Goal: Task Accomplishment & Management: Manage account settings

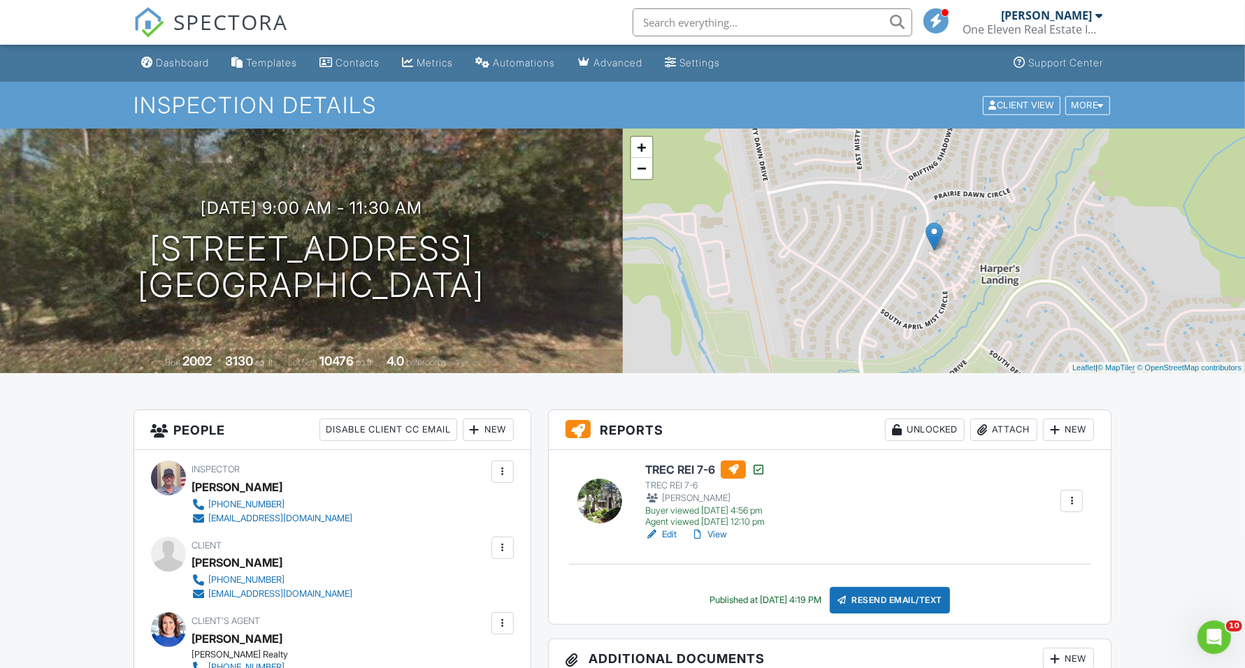
click at [708, 70] on link "Settings" at bounding box center [693, 63] width 66 height 26
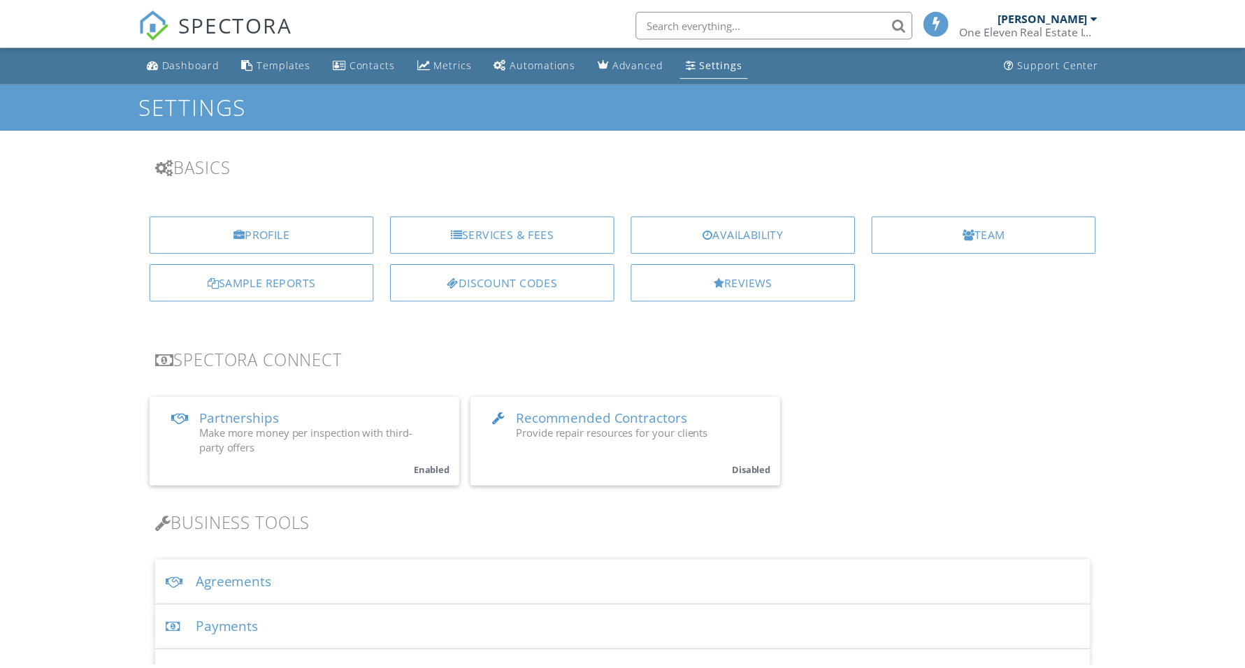
scroll to position [259, 0]
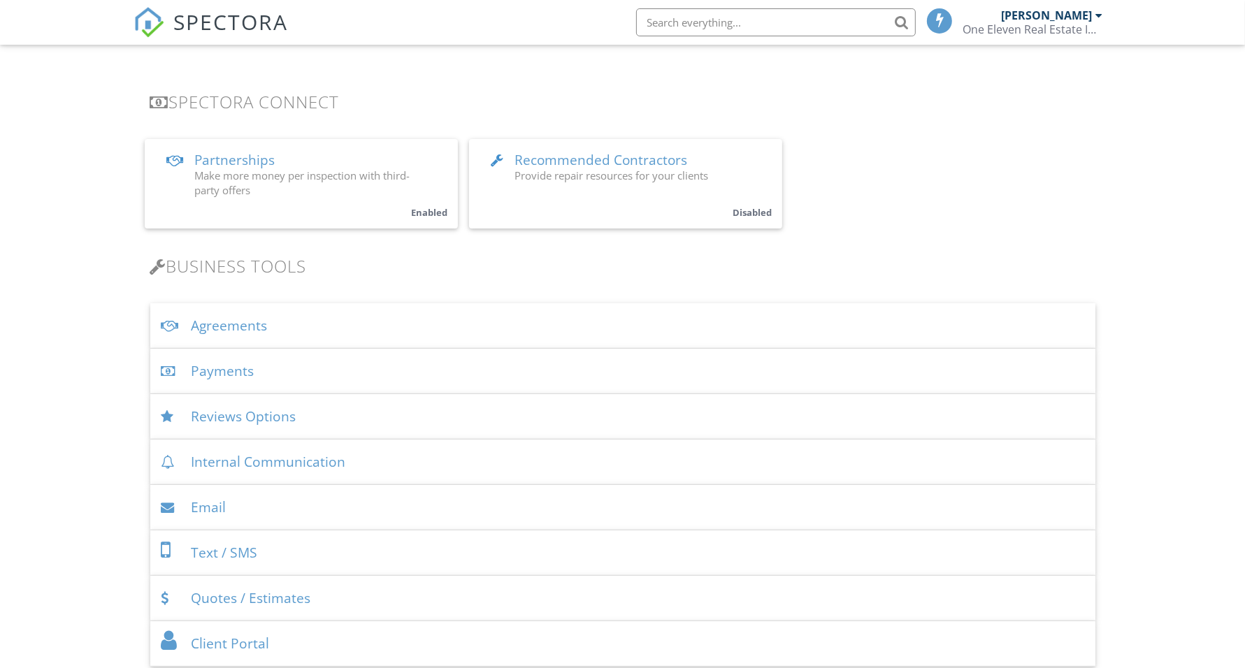
click at [379, 319] on div "Agreements" at bounding box center [622, 325] width 945 height 45
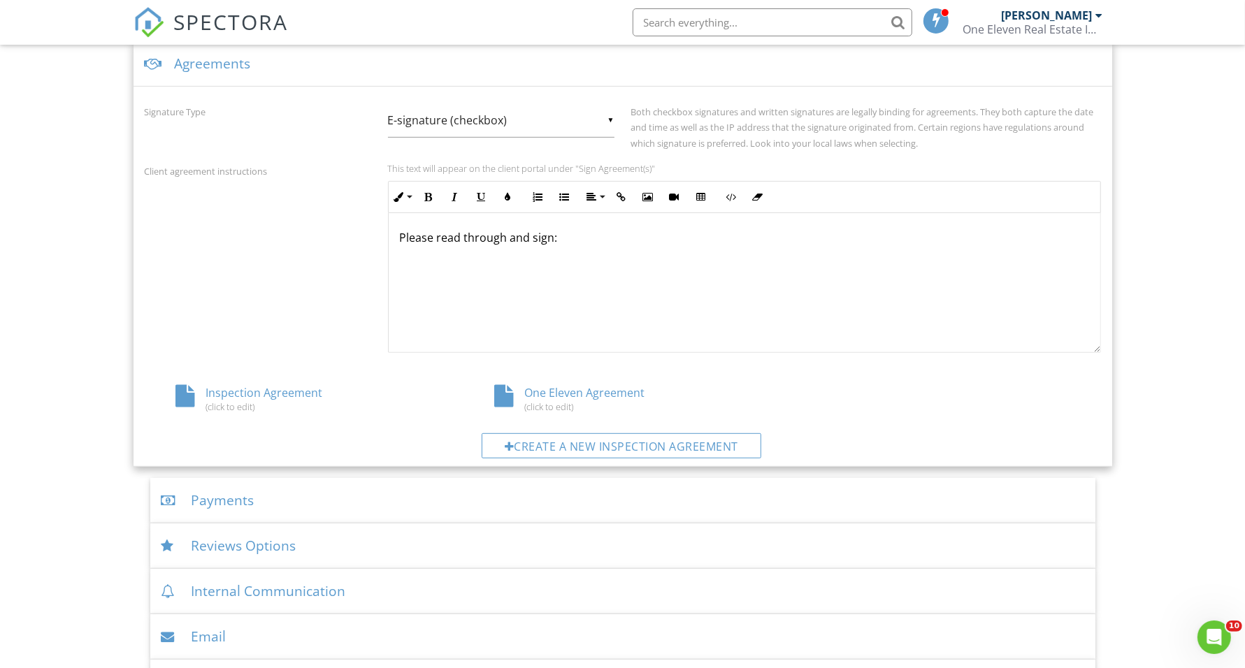
click at [551, 395] on div "One Eleven Agreement (click to edit)" at bounding box center [622, 398] width 319 height 27
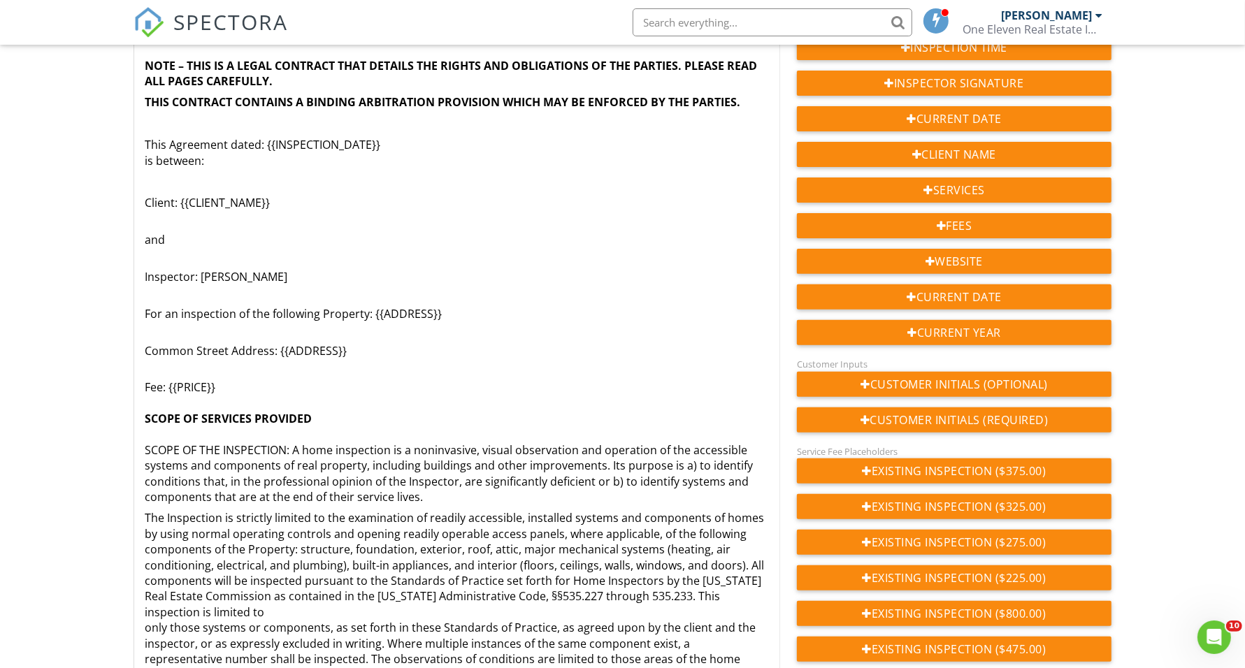
drag, startPoint x: 775, startPoint y: 60, endPoint x: 763, endPoint y: 680, distance: 620.2
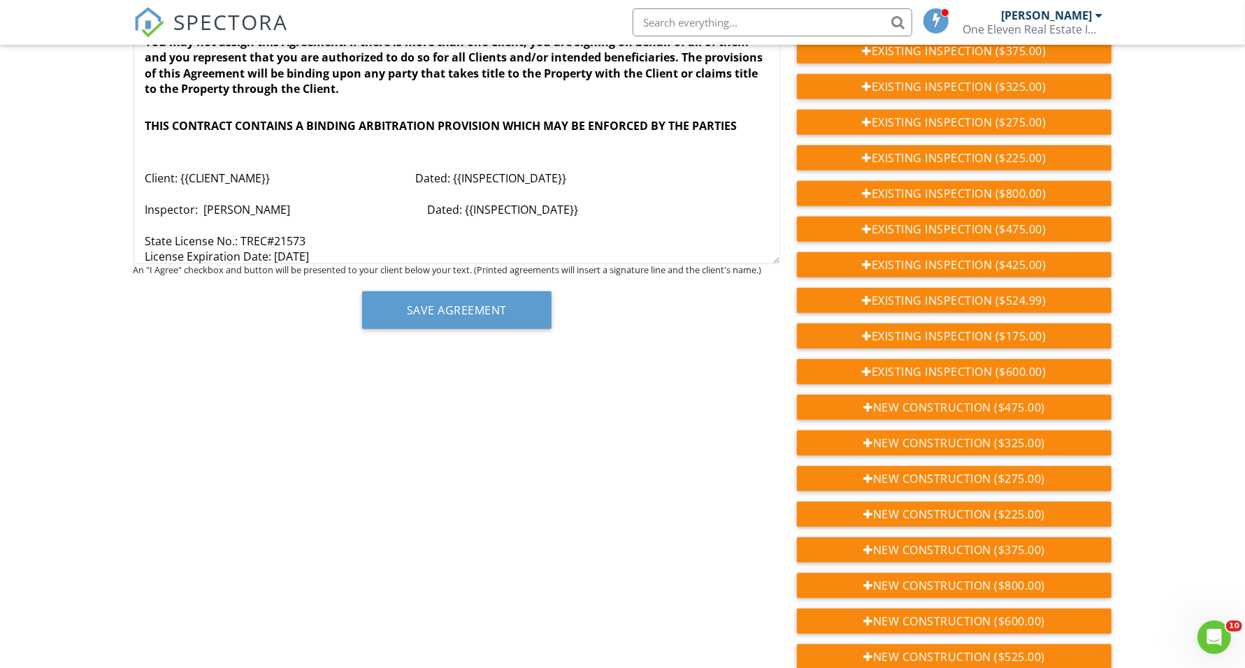
scroll to position [874, 0]
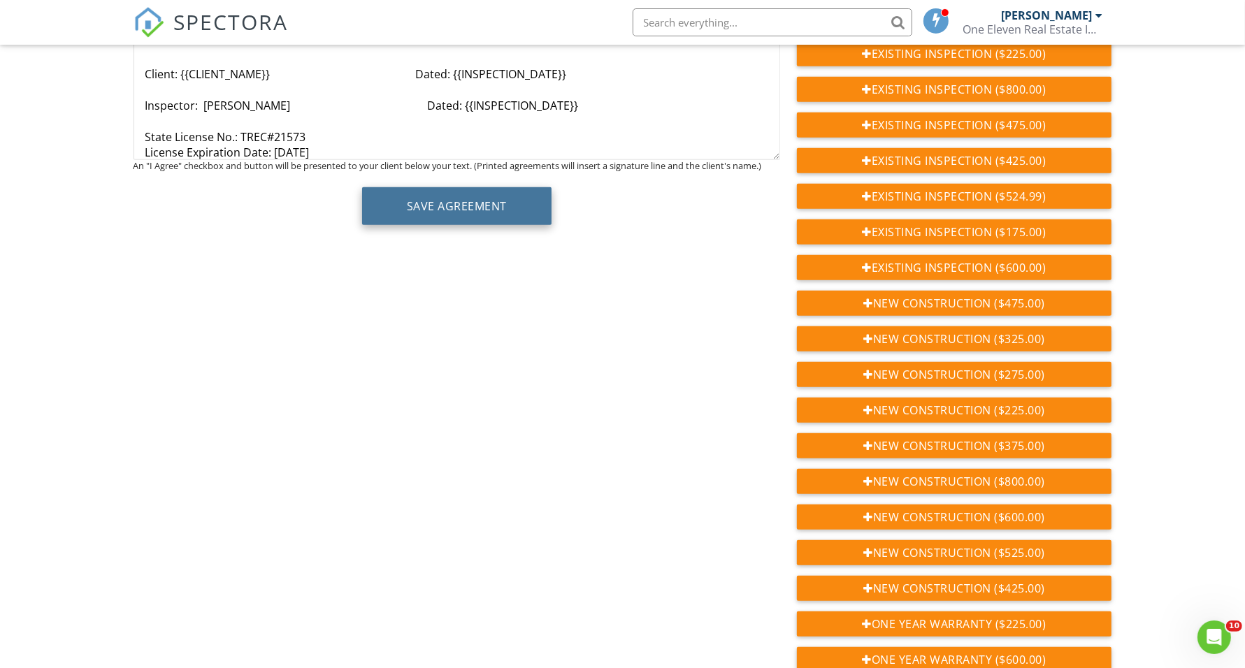
click at [432, 218] on button "Save Agreement" at bounding box center [456, 206] width 189 height 38
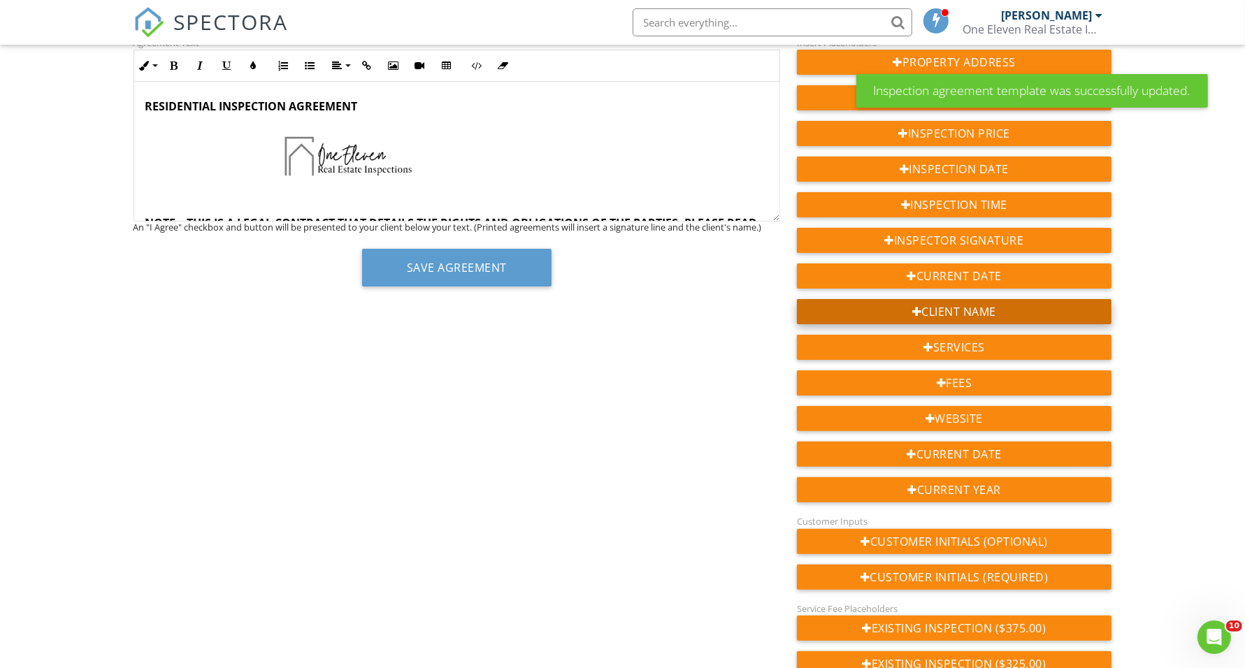
scroll to position [262, 0]
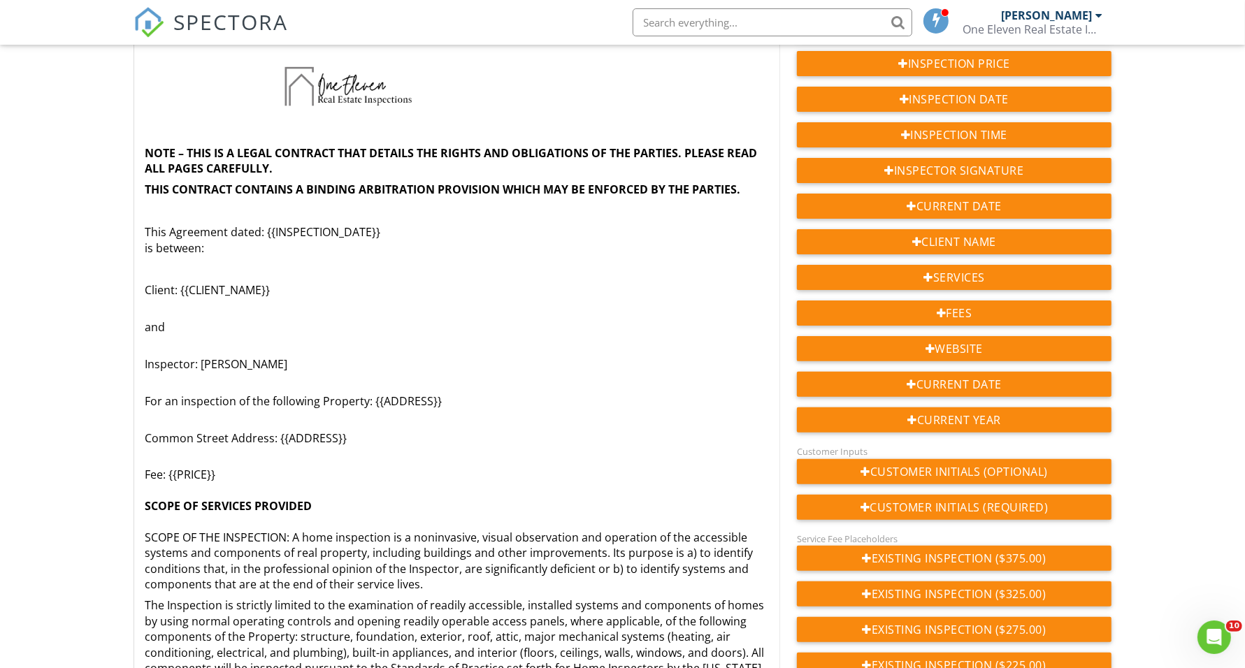
drag, startPoint x: 776, startPoint y: 145, endPoint x: 777, endPoint y: 710, distance: 564.2
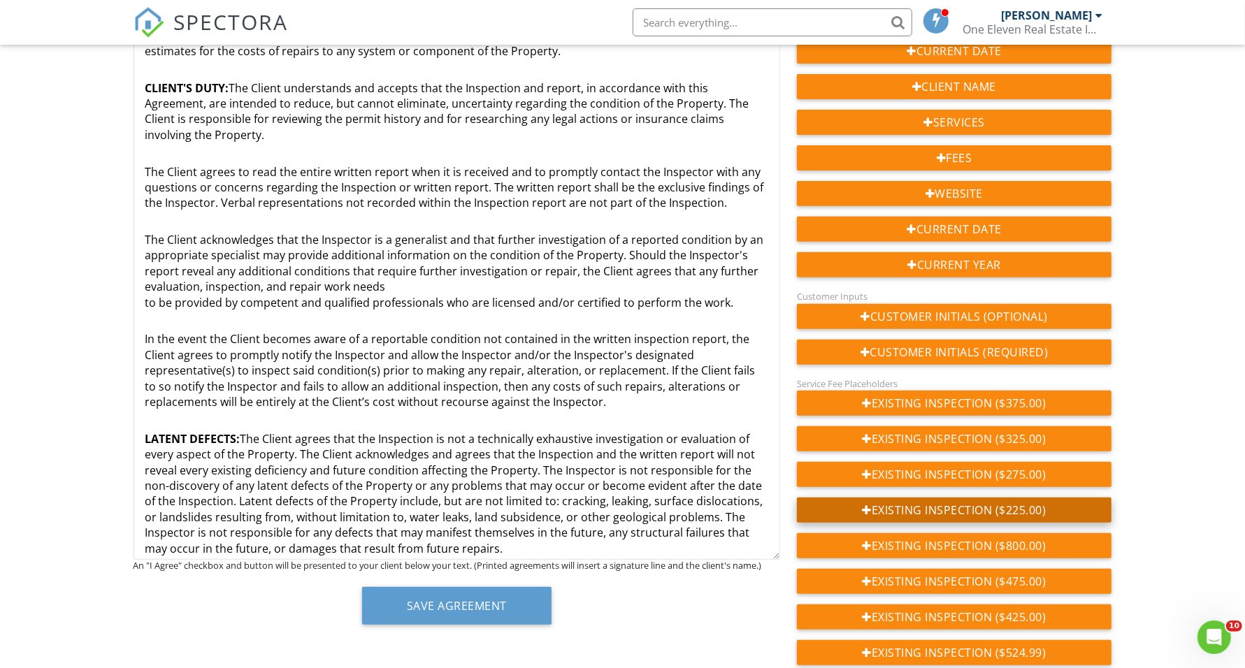
scroll to position [524, 0]
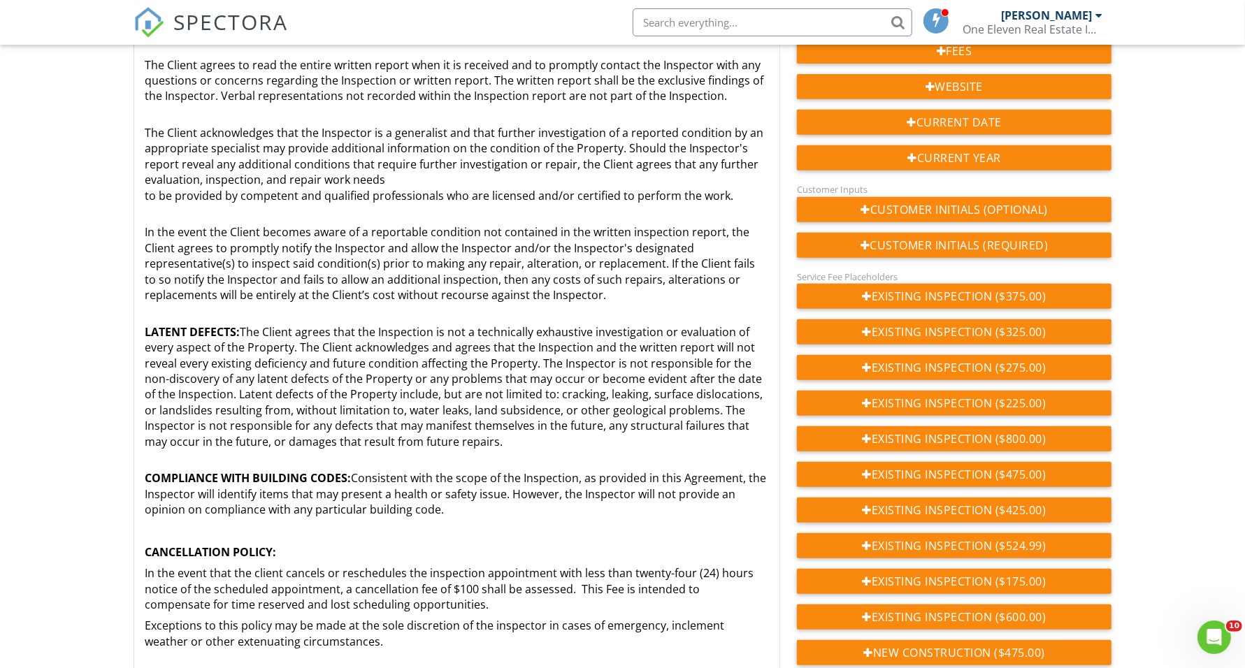
drag, startPoint x: 777, startPoint y: 450, endPoint x: 785, endPoint y: 705, distance: 255.3
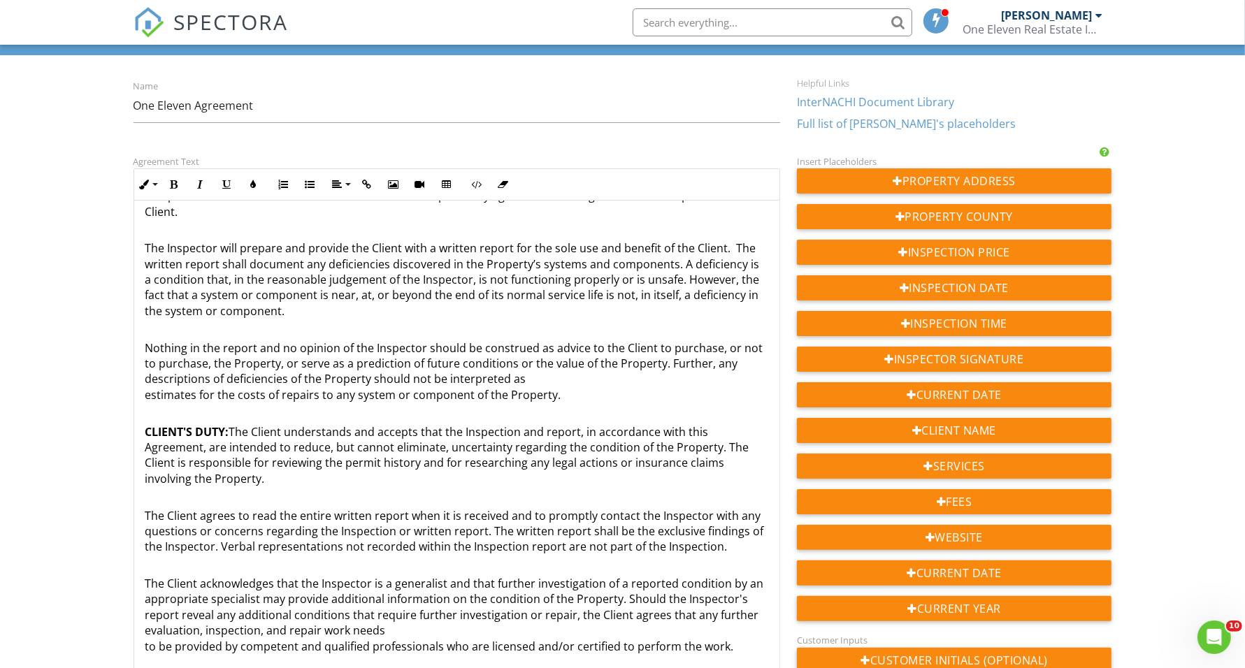
scroll to position [0, 0]
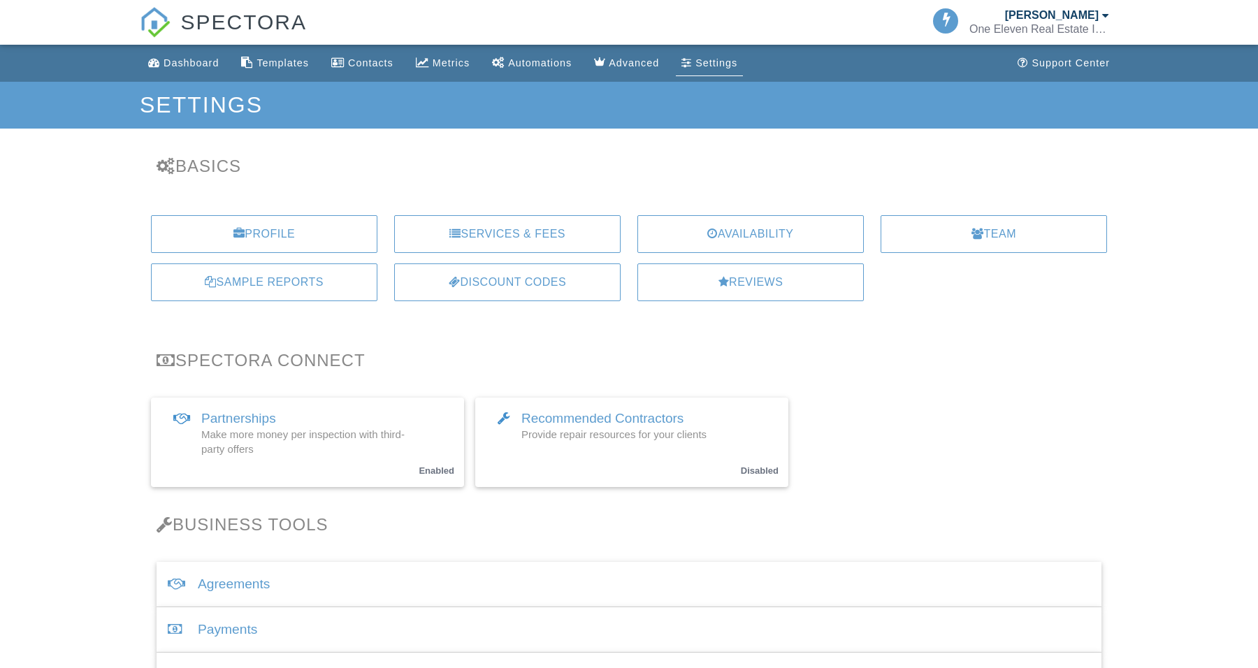
click at [920, 163] on h3 "Basics" at bounding box center [629, 166] width 945 height 19
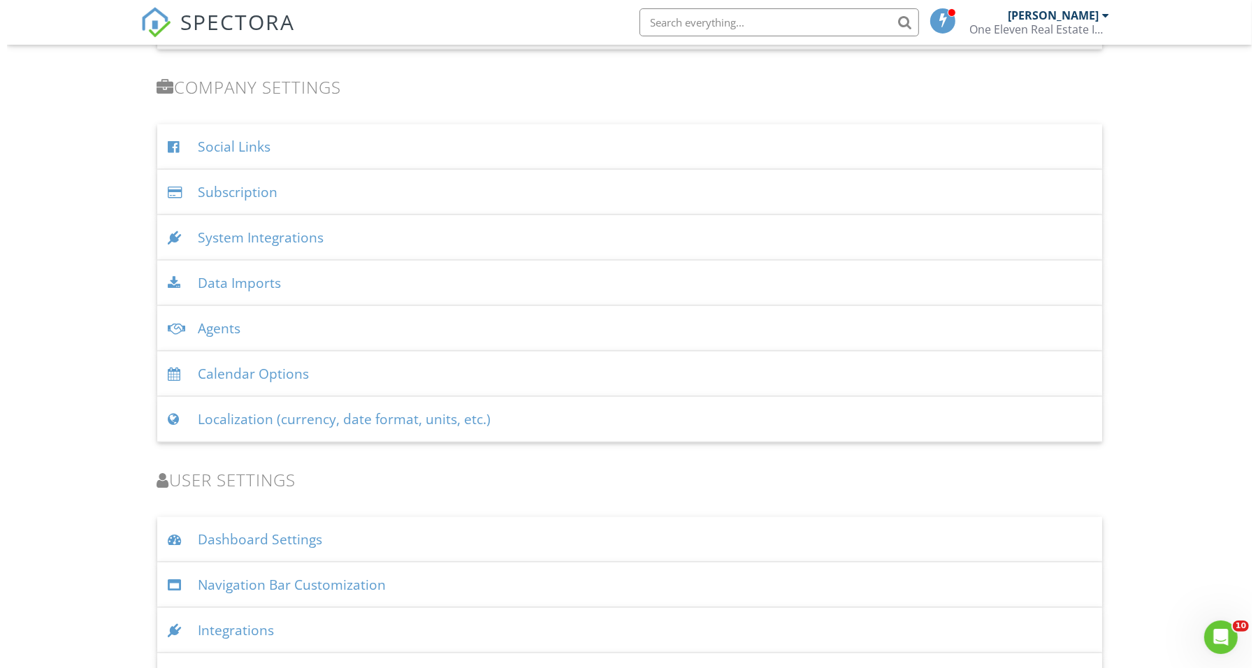
scroll to position [1623, 0]
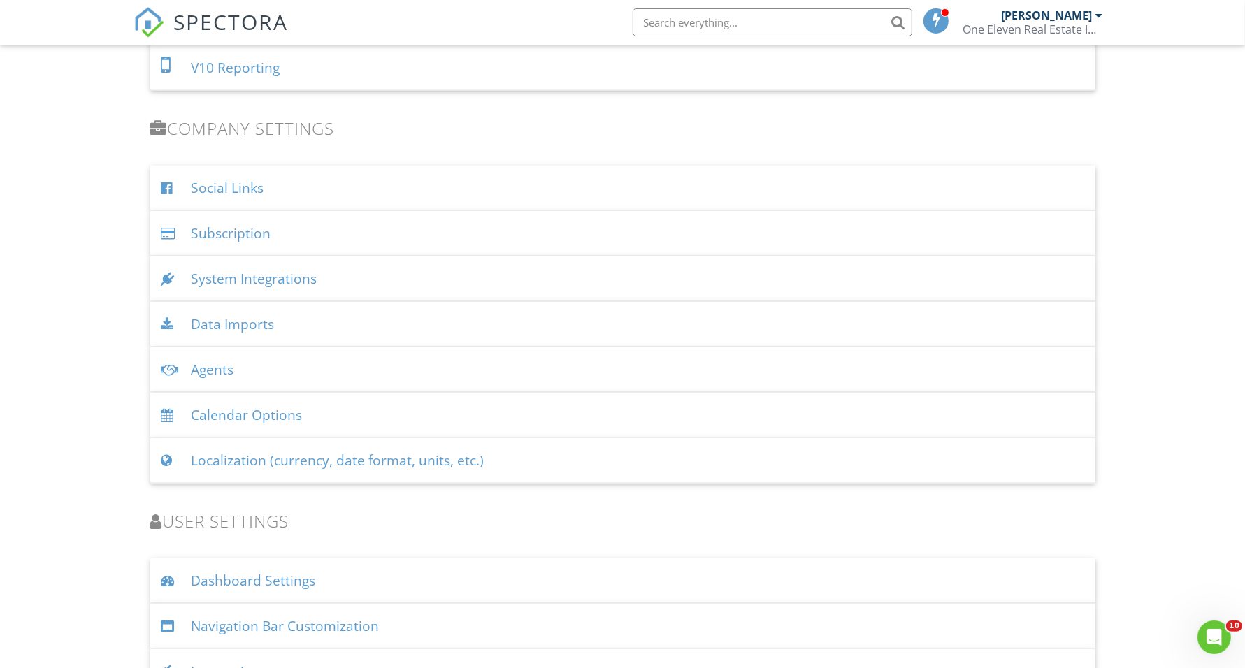
click at [834, 277] on div "System Integrations" at bounding box center [622, 279] width 945 height 45
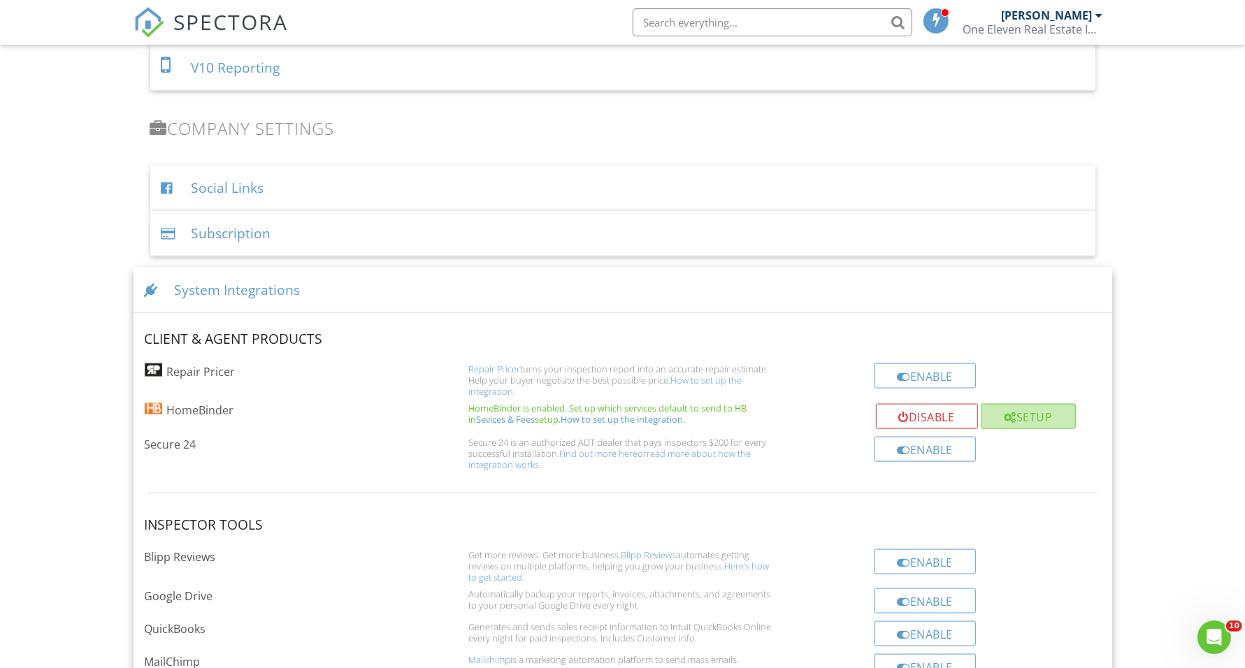
click at [1031, 420] on div "Setup" at bounding box center [1028, 416] width 94 height 25
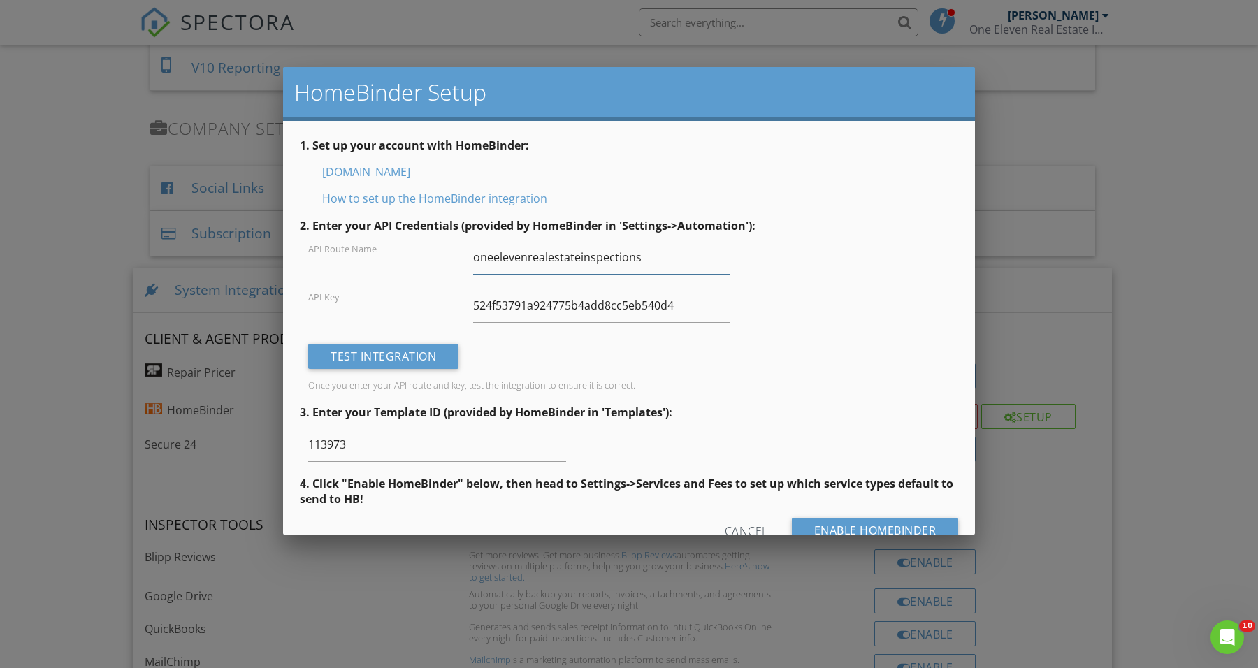
scroll to position [36, 0]
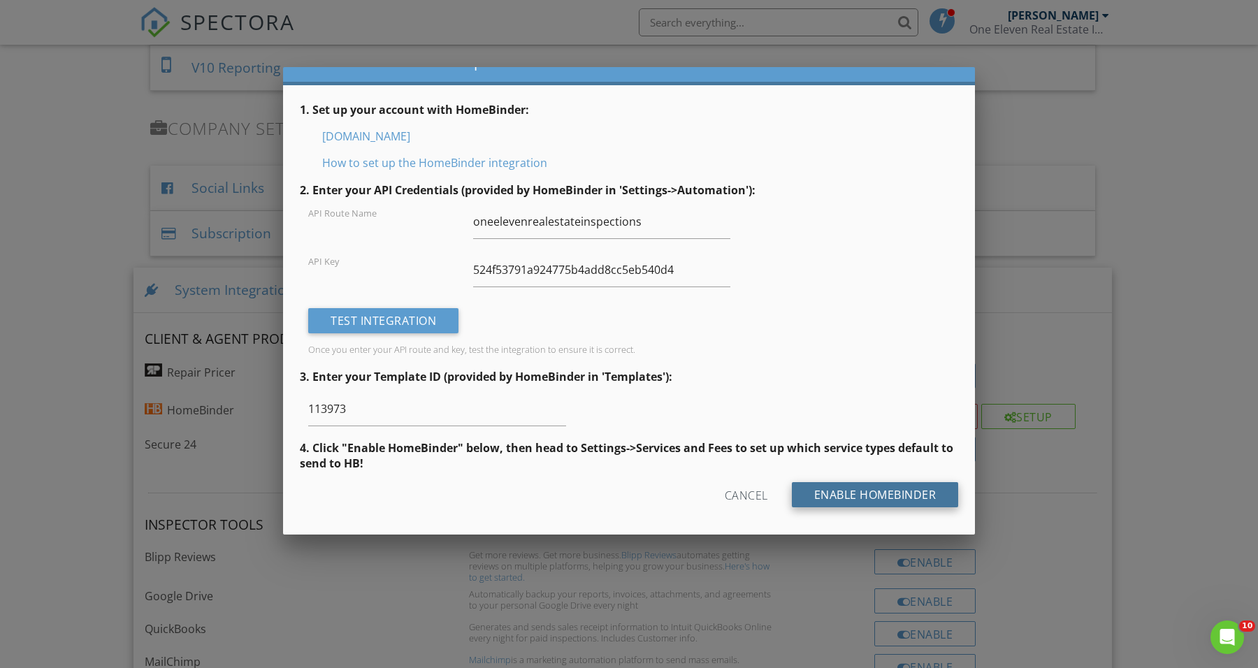
click at [892, 494] on input "Enable HomeBinder" at bounding box center [875, 494] width 167 height 25
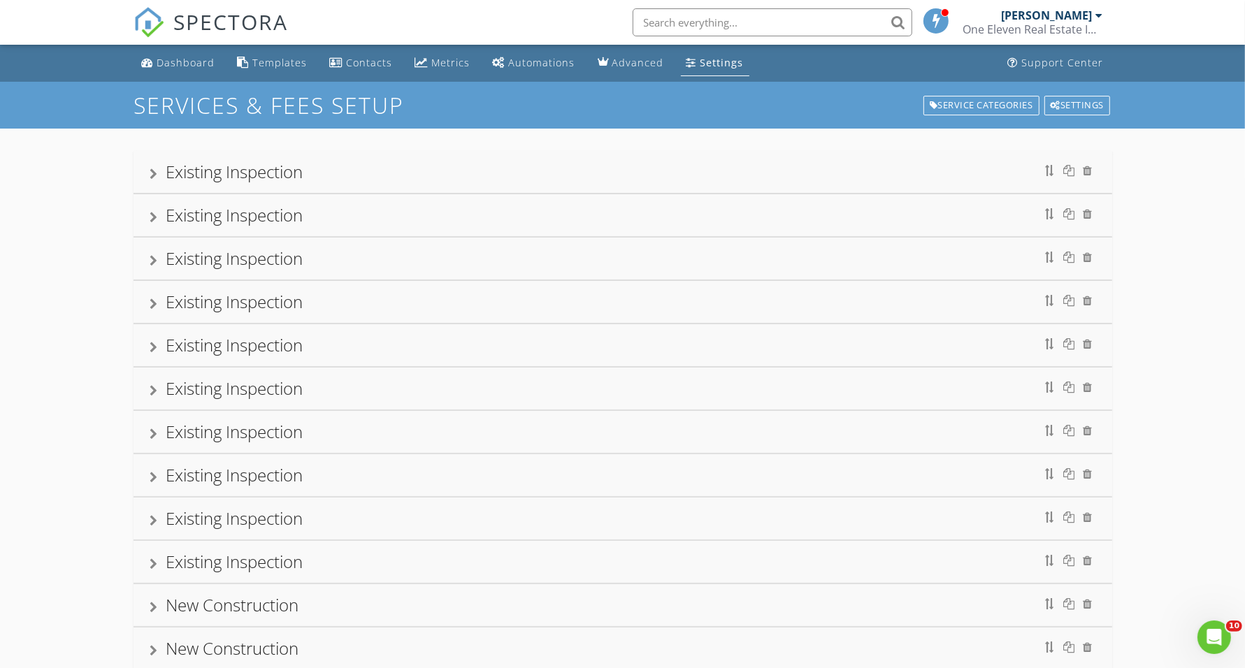
click at [152, 161] on div "Existing Inspection" at bounding box center [622, 171] width 945 height 25
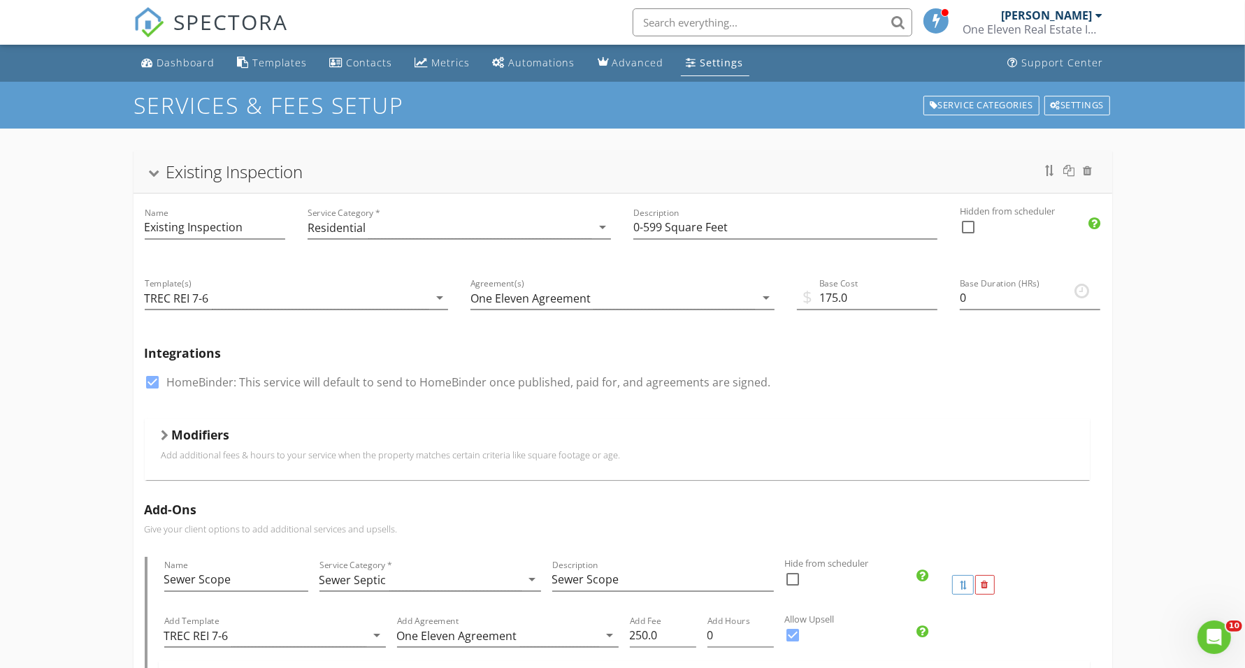
click at [151, 168] on div "Existing Inspection" at bounding box center [622, 171] width 945 height 25
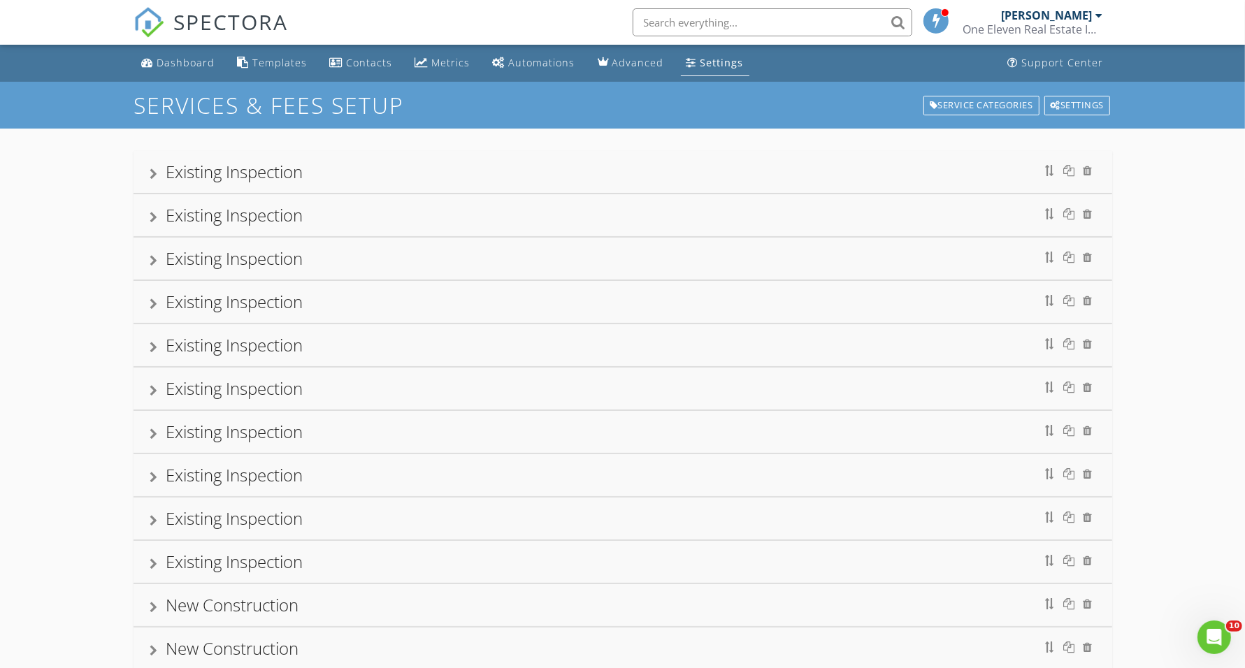
click at [150, 391] on div at bounding box center [154, 390] width 8 height 11
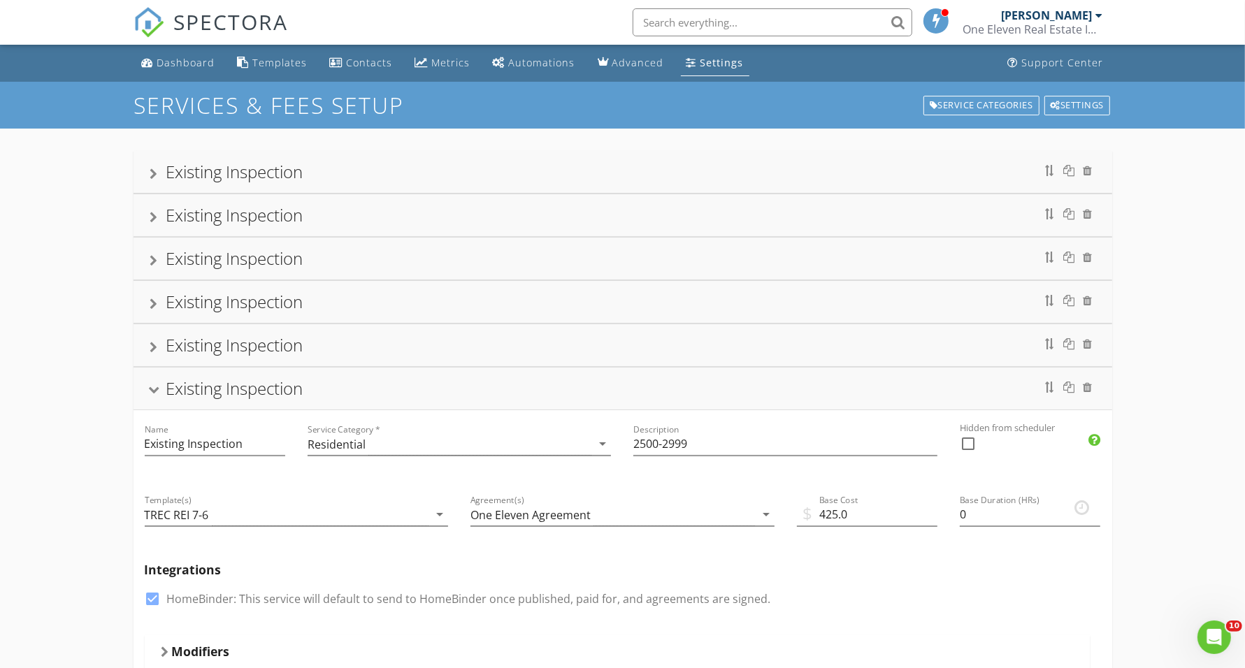
click at [150, 391] on div at bounding box center [153, 391] width 11 height 8
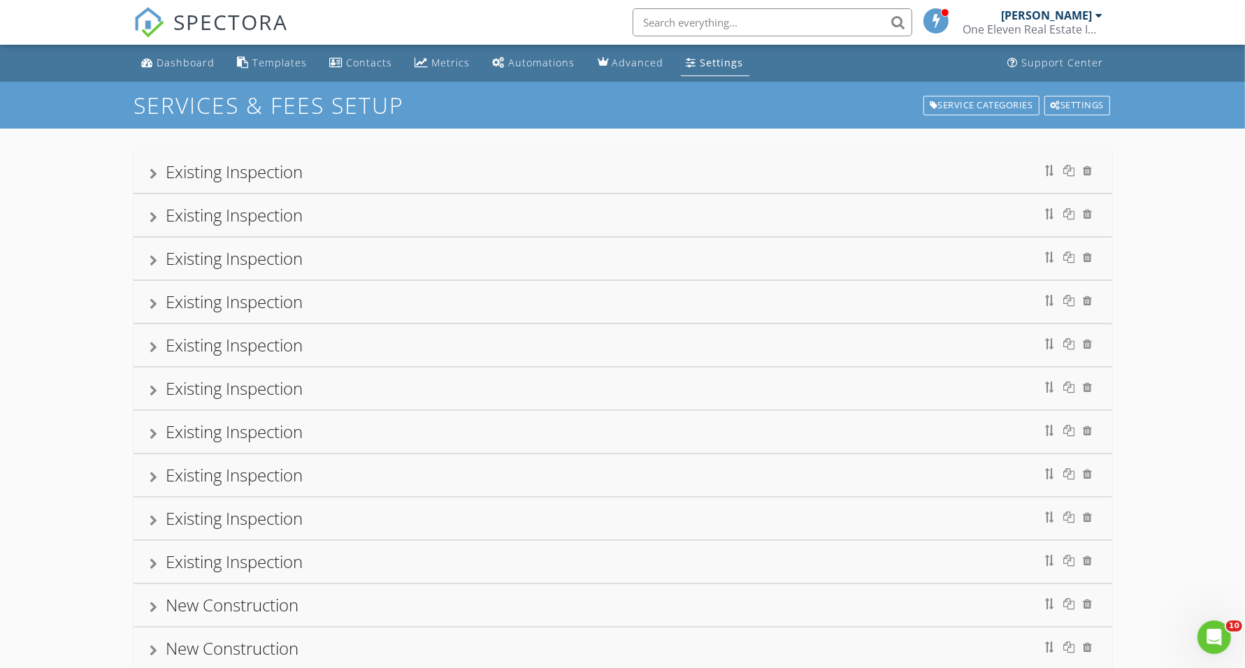
scroll to position [87, 0]
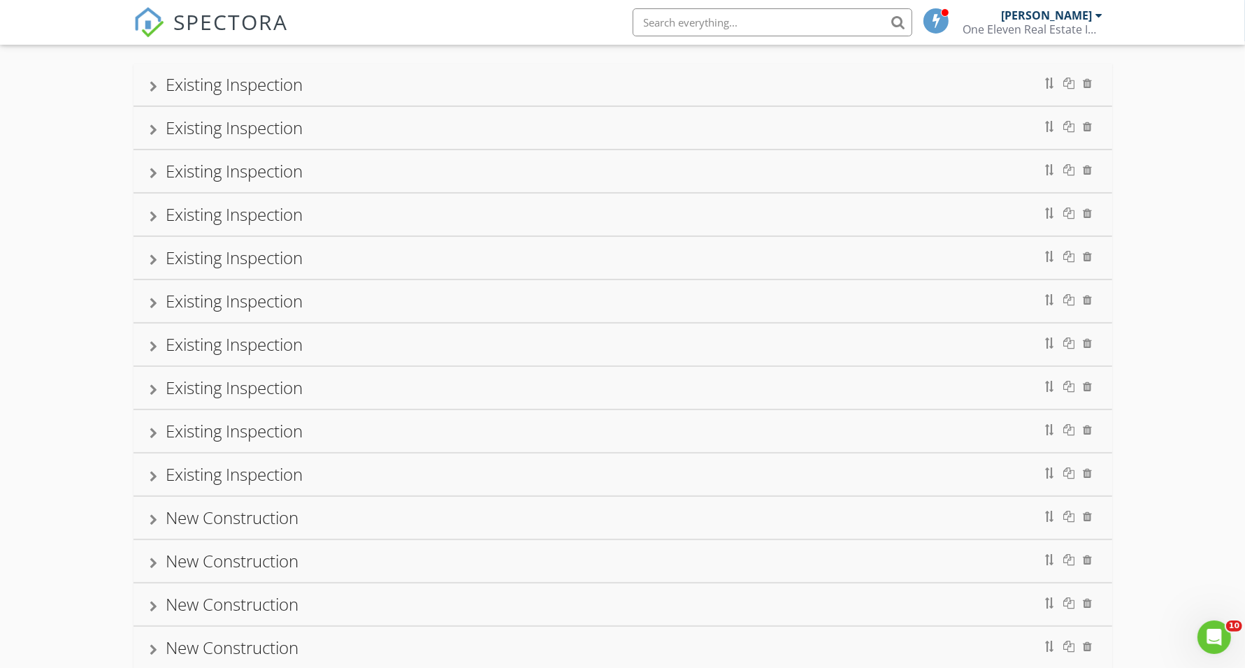
click at [152, 348] on div at bounding box center [154, 346] width 8 height 11
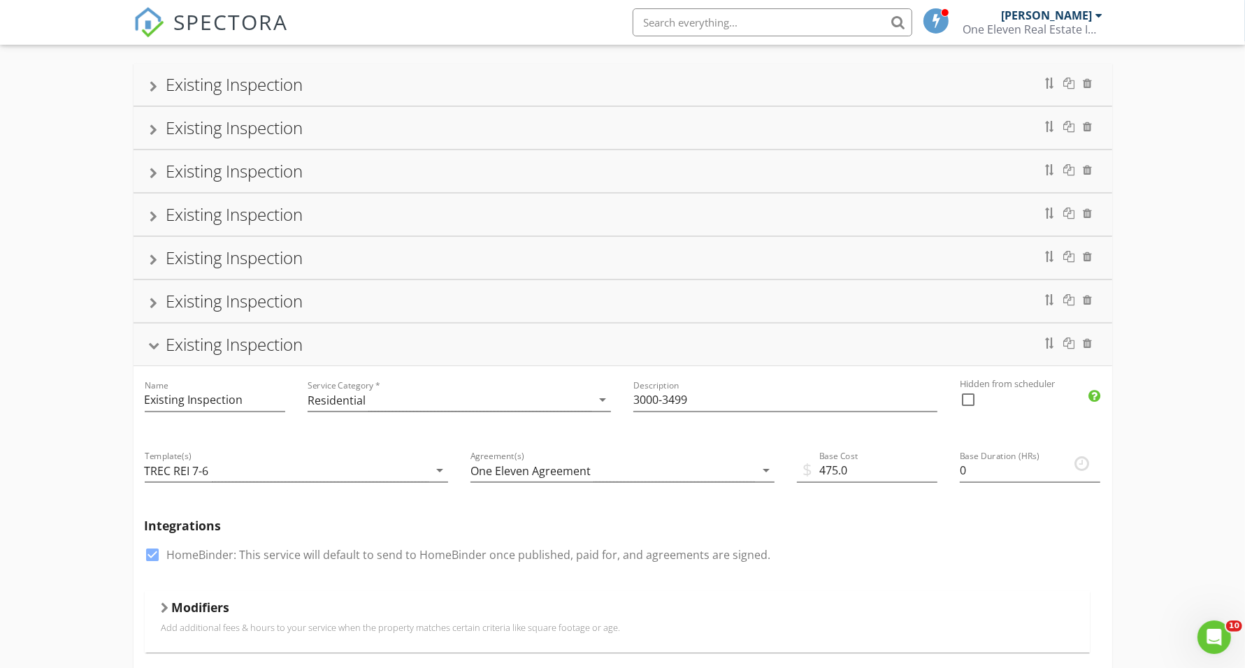
click at [152, 348] on div at bounding box center [153, 347] width 11 height 8
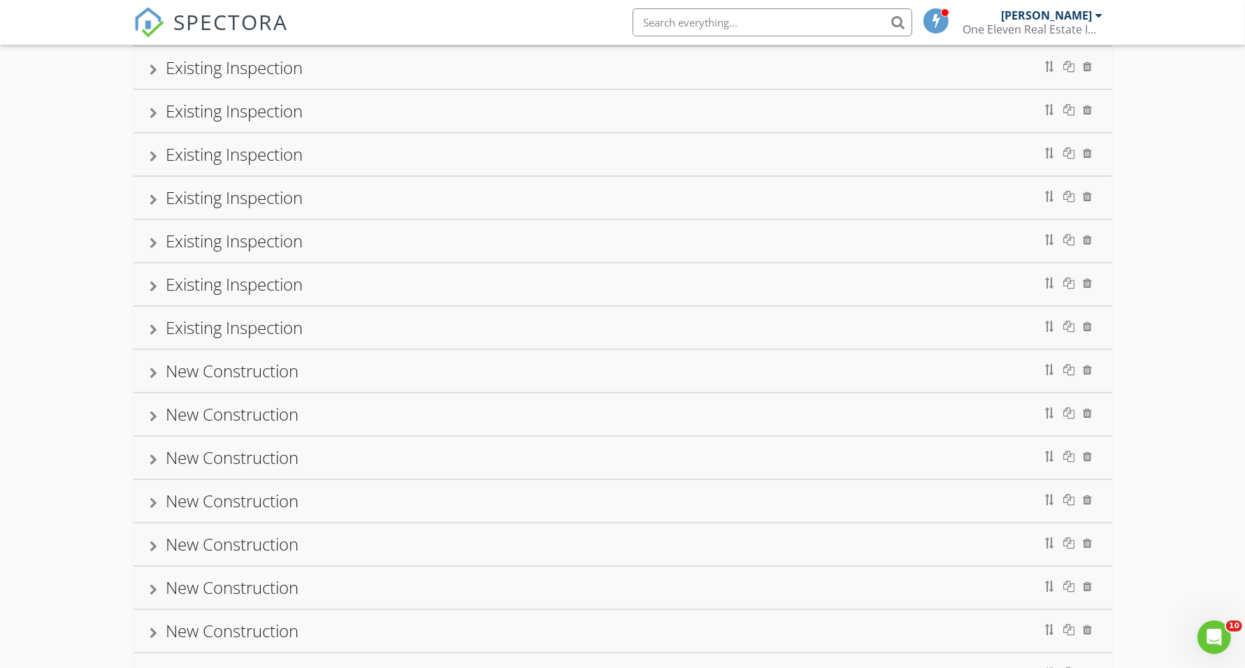
scroll to position [262, 0]
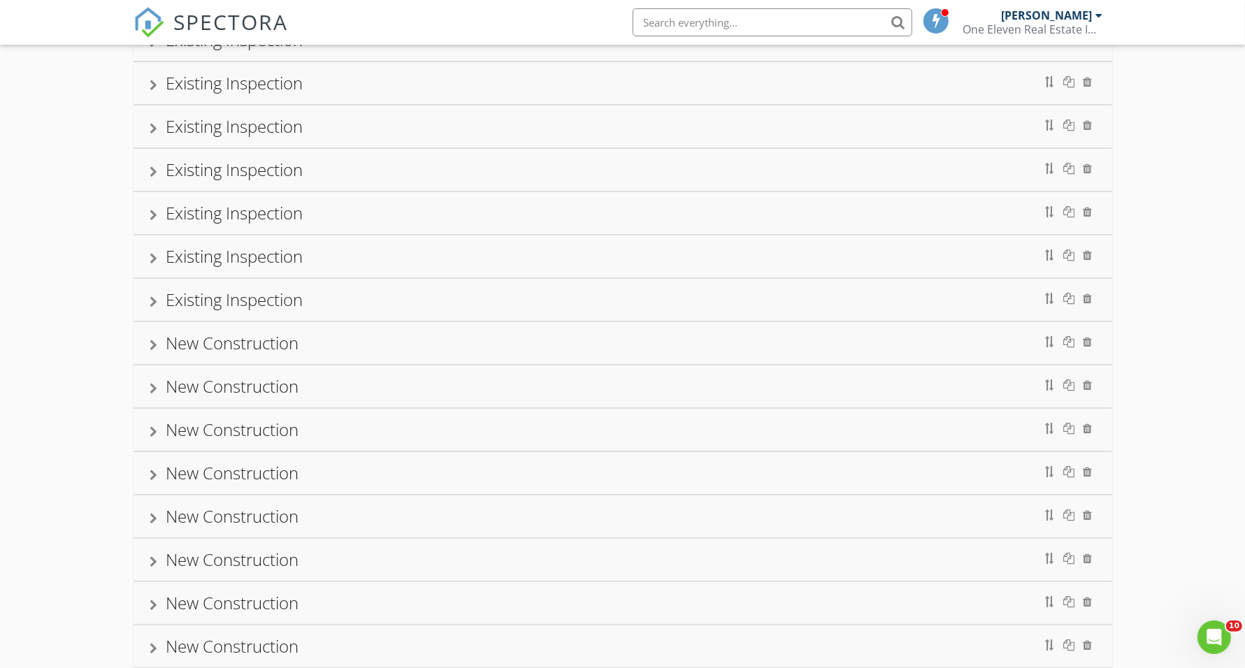
click at [152, 252] on div "Existing Inspection" at bounding box center [622, 256] width 945 height 25
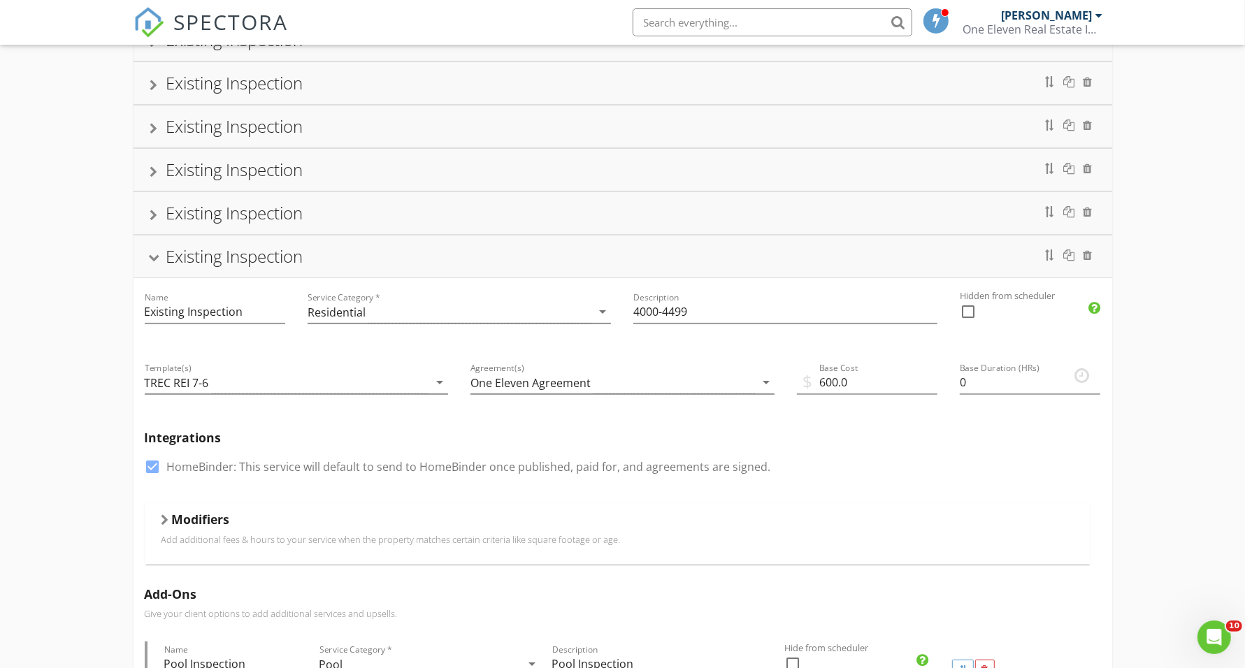
click at [152, 252] on div "Existing Inspection" at bounding box center [622, 256] width 945 height 25
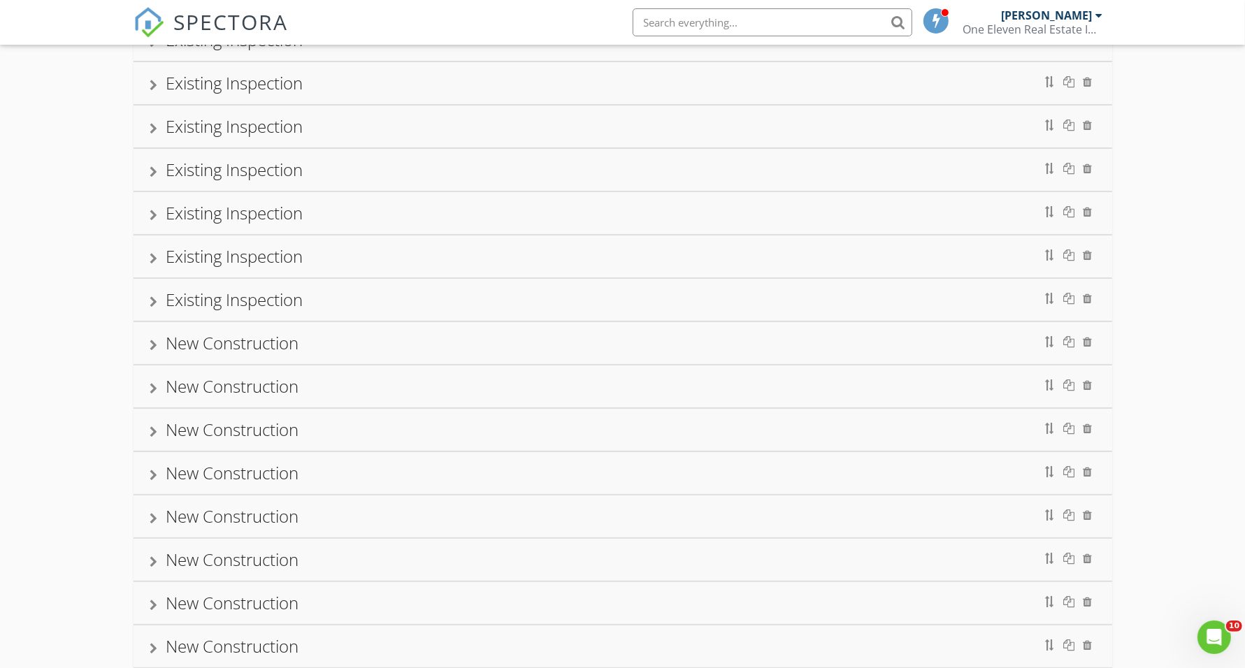
click at [152, 350] on div at bounding box center [154, 345] width 8 height 11
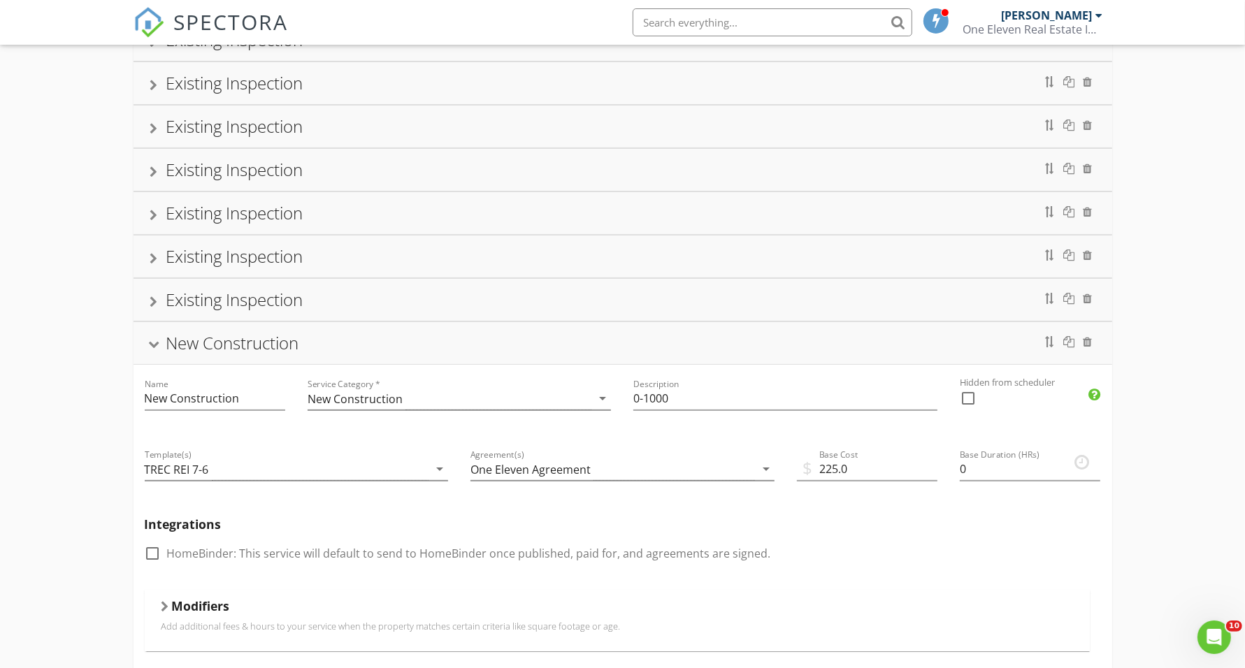
click at [152, 350] on div at bounding box center [153, 346] width 11 height 8
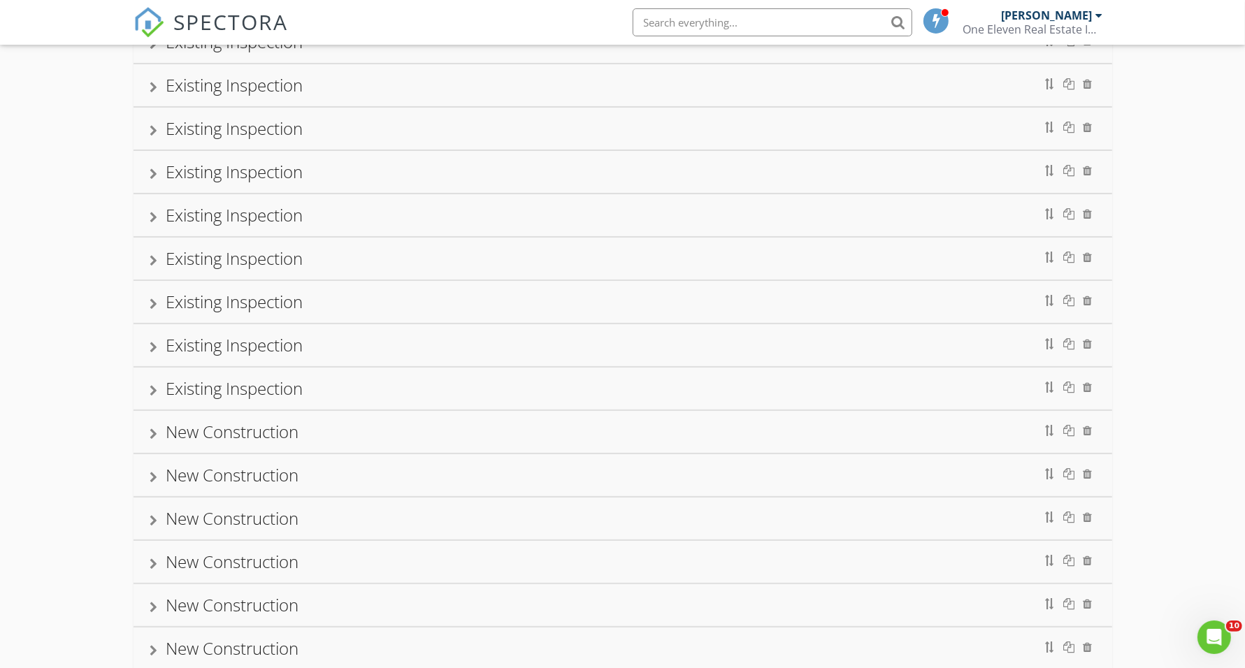
scroll to position [0, 0]
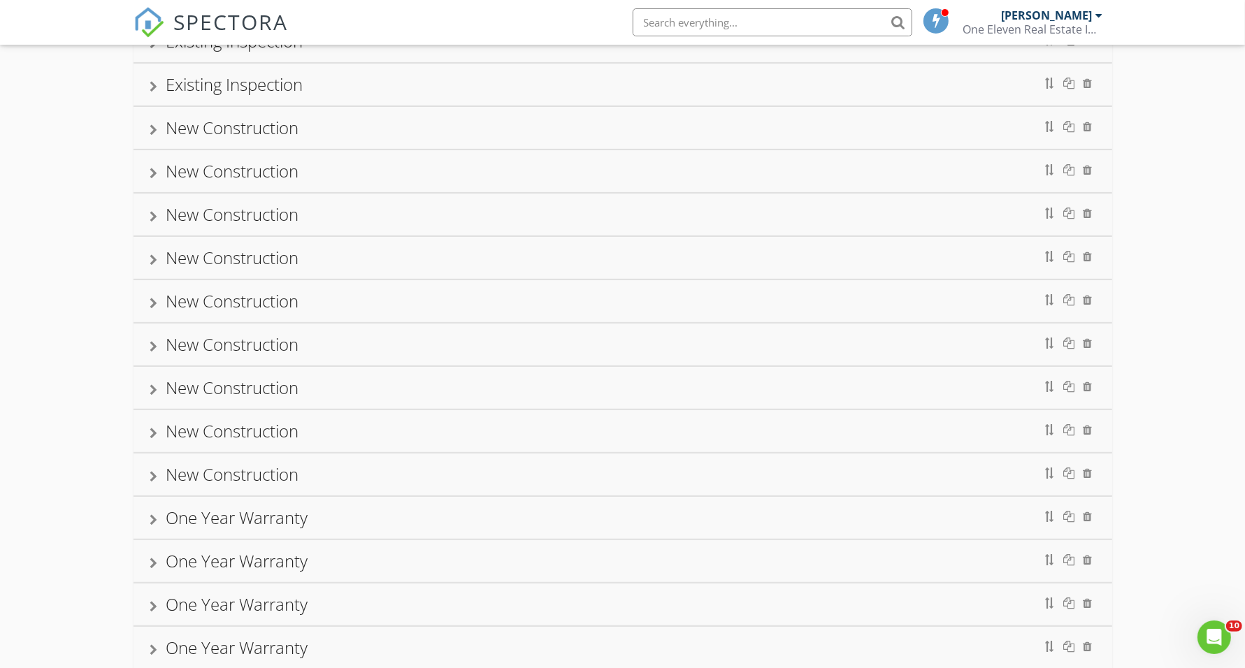
scroll to position [437, 0]
click at [88, 194] on div "Existing Inspection Name Existing Inspection Service Category * Residential arr…" at bounding box center [622, 350] width 1245 height 1316
click at [152, 175] on div at bounding box center [154, 170] width 8 height 11
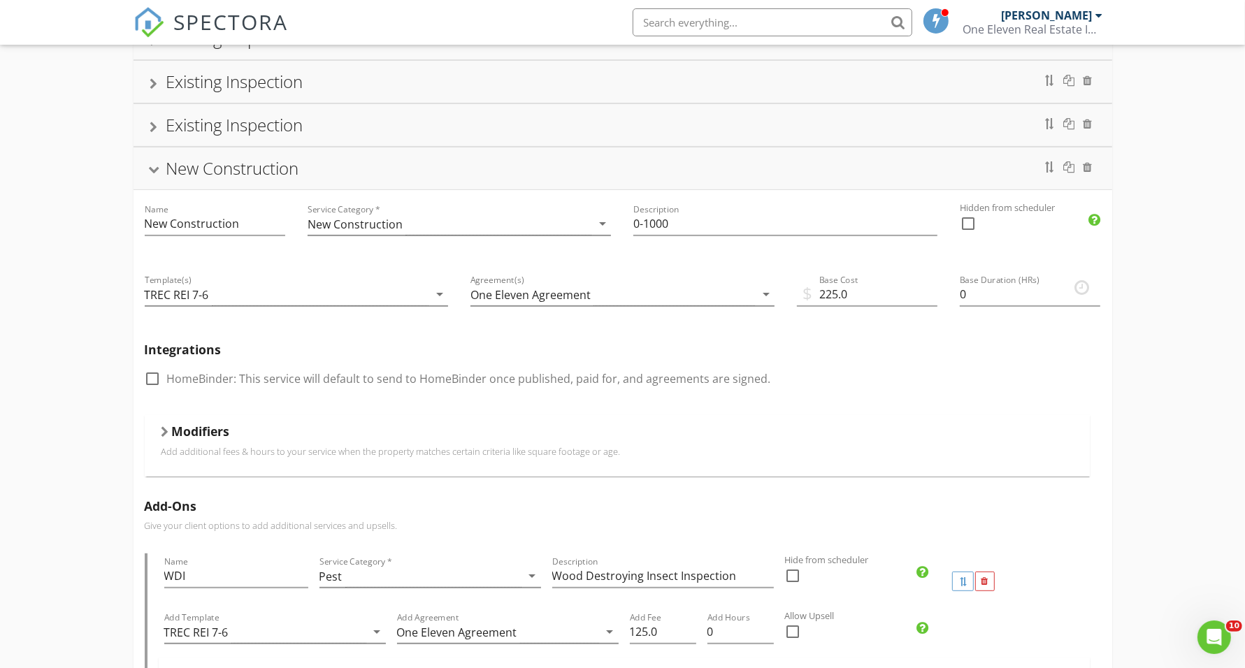
click at [152, 175] on div at bounding box center [153, 171] width 11 height 8
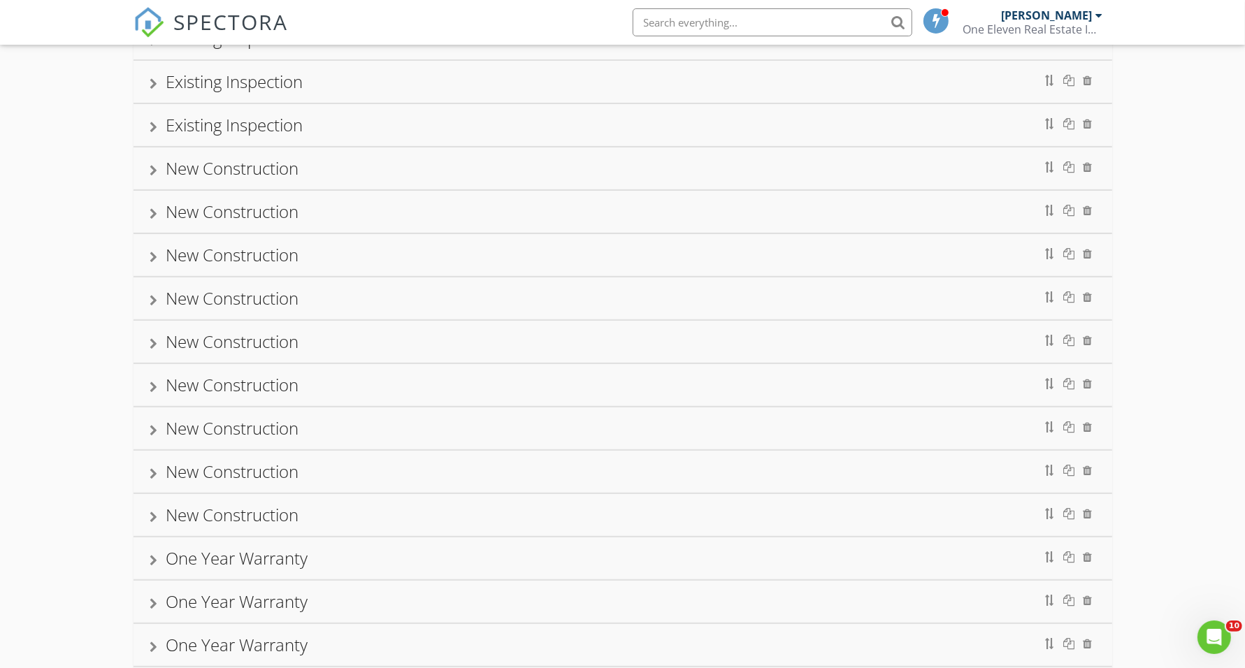
click at [152, 168] on div at bounding box center [154, 170] width 8 height 11
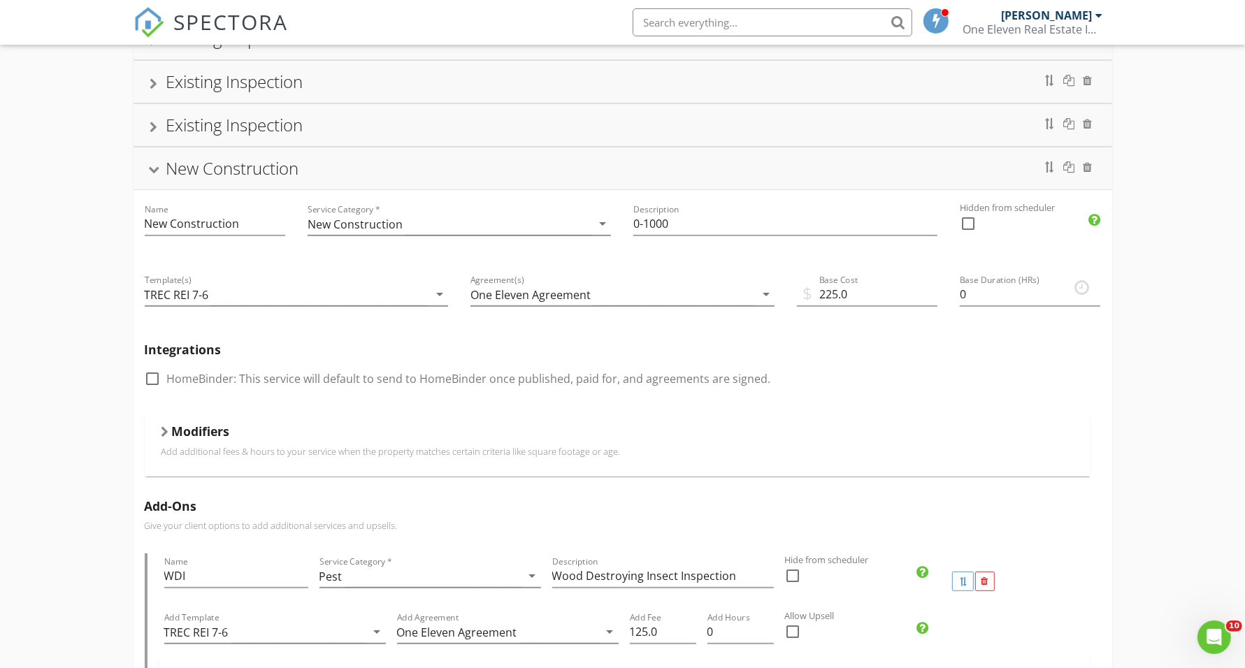
click at [155, 386] on div at bounding box center [153, 379] width 24 height 24
checkbox input "true"
click at [151, 169] on div "New Construction" at bounding box center [622, 168] width 945 height 25
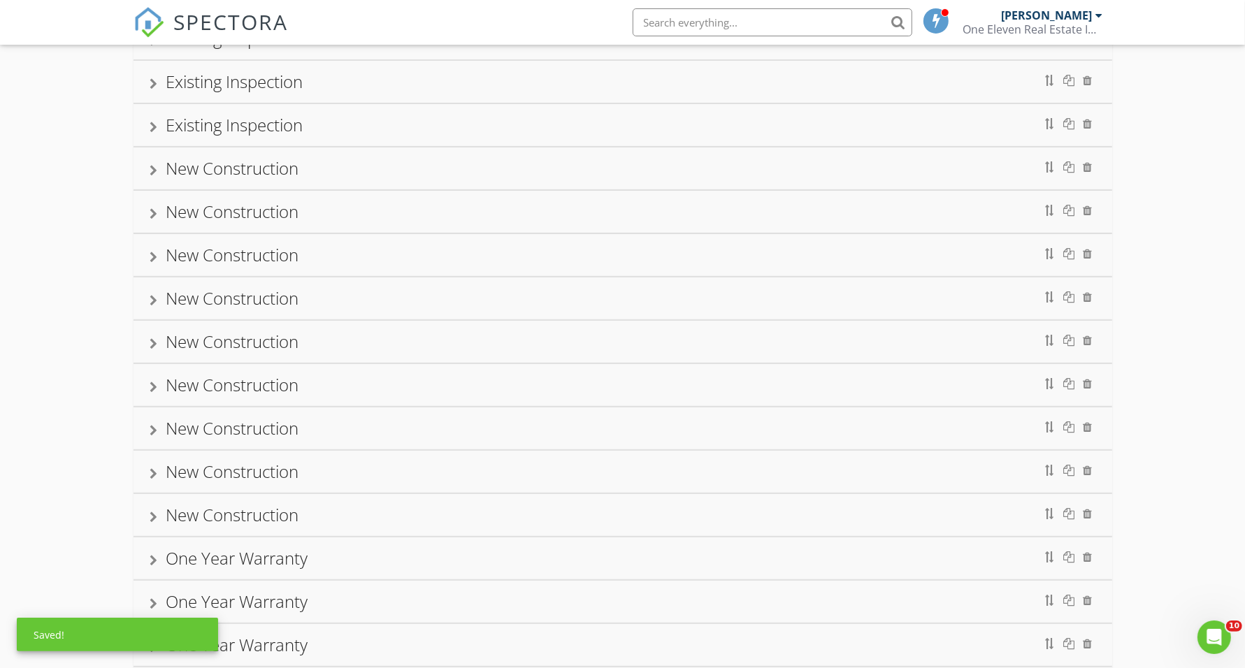
click at [156, 220] on div at bounding box center [154, 213] width 8 height 11
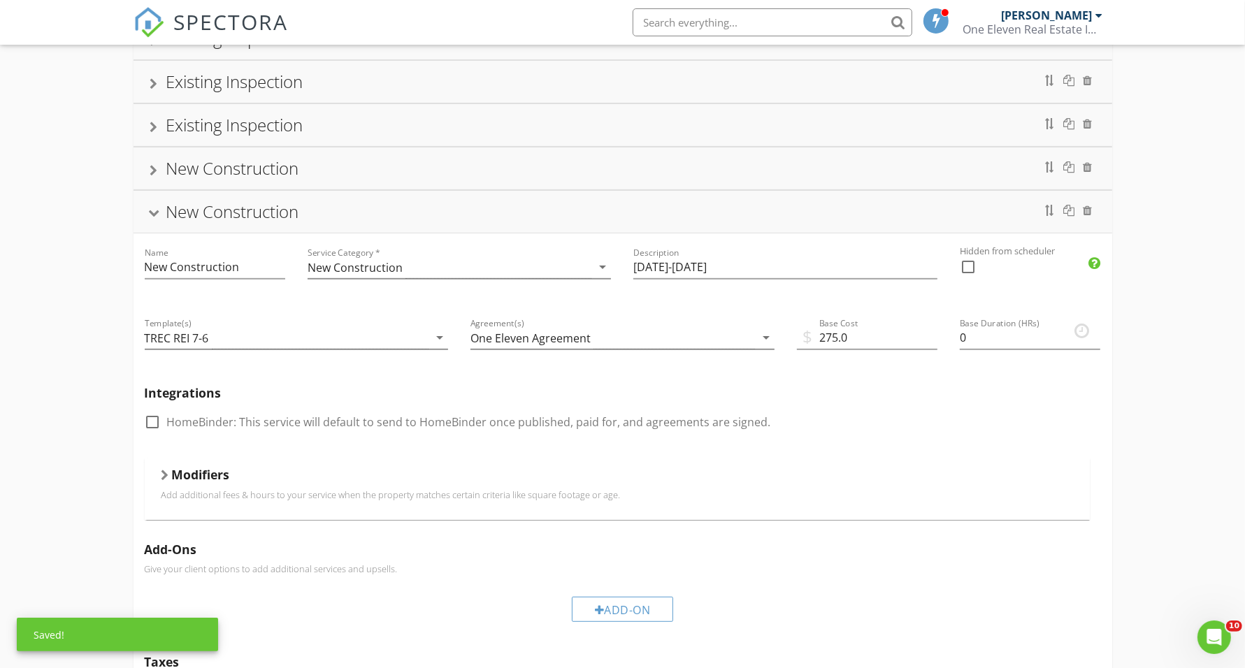
click at [155, 431] on div at bounding box center [153, 422] width 24 height 24
checkbox input "true"
click at [159, 213] on div "New Construction" at bounding box center [622, 211] width 945 height 25
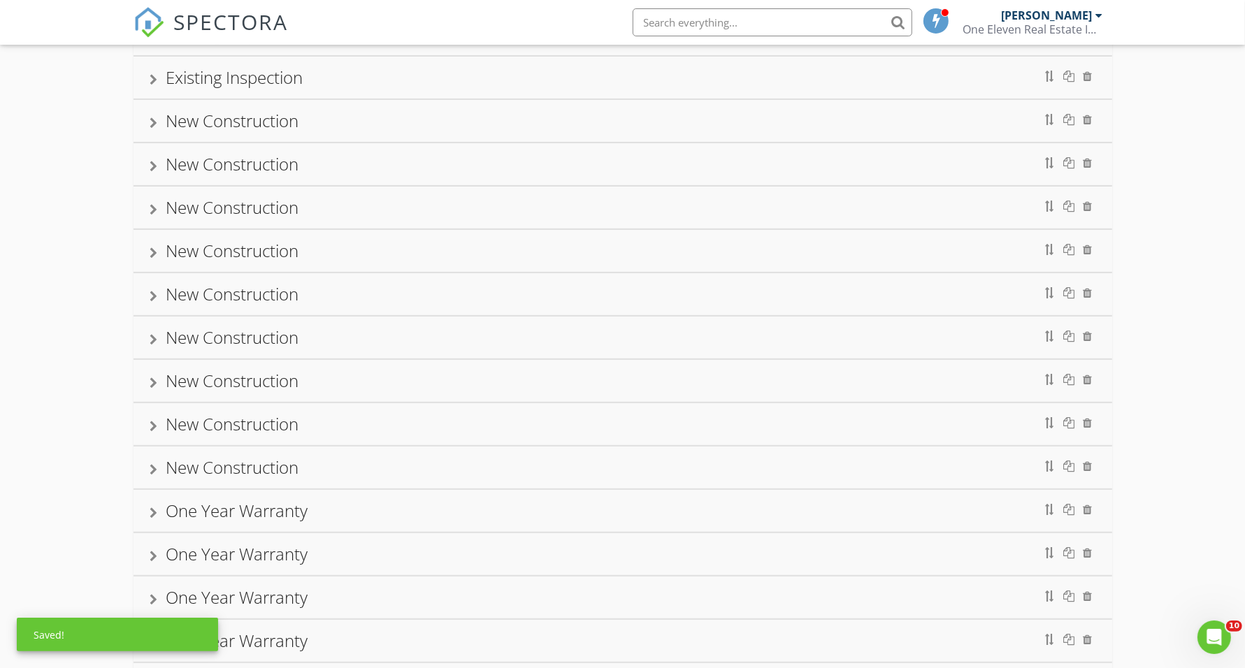
scroll to position [524, 0]
click at [148, 173] on div "New Construction" at bounding box center [623, 168] width 979 height 42
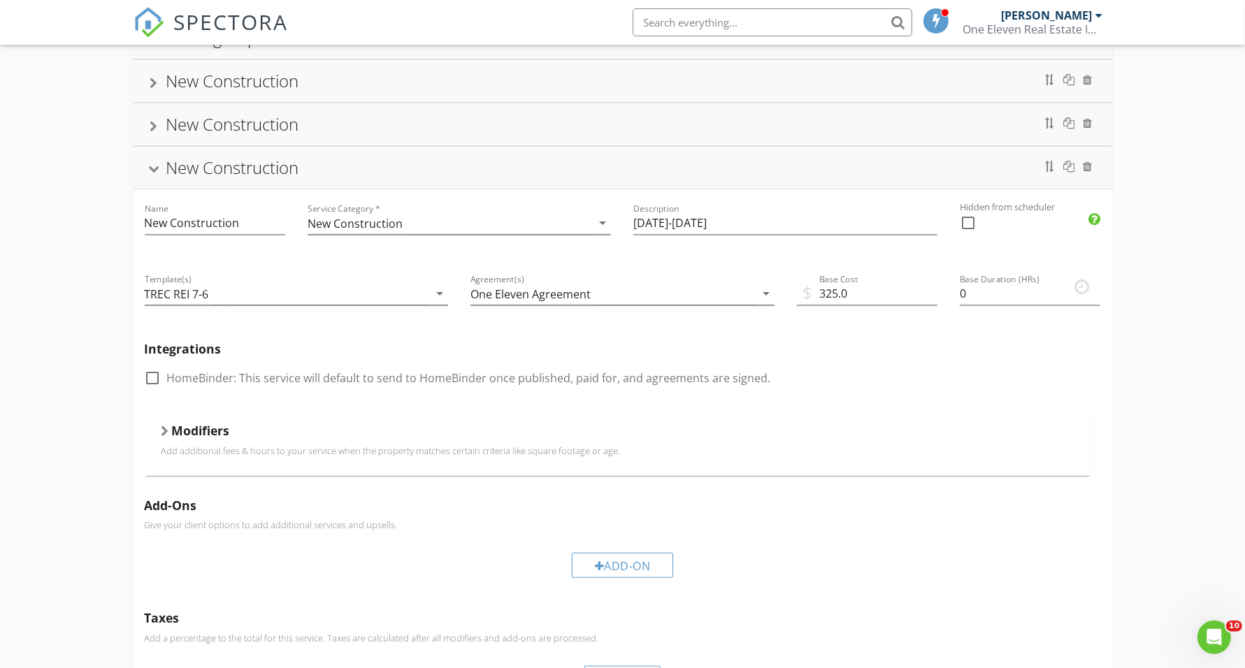
drag, startPoint x: 149, startPoint y: 382, endPoint x: 148, endPoint y: 361, distance: 21.0
click at [149, 380] on div at bounding box center [153, 378] width 24 height 24
checkbox input "true"
click at [152, 168] on div "New Construction" at bounding box center [622, 167] width 945 height 25
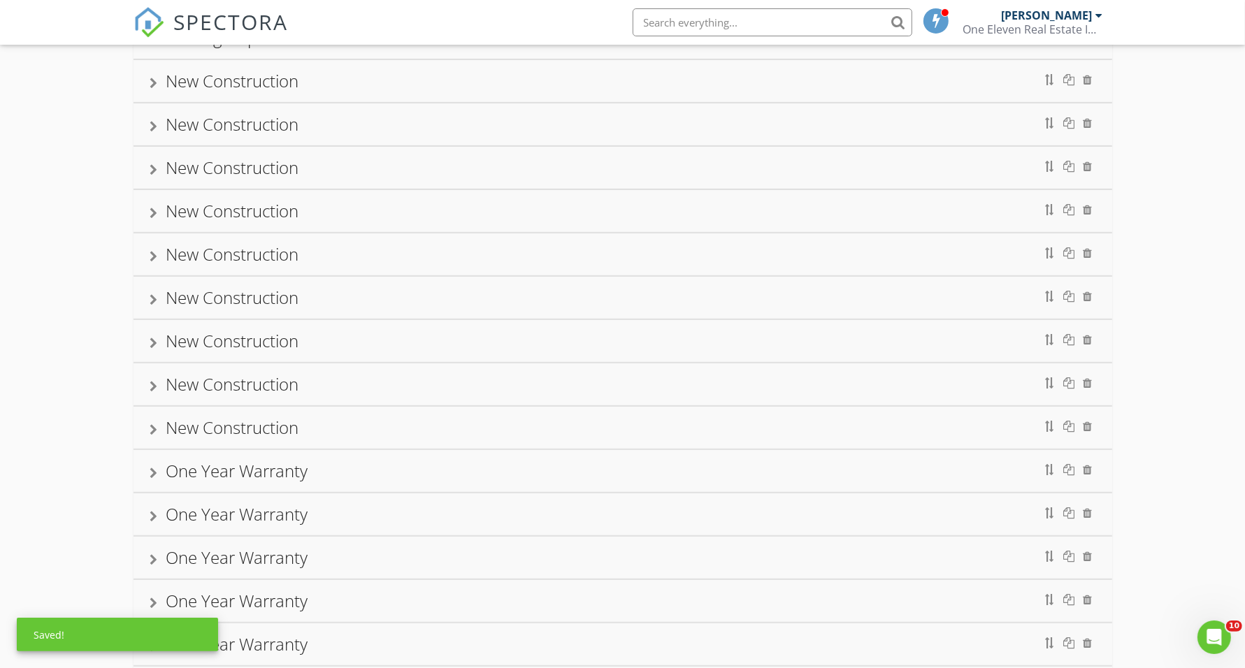
click at [151, 215] on div at bounding box center [154, 213] width 8 height 11
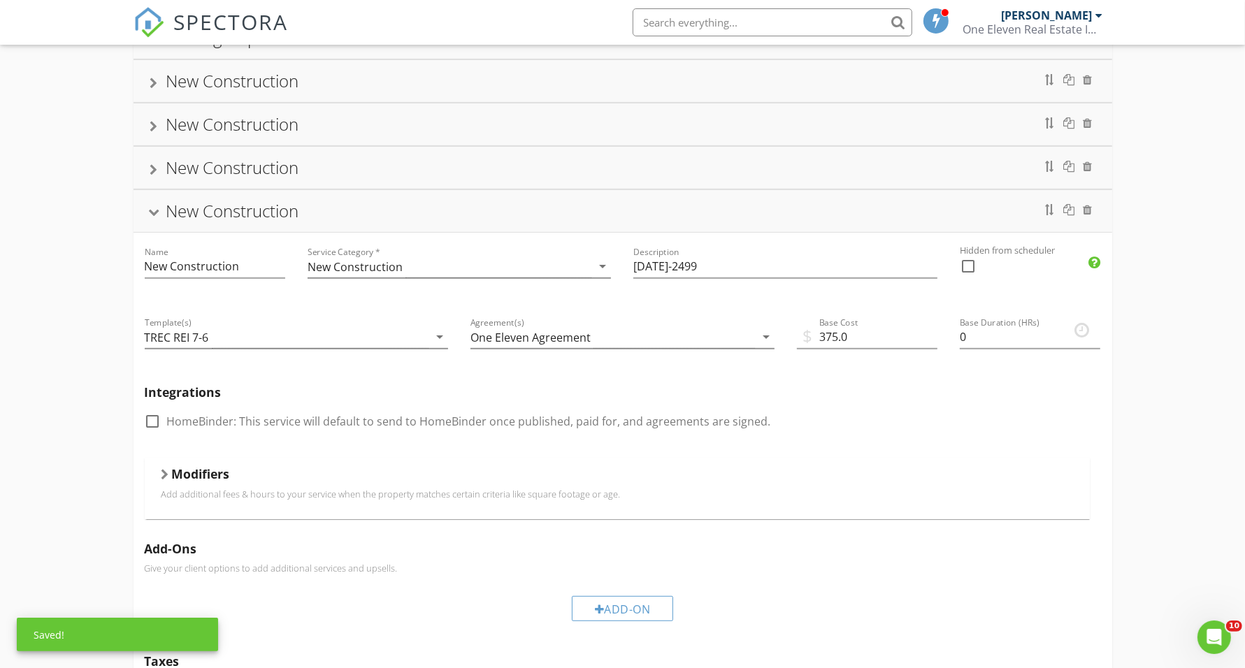
click at [150, 428] on div at bounding box center [153, 422] width 24 height 24
checkbox input "true"
click at [154, 215] on div at bounding box center [153, 214] width 11 height 8
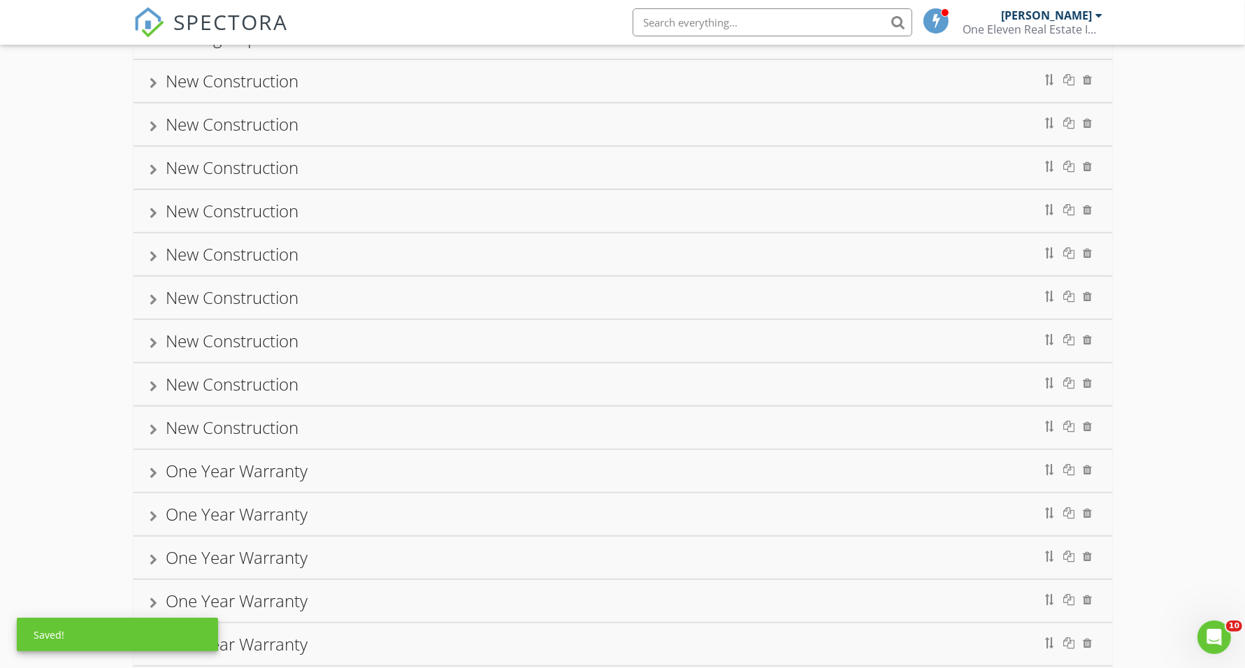
click at [152, 260] on div at bounding box center [154, 256] width 8 height 11
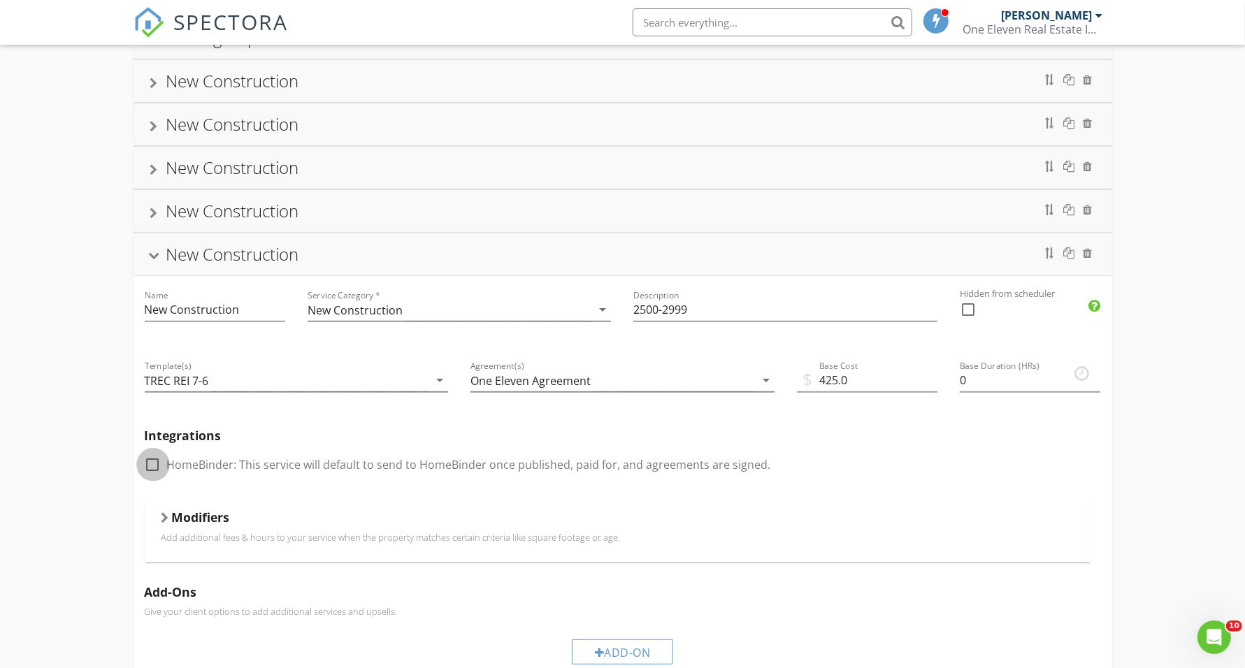
click at [154, 475] on div at bounding box center [153, 465] width 24 height 24
checkbox input "true"
click at [151, 257] on div "New Construction" at bounding box center [622, 254] width 945 height 25
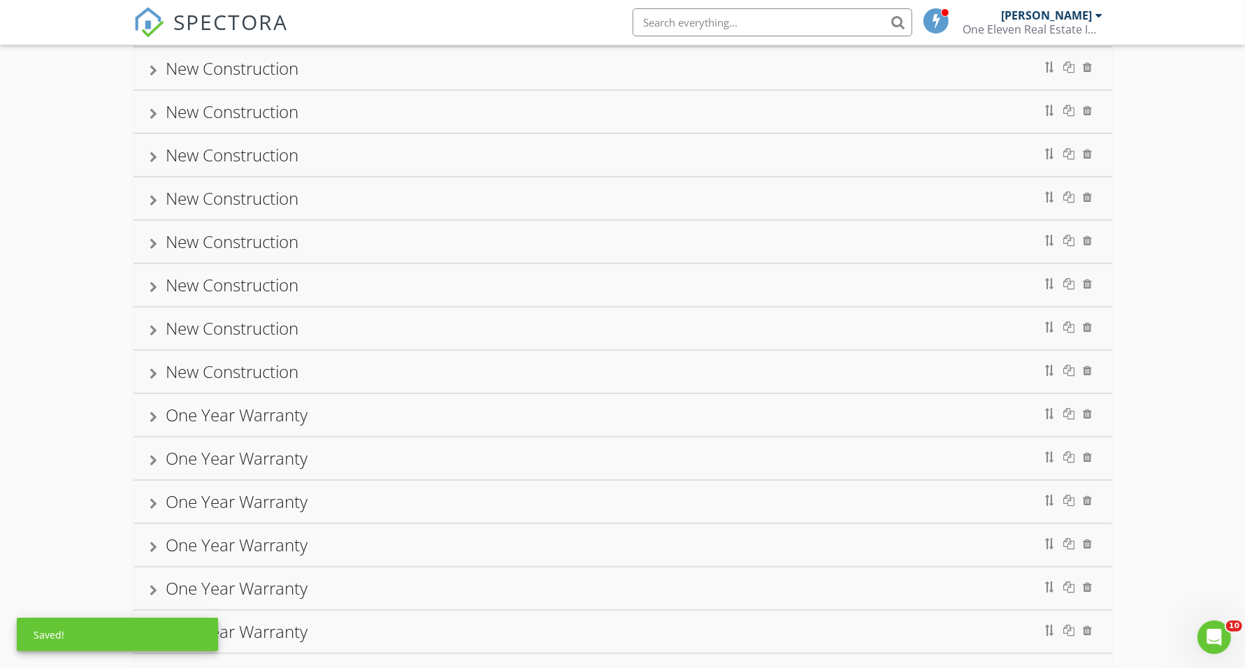
scroll to position [612, 0]
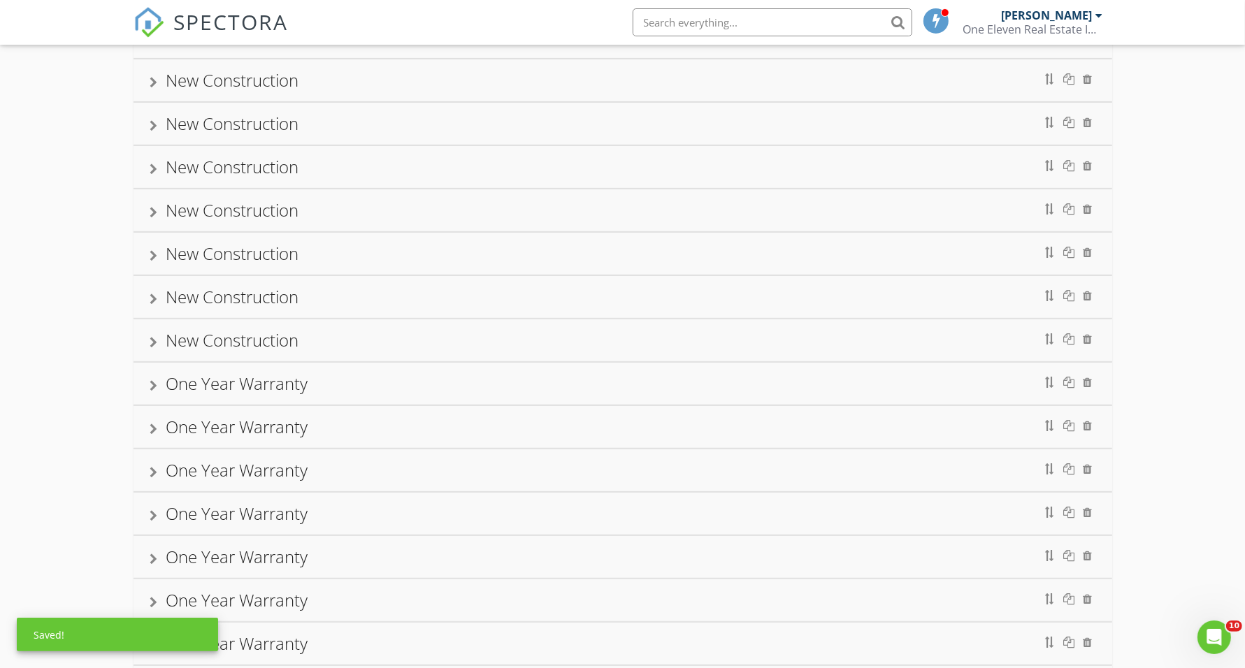
click at [154, 218] on div at bounding box center [154, 212] width 8 height 11
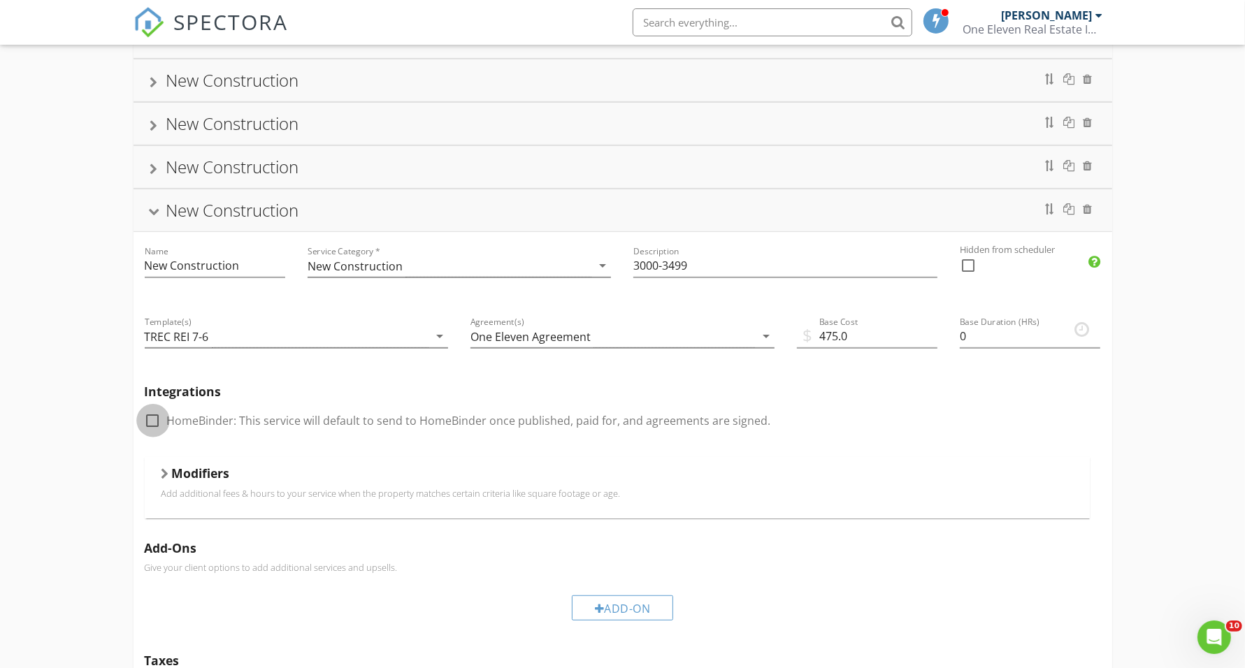
click at [156, 425] on div at bounding box center [153, 421] width 24 height 24
checkbox input "true"
click at [154, 217] on div at bounding box center [153, 213] width 11 height 8
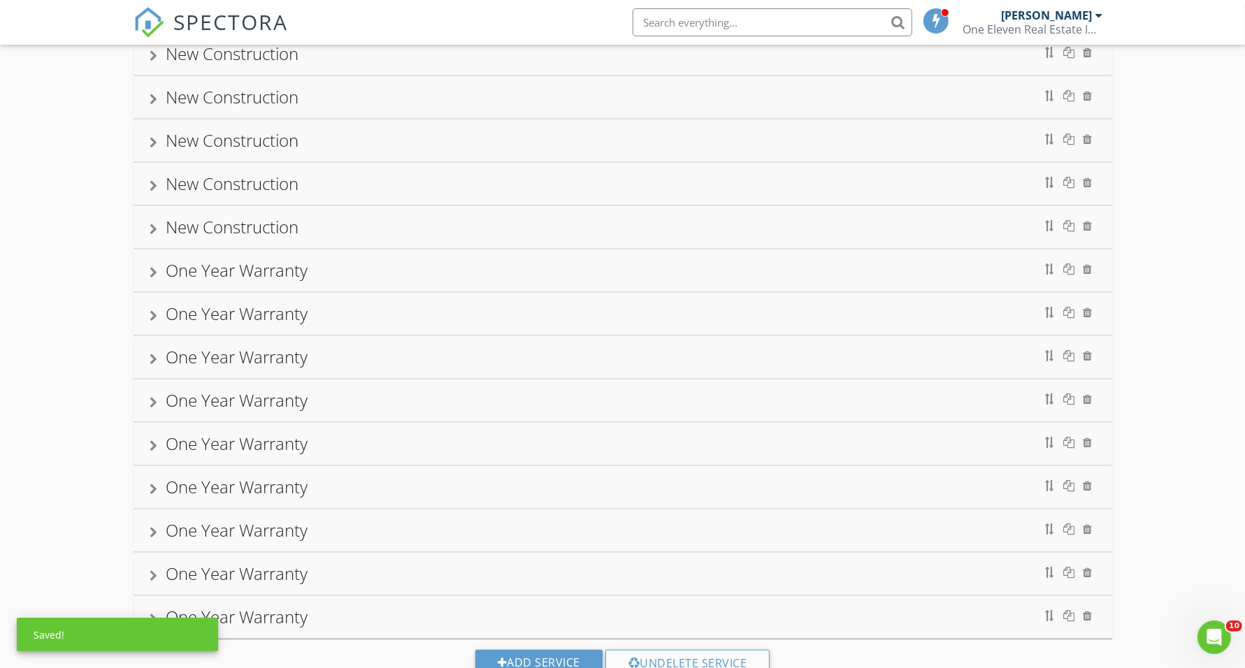
scroll to position [698, 0]
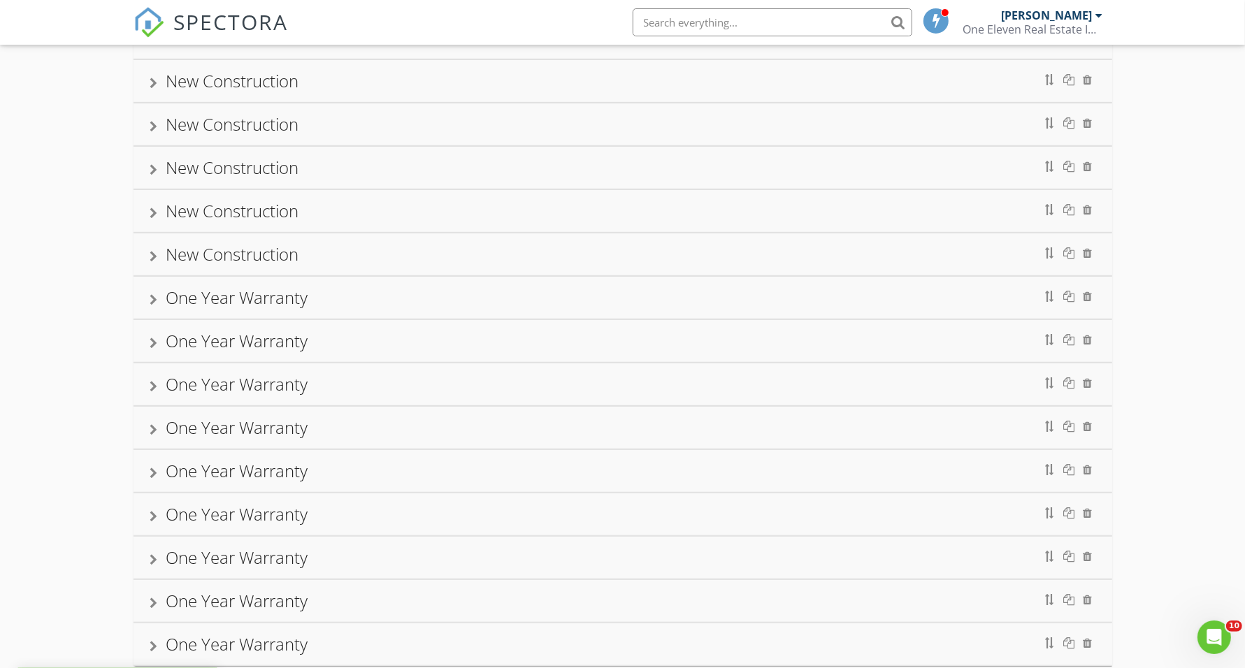
click at [154, 175] on div at bounding box center [154, 169] width 8 height 11
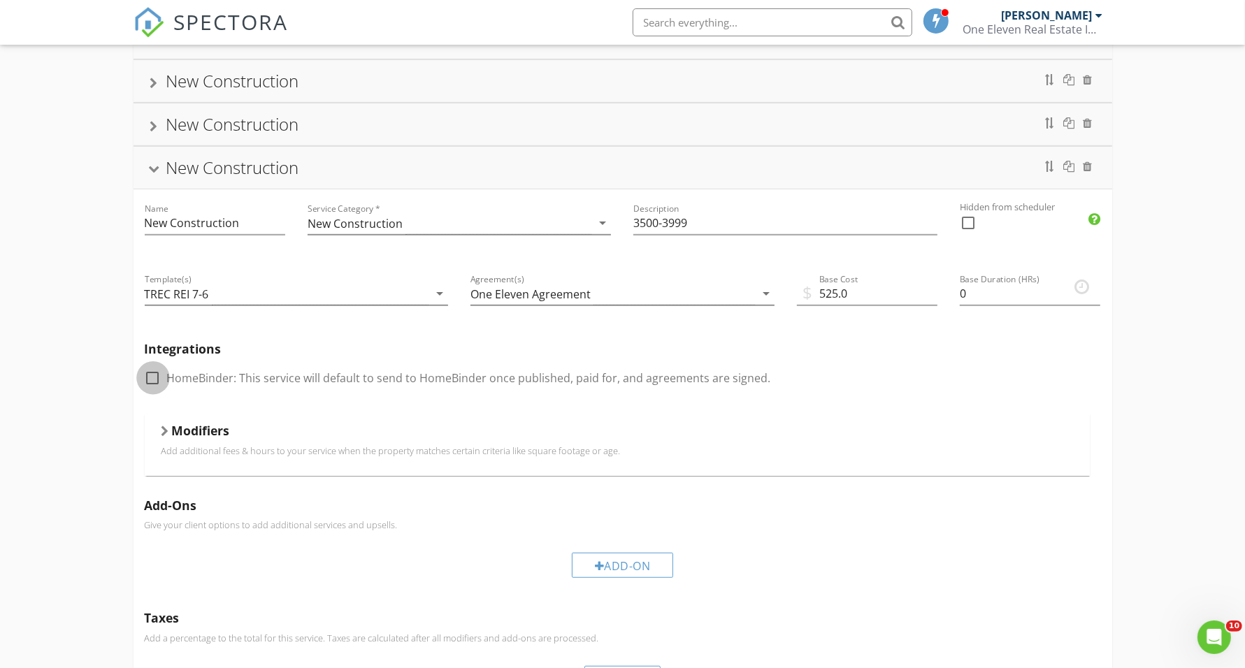
click at [161, 379] on div at bounding box center [153, 378] width 24 height 24
checkbox input "true"
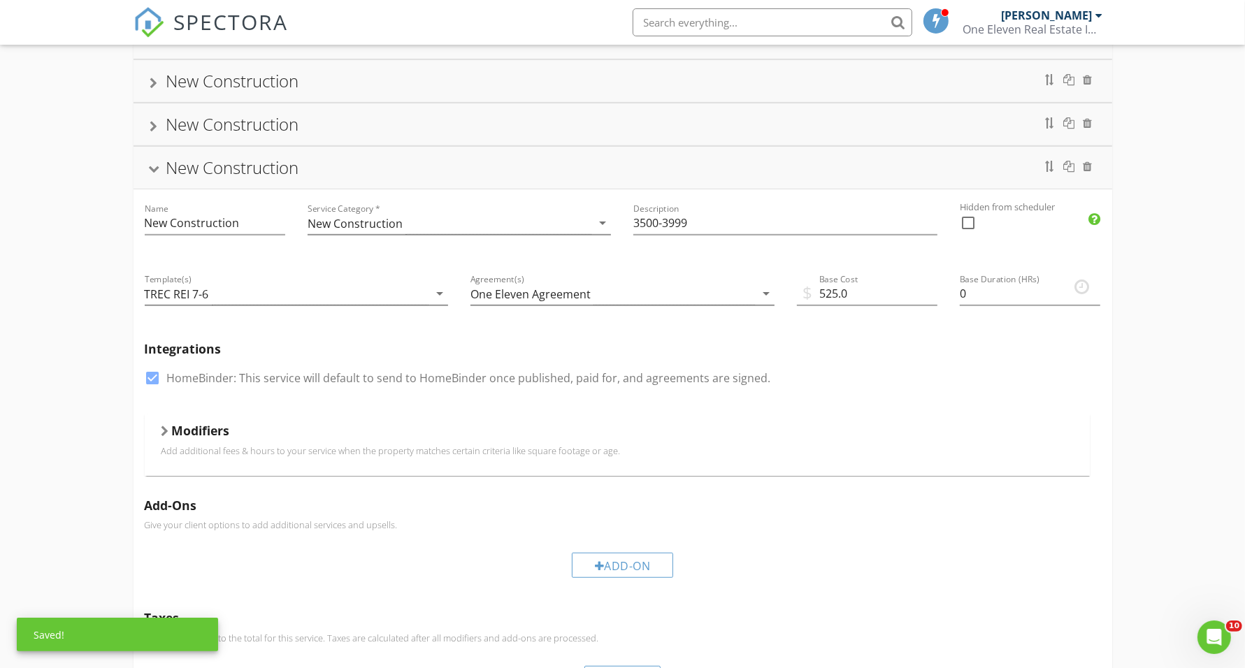
click at [147, 171] on div "New Construction" at bounding box center [623, 168] width 979 height 42
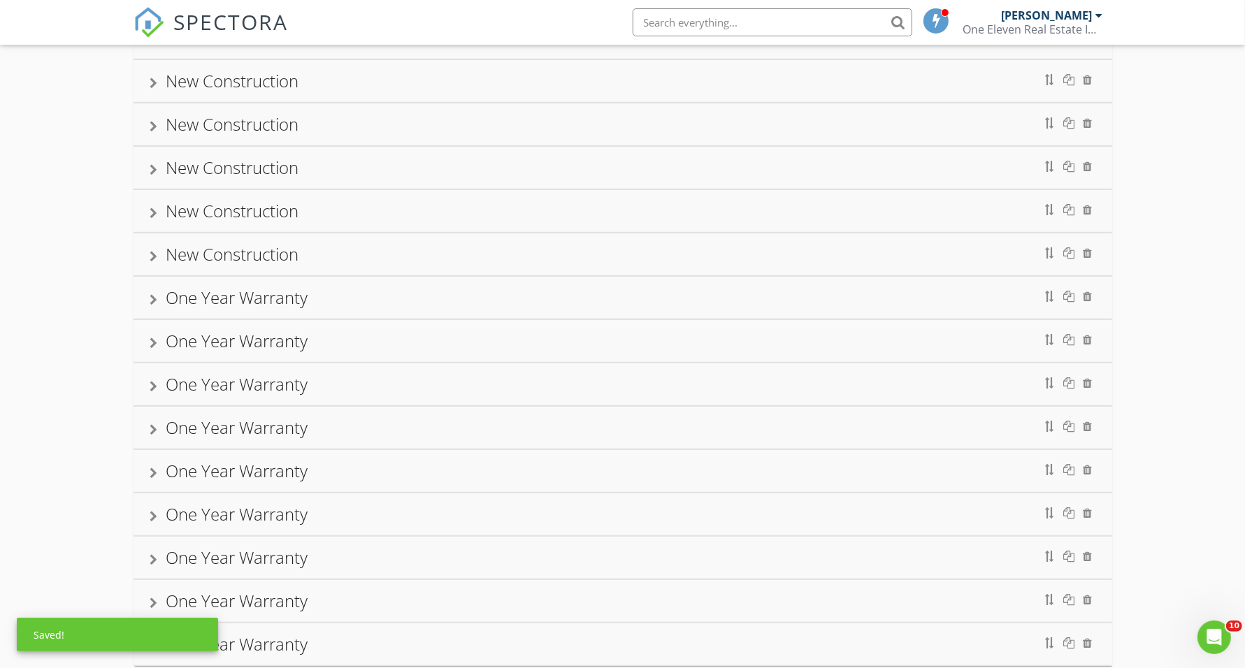
click at [152, 215] on div at bounding box center [154, 213] width 8 height 11
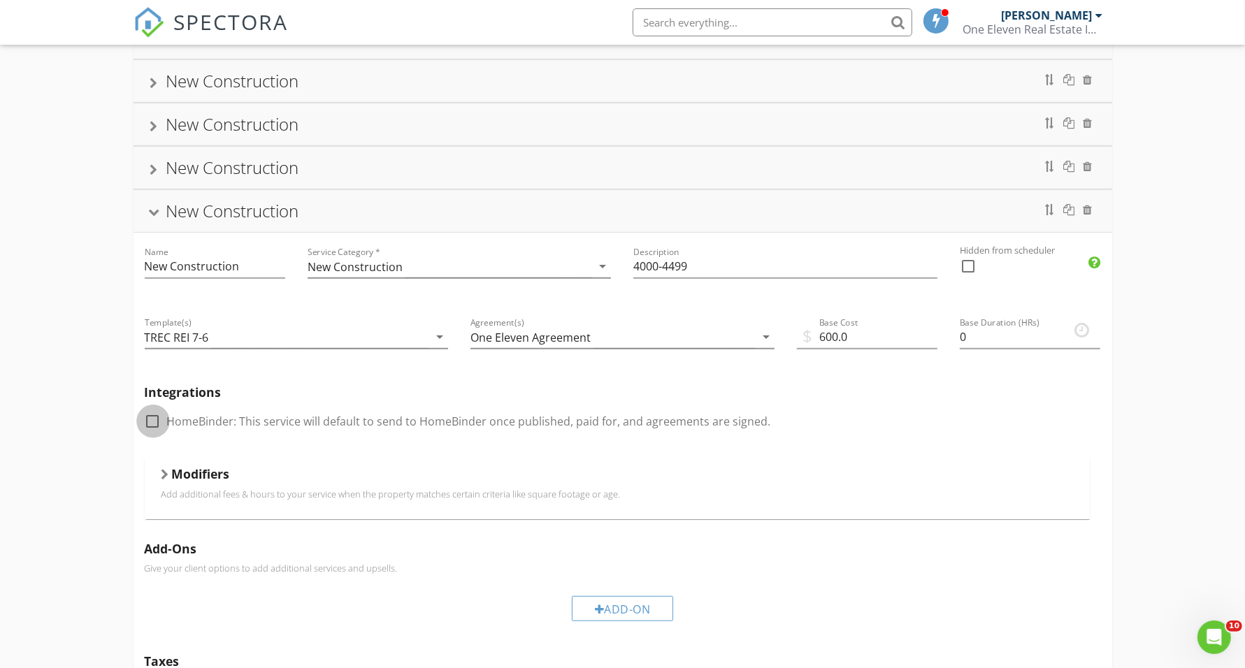
click at [152, 424] on div at bounding box center [153, 422] width 24 height 24
checkbox input "true"
click at [152, 217] on div at bounding box center [153, 214] width 11 height 8
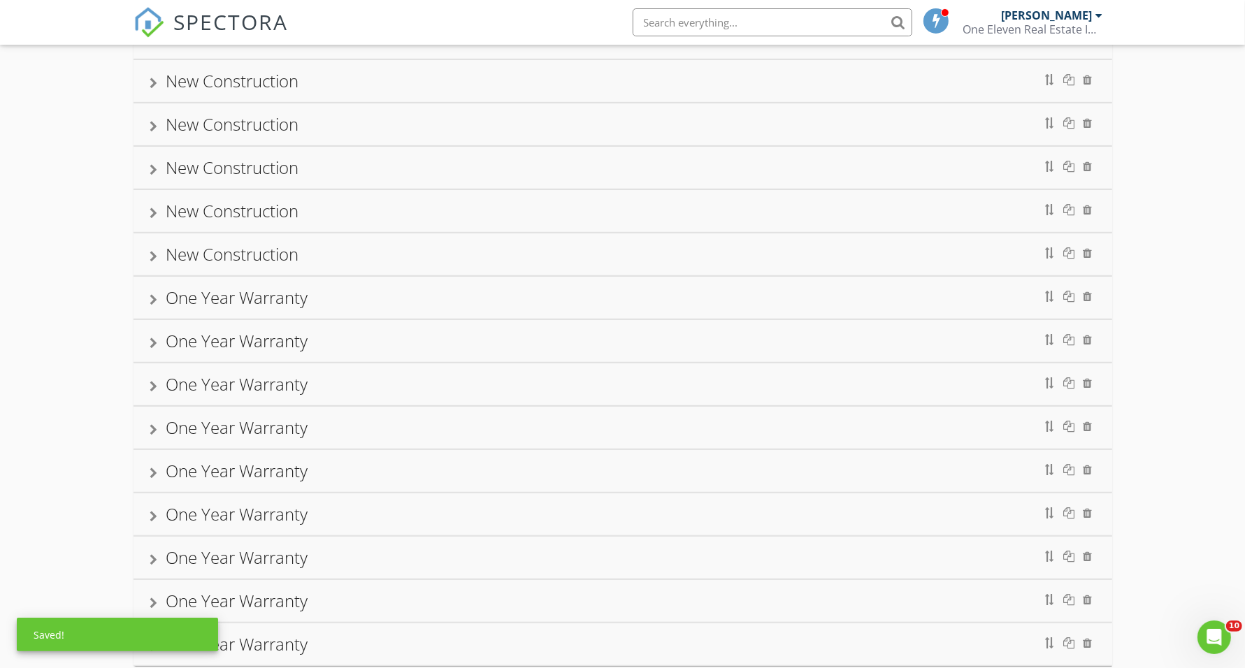
click at [154, 262] on div at bounding box center [154, 256] width 8 height 11
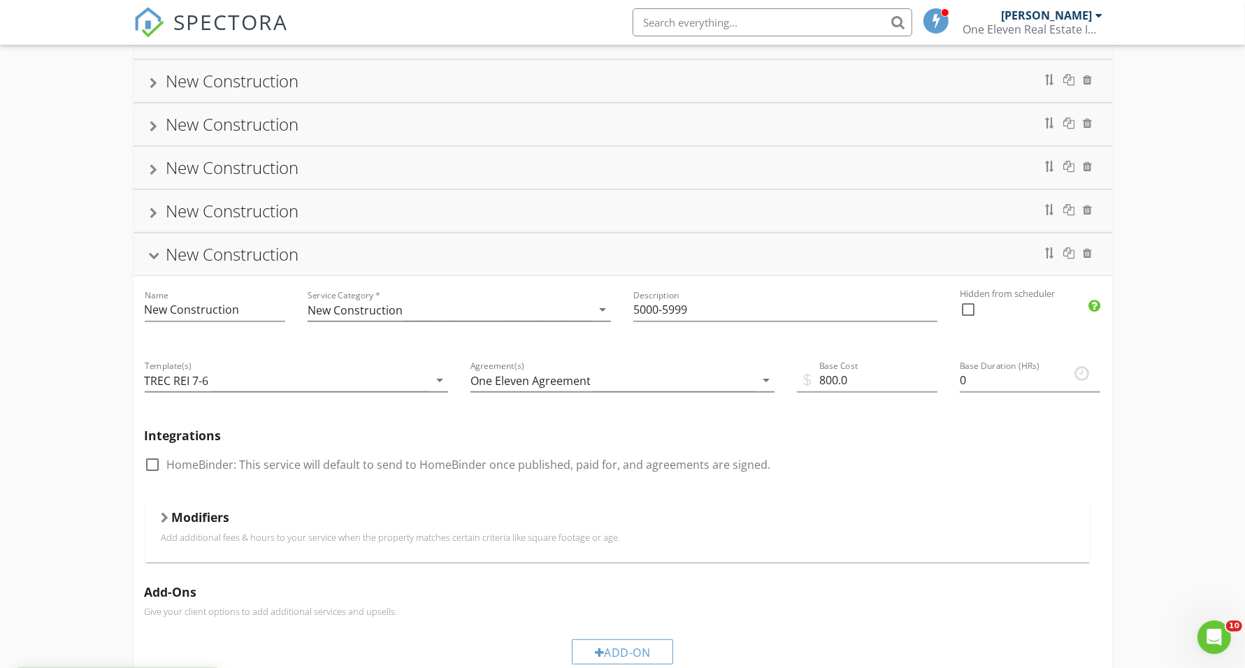
click at [151, 475] on div at bounding box center [153, 465] width 24 height 24
checkbox input "true"
click at [151, 261] on div at bounding box center [153, 257] width 11 height 8
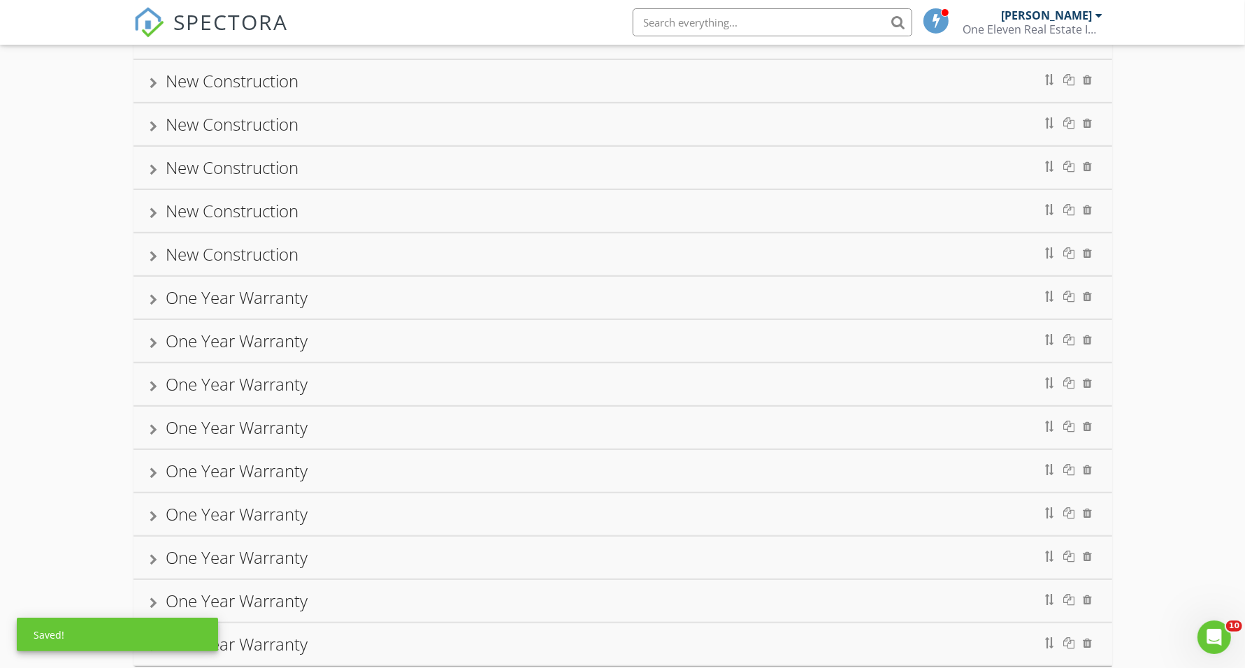
click at [74, 291] on div "Existing Inspection Name Existing Inspection Service Category * Residential arr…" at bounding box center [622, 89] width 1245 height 1316
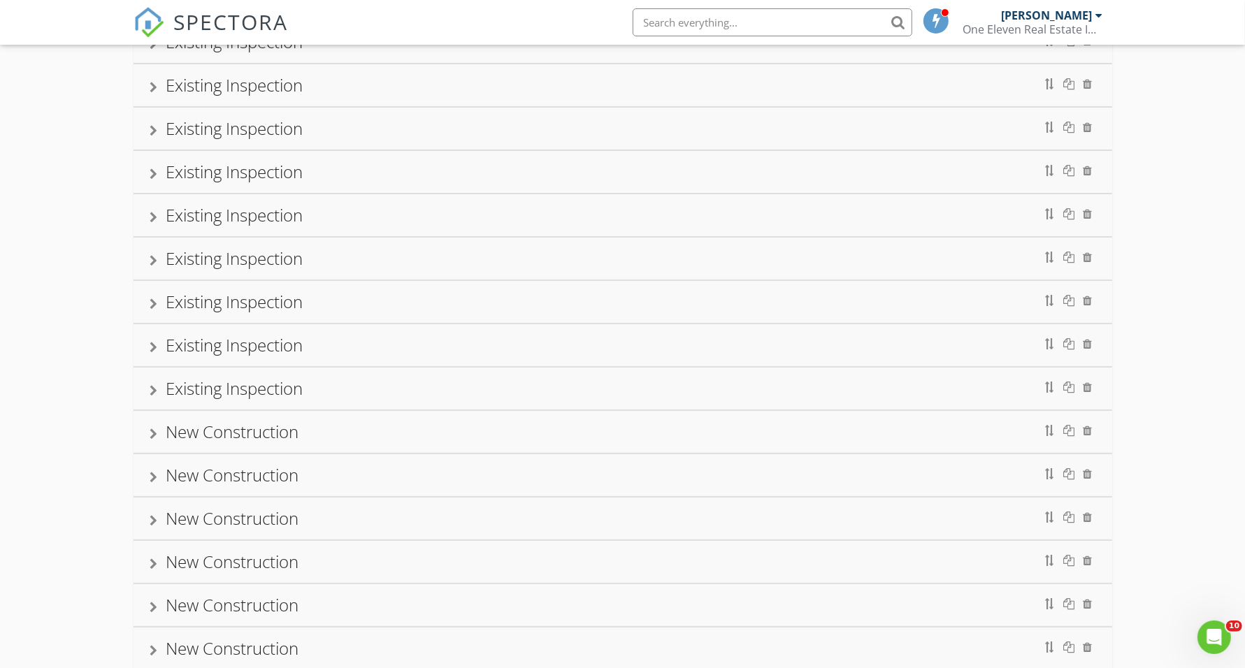
scroll to position [0, 0]
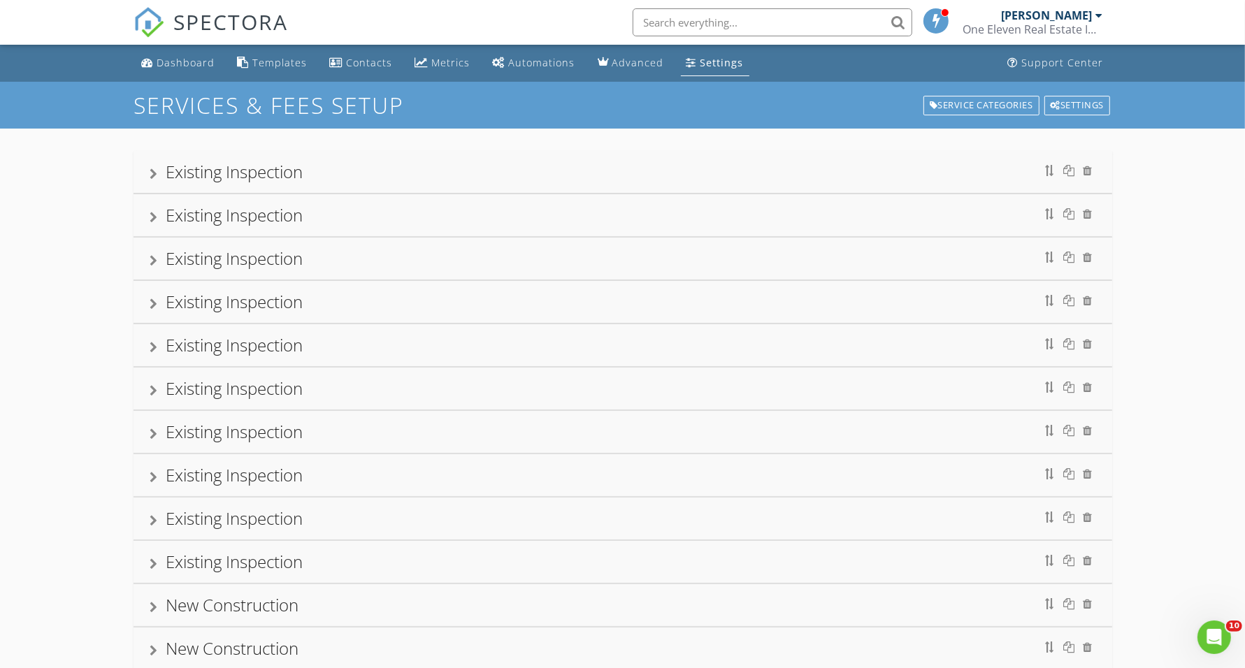
click at [714, 66] on div "Settings" at bounding box center [721, 62] width 43 height 13
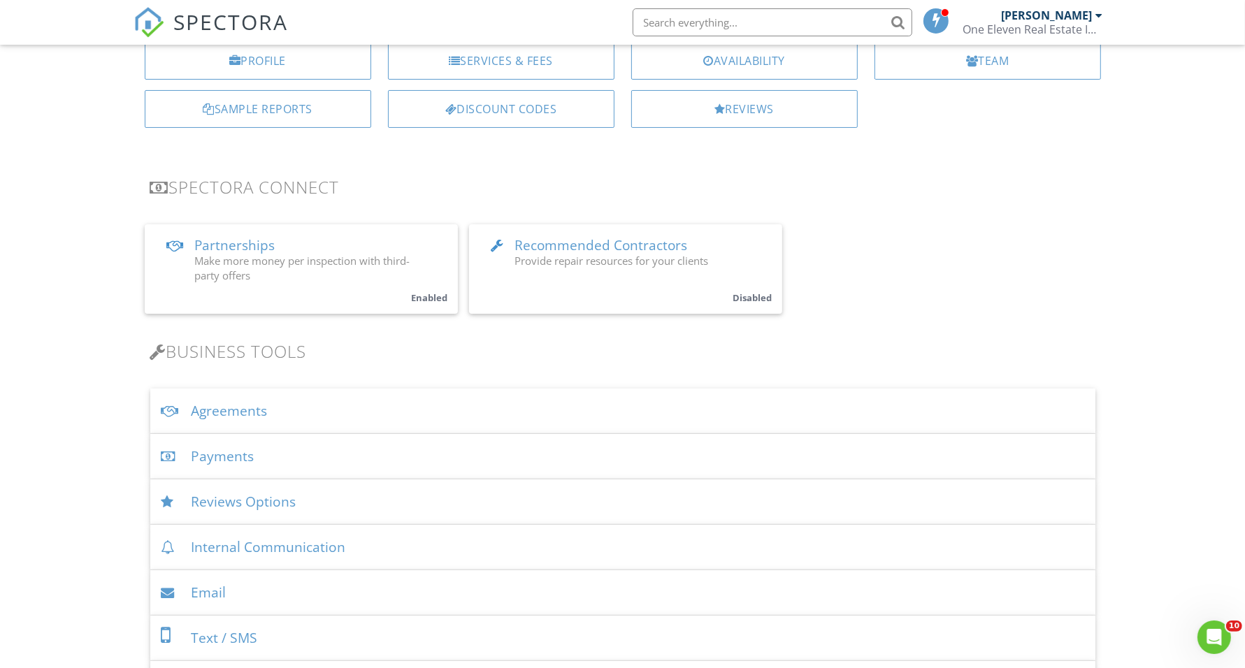
scroll to position [175, 0]
click at [706, 404] on div "Agreements" at bounding box center [622, 409] width 945 height 45
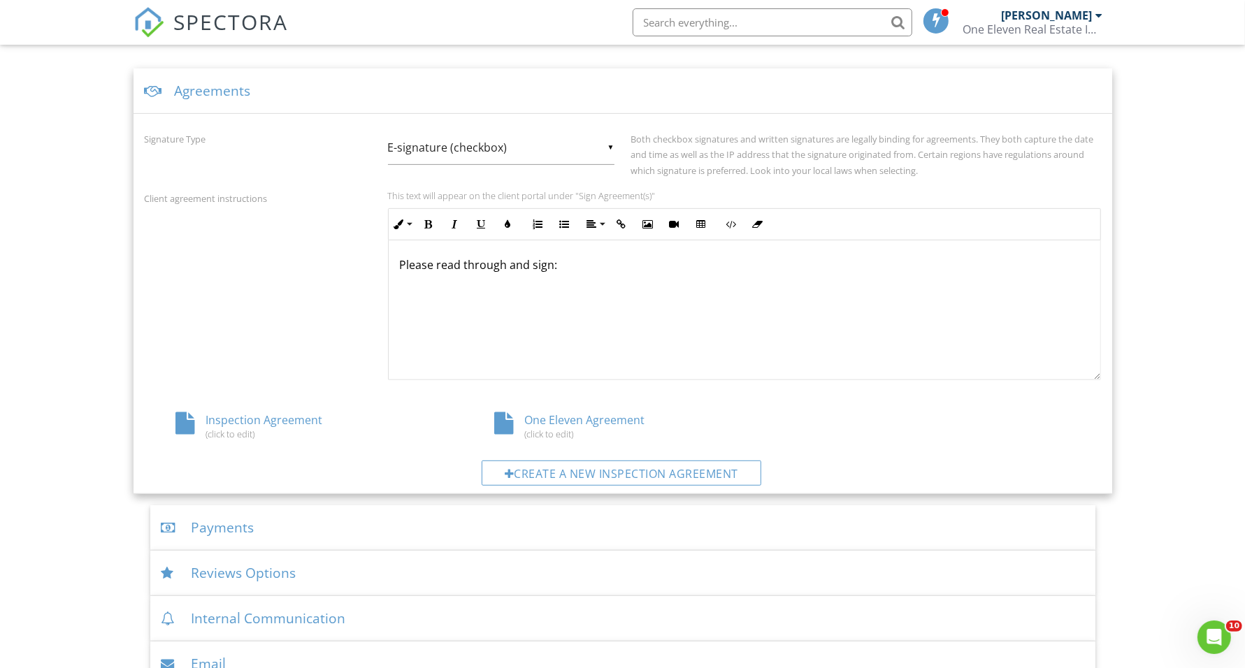
scroll to position [524, 0]
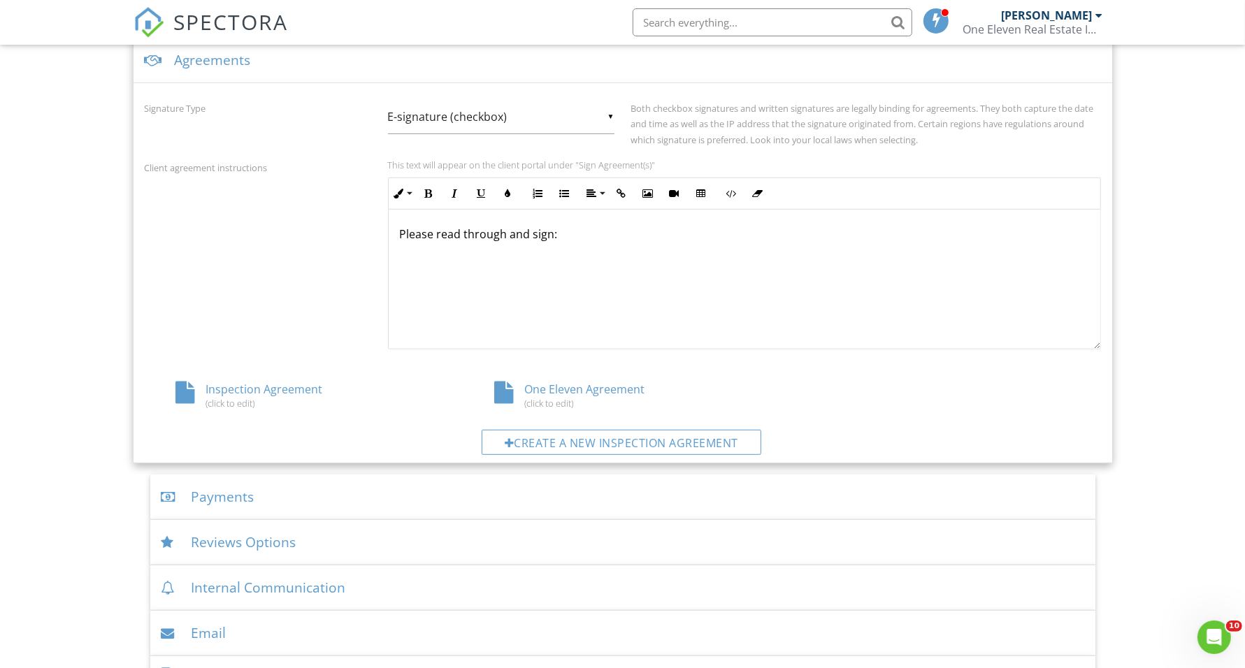
click at [633, 390] on div "One Eleven Agreement (click to edit)" at bounding box center [622, 395] width 319 height 27
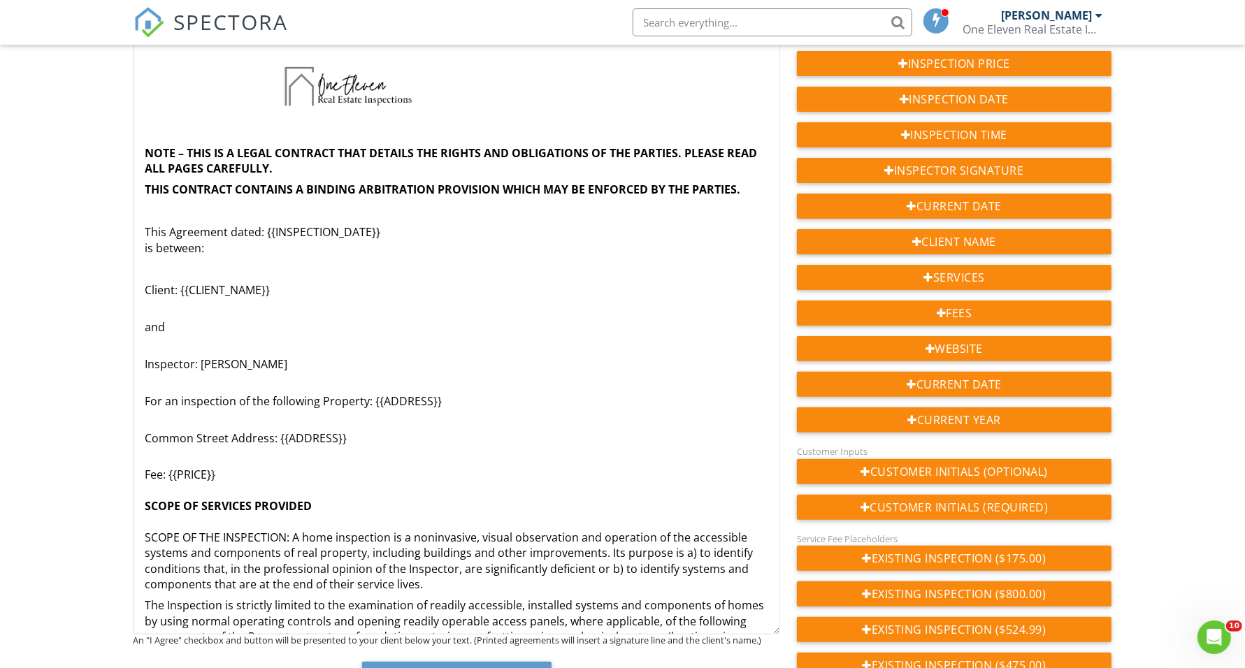
drag, startPoint x: 774, startPoint y: 145, endPoint x: 769, endPoint y: 710, distance: 564.9
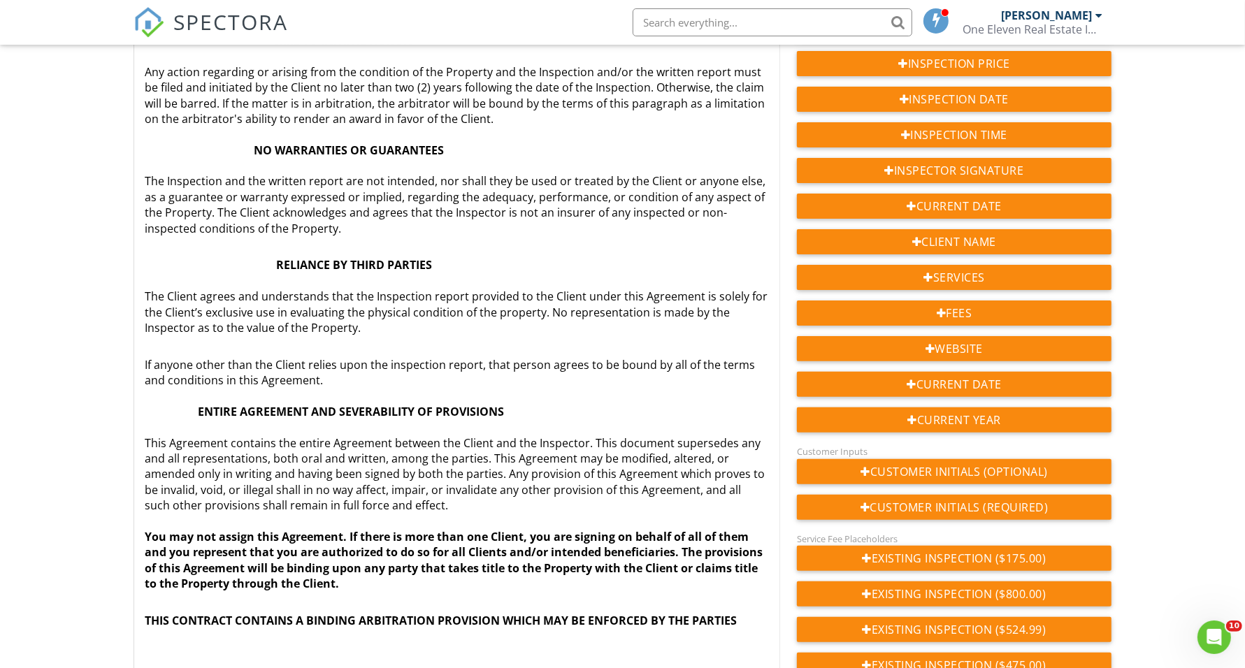
scroll to position [2887, 0]
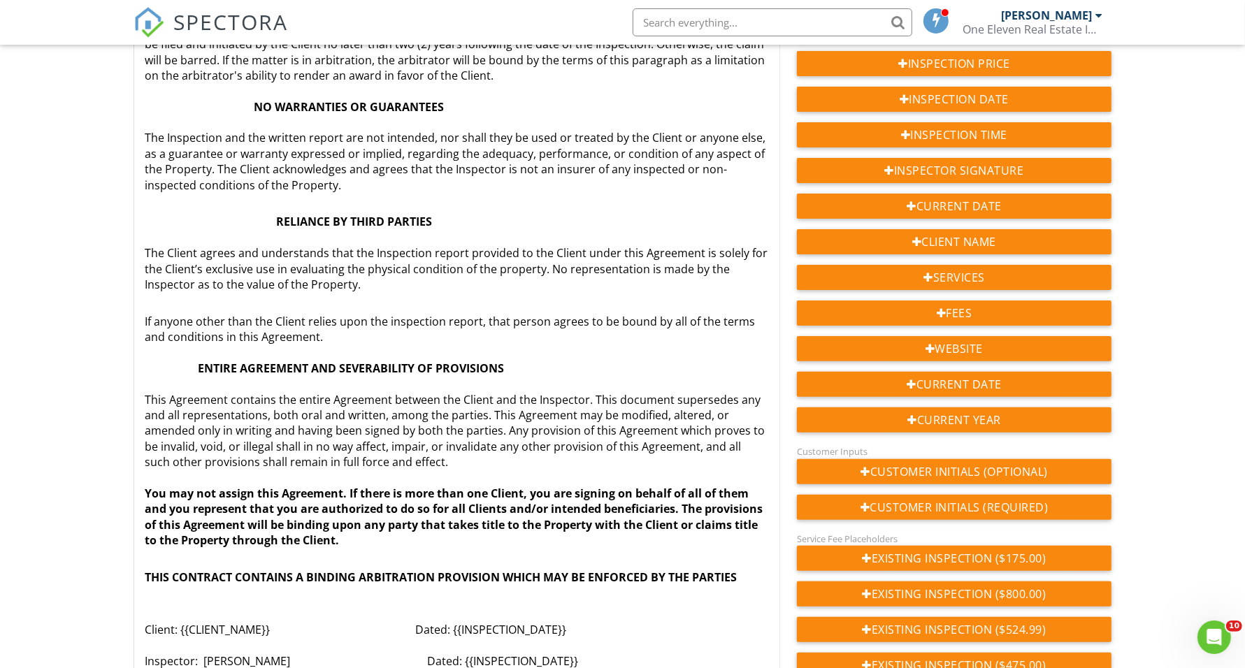
click at [649, 454] on p "If anyone other than the Client relies upon the inspection report, that person …" at bounding box center [456, 423] width 623 height 250
click at [652, 446] on p "If anyone other than the Client relies upon the inspection report, that person …" at bounding box center [456, 423] width 623 height 250
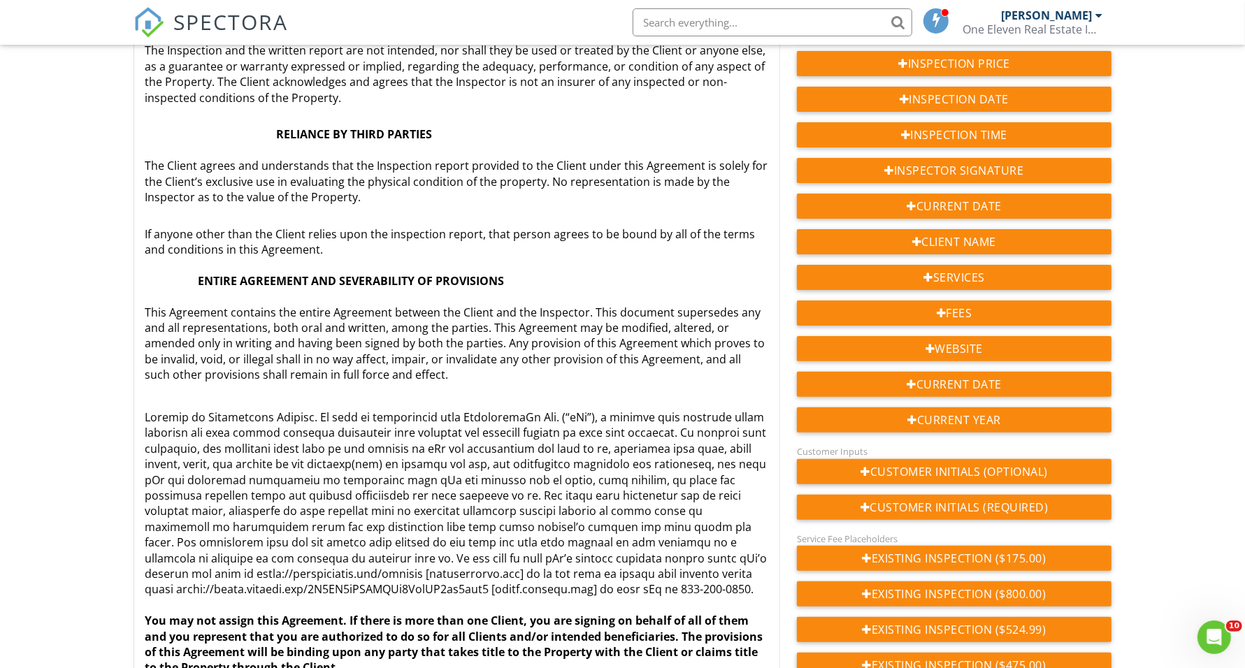
scroll to position [3062, 0]
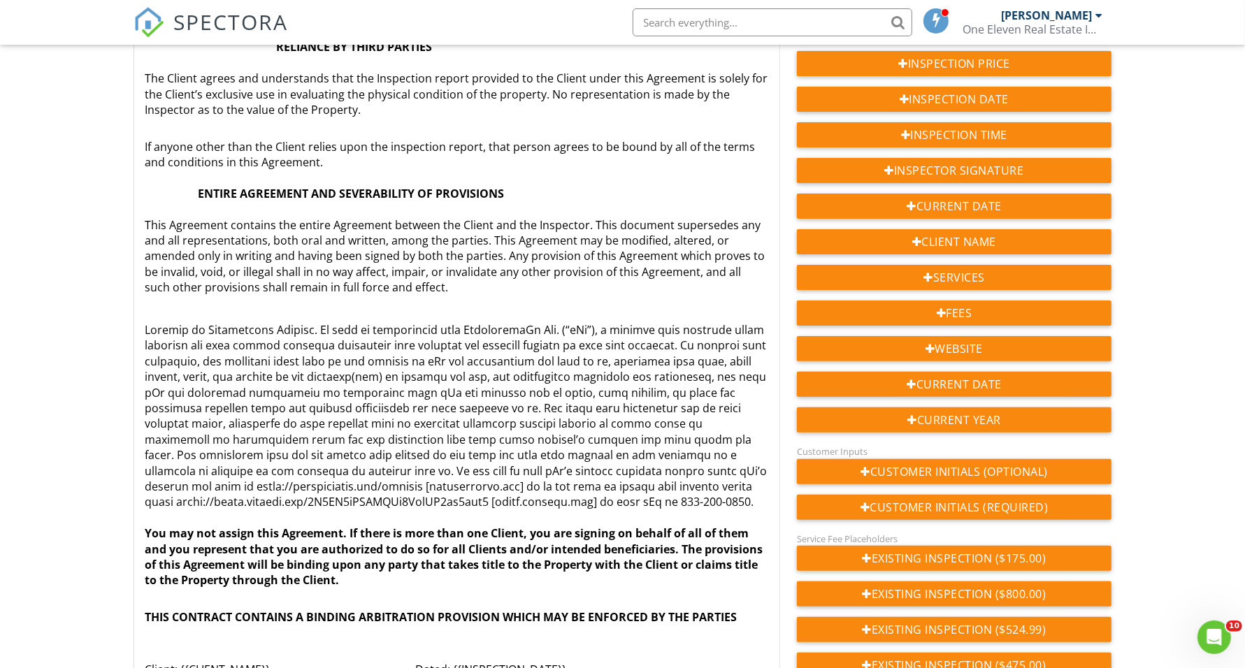
click at [310, 322] on p "You may not assign this Agreement. If there is more than one Client, you are si…" at bounding box center [456, 455] width 623 height 266
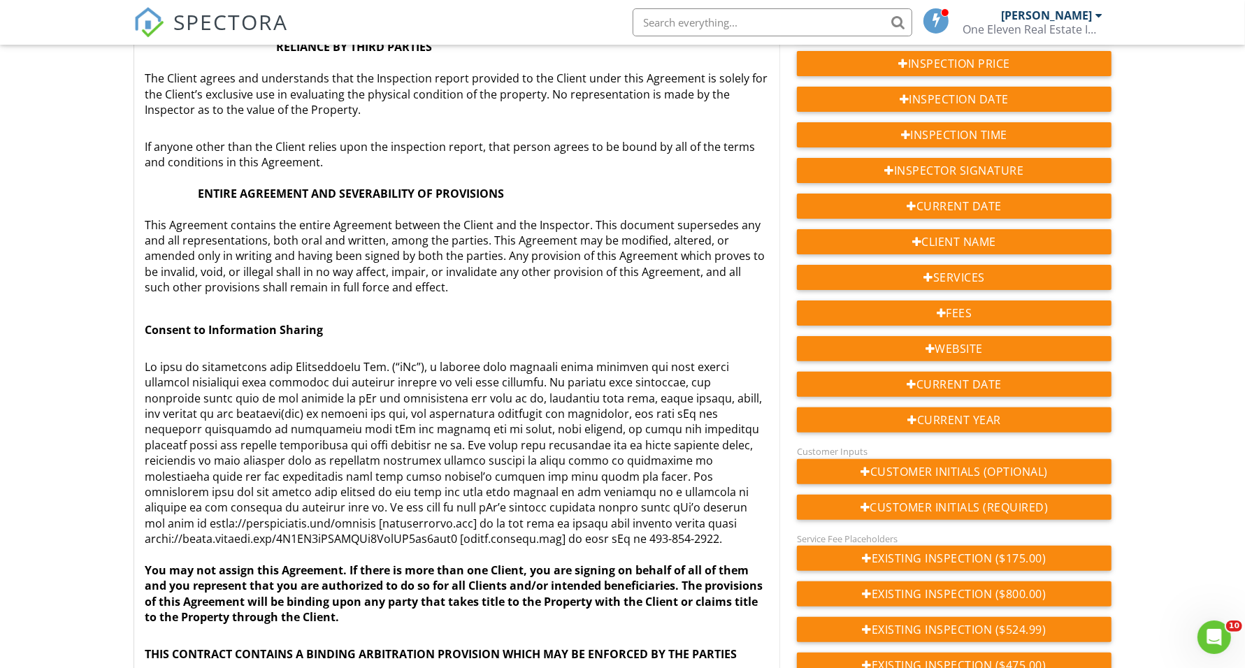
scroll to position [2975, 0]
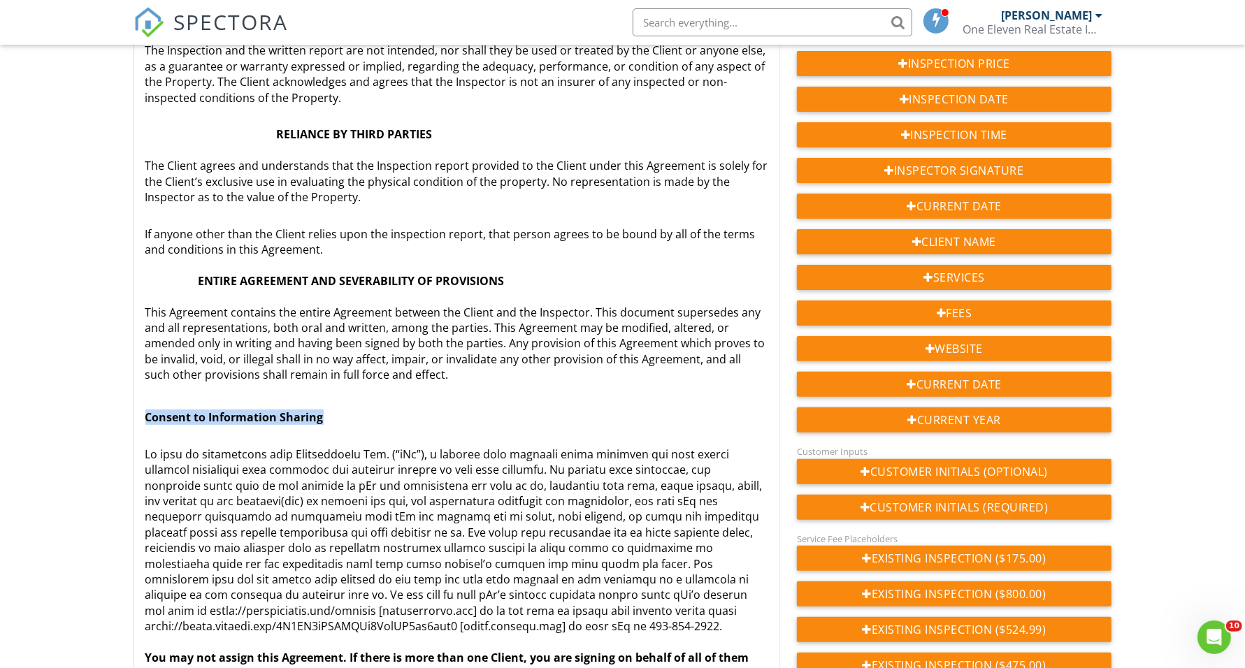
drag, startPoint x: 326, startPoint y: 403, endPoint x: 126, endPoint y: 403, distance: 200.6
click at [126, 403] on div "Agreement Text Inline Style XLarge Large Normal Small Light Small/Light Bold It…" at bounding box center [456, 377] width 663 height 827
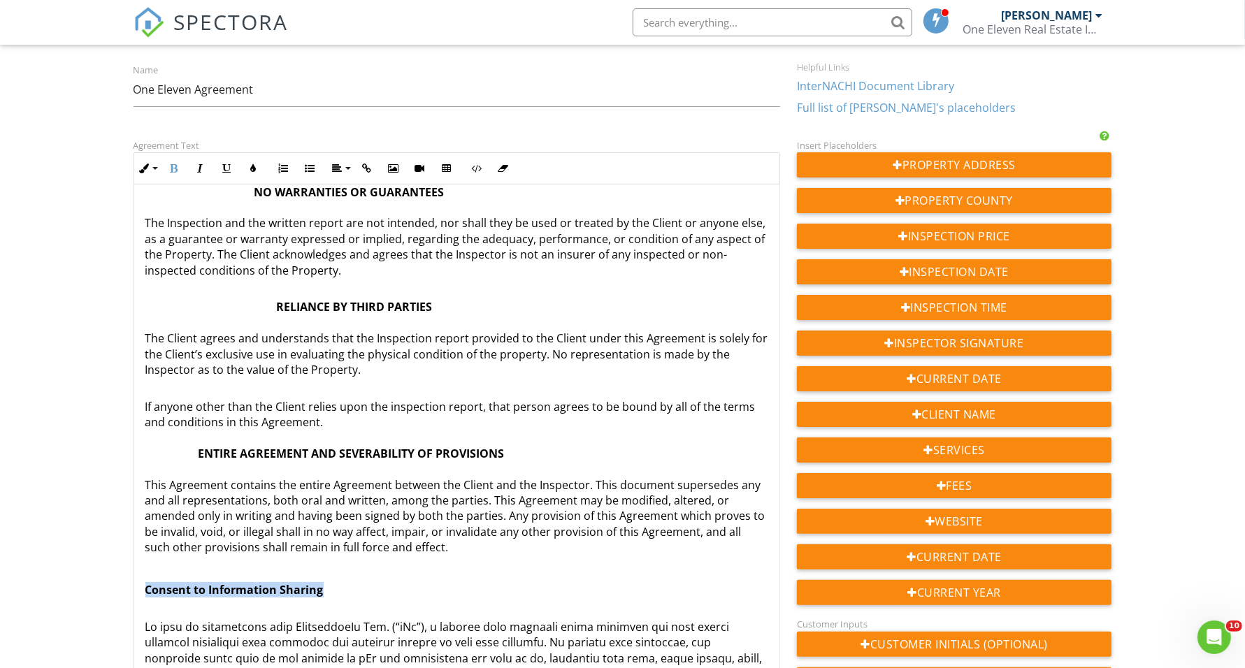
scroll to position [0, 0]
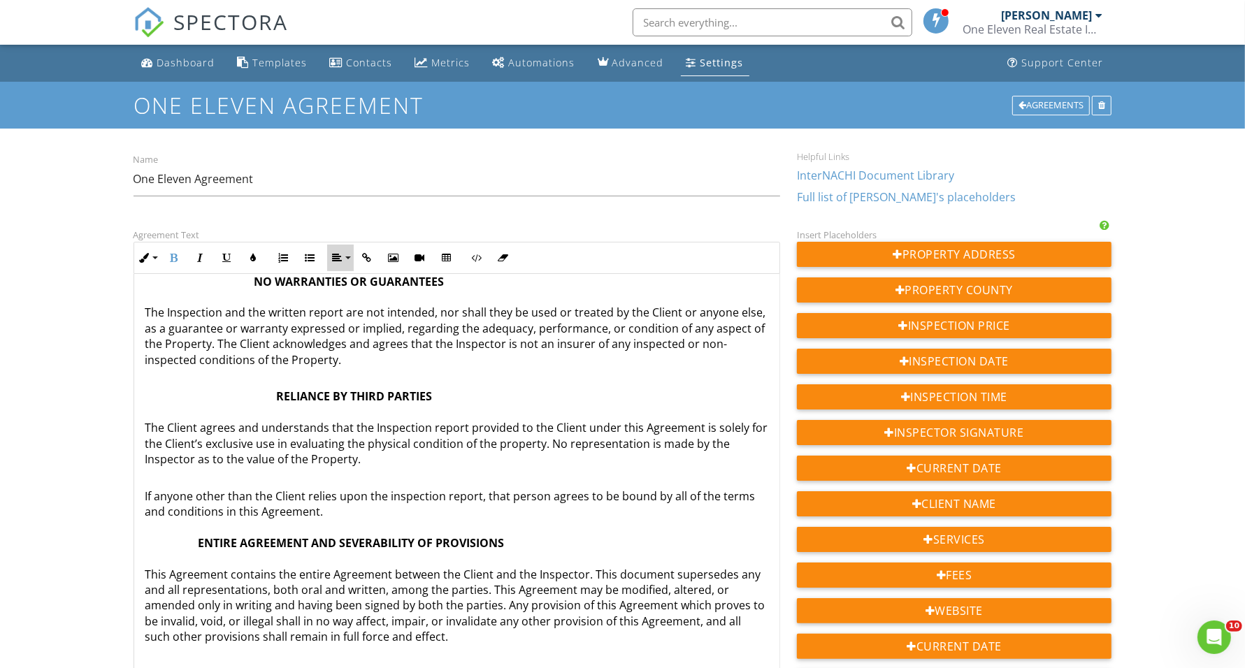
click at [346, 266] on button "Align" at bounding box center [340, 258] width 27 height 27
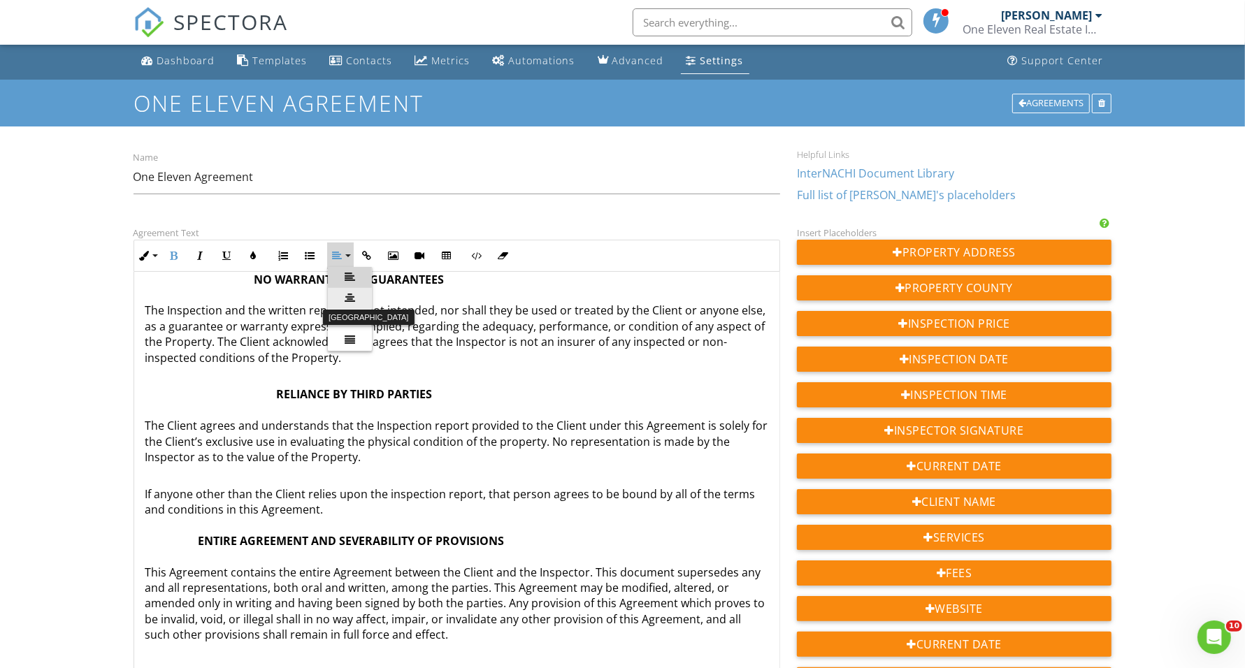
click at [360, 301] on link "[GEOGRAPHIC_DATA]" at bounding box center [350, 298] width 44 height 21
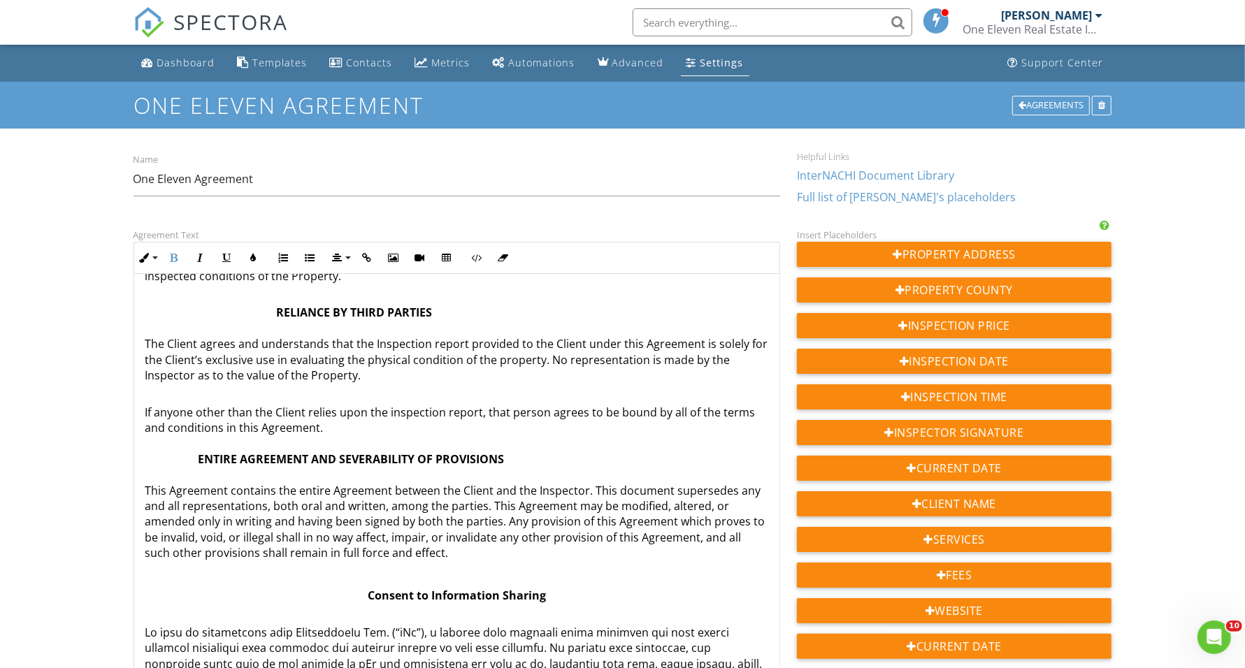
scroll to position [3139, 0]
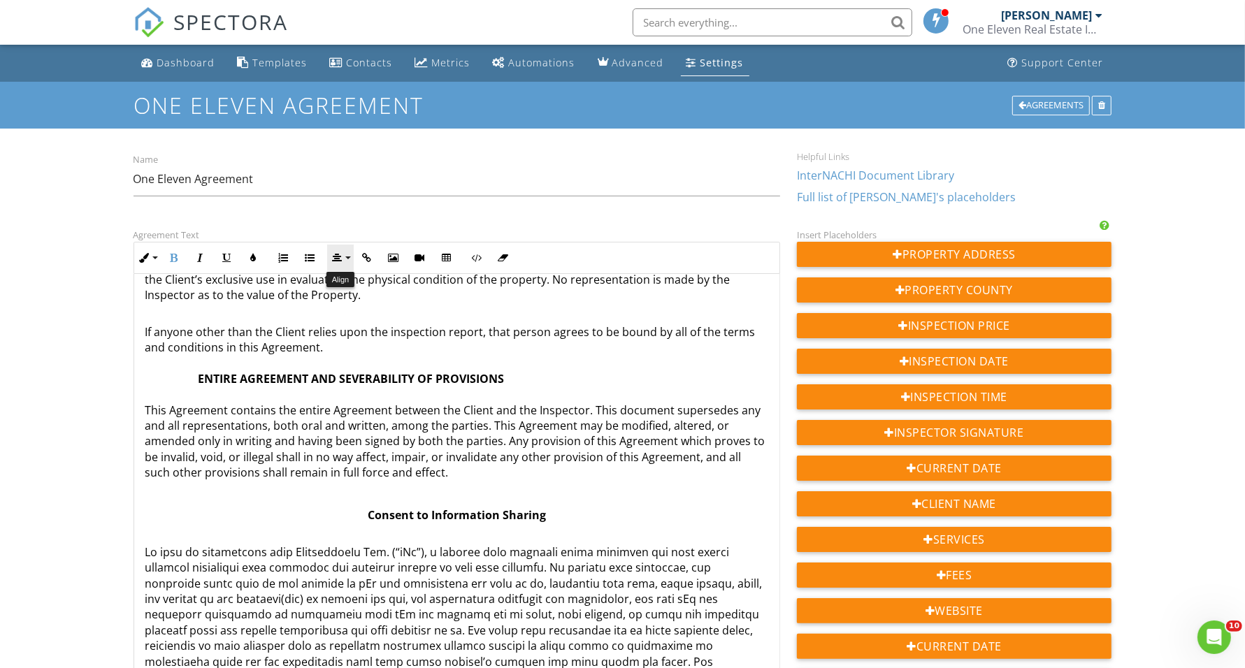
click at [350, 259] on button "Align" at bounding box center [340, 258] width 27 height 27
click at [360, 278] on link "Align Left" at bounding box center [350, 279] width 44 height 21
click at [347, 262] on button "Align" at bounding box center [340, 258] width 27 height 27
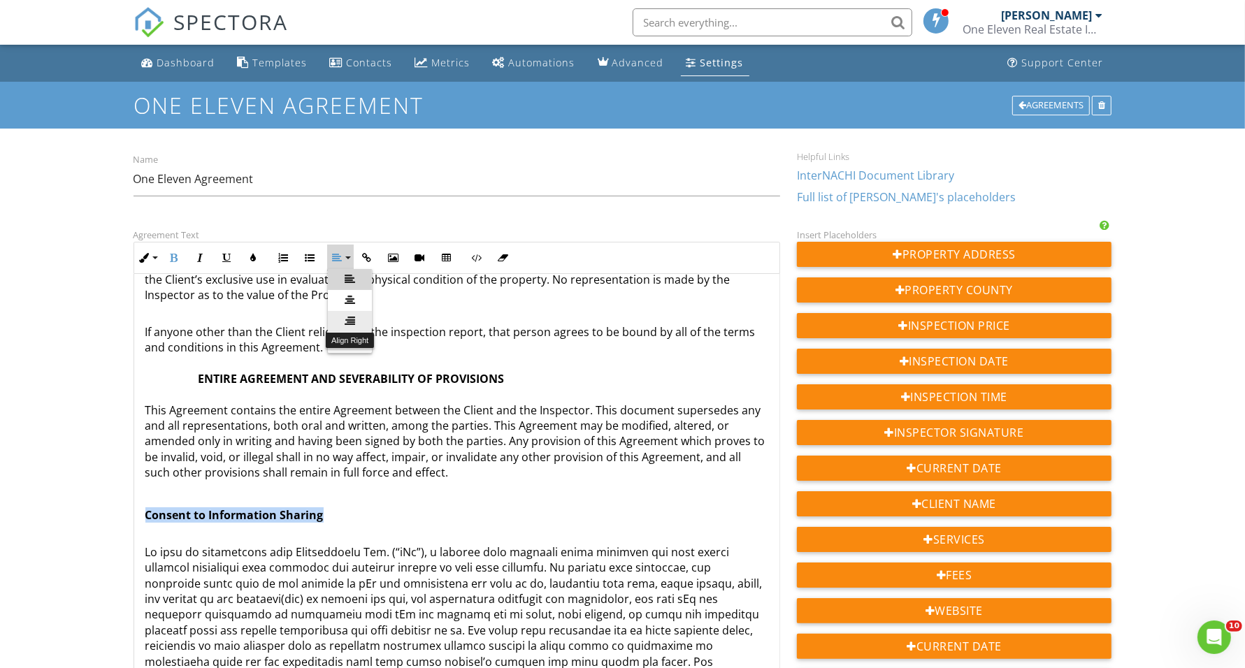
click at [357, 316] on link "Align Right" at bounding box center [350, 321] width 44 height 21
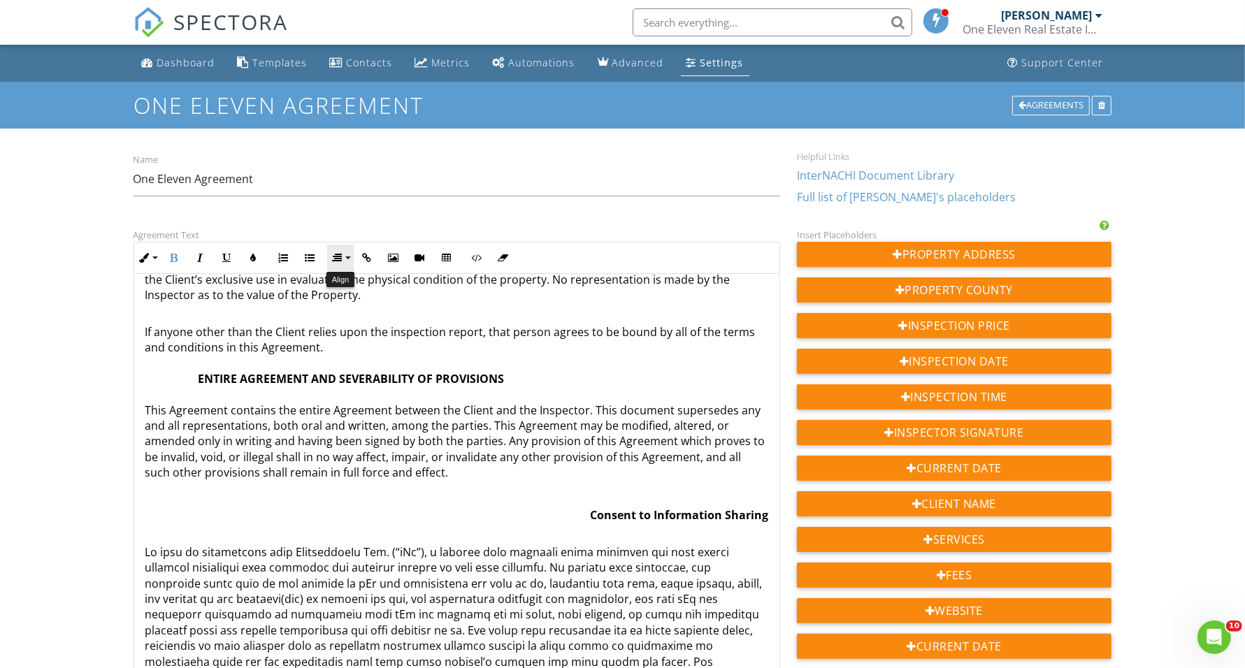
click at [347, 259] on button "Align" at bounding box center [340, 258] width 27 height 27
click at [345, 345] on icon at bounding box center [350, 342] width 10 height 10
click at [340, 255] on icon "button" at bounding box center [338, 258] width 10 height 10
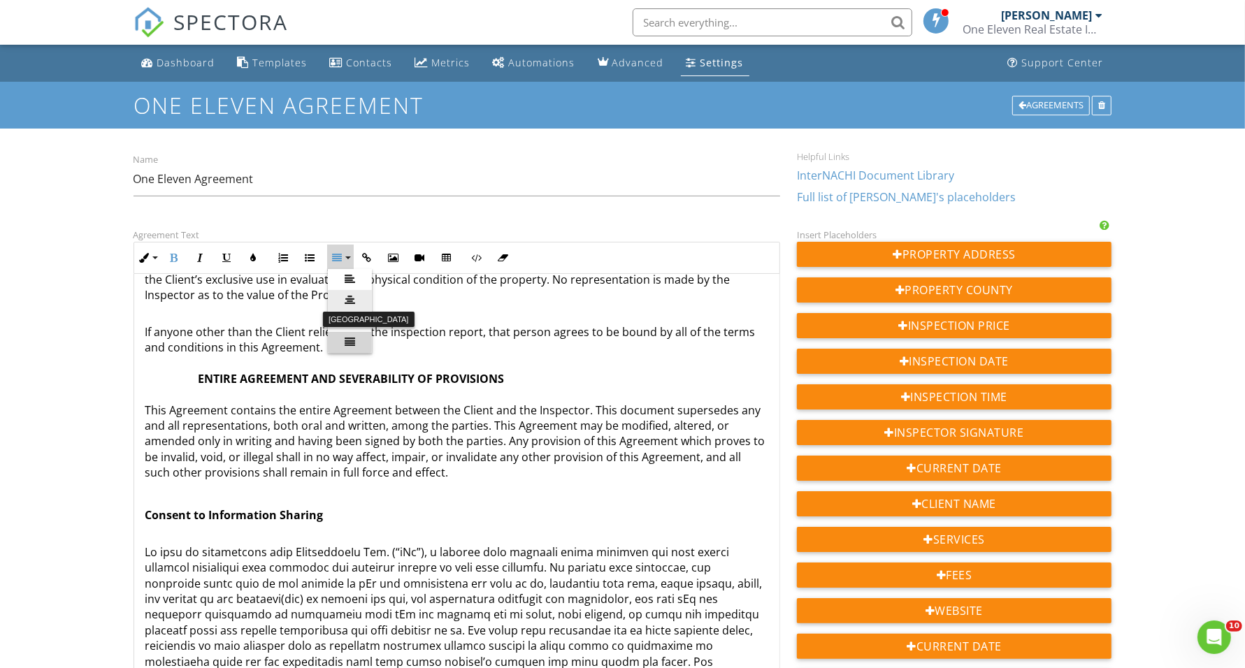
click at [351, 295] on icon at bounding box center [350, 300] width 10 height 10
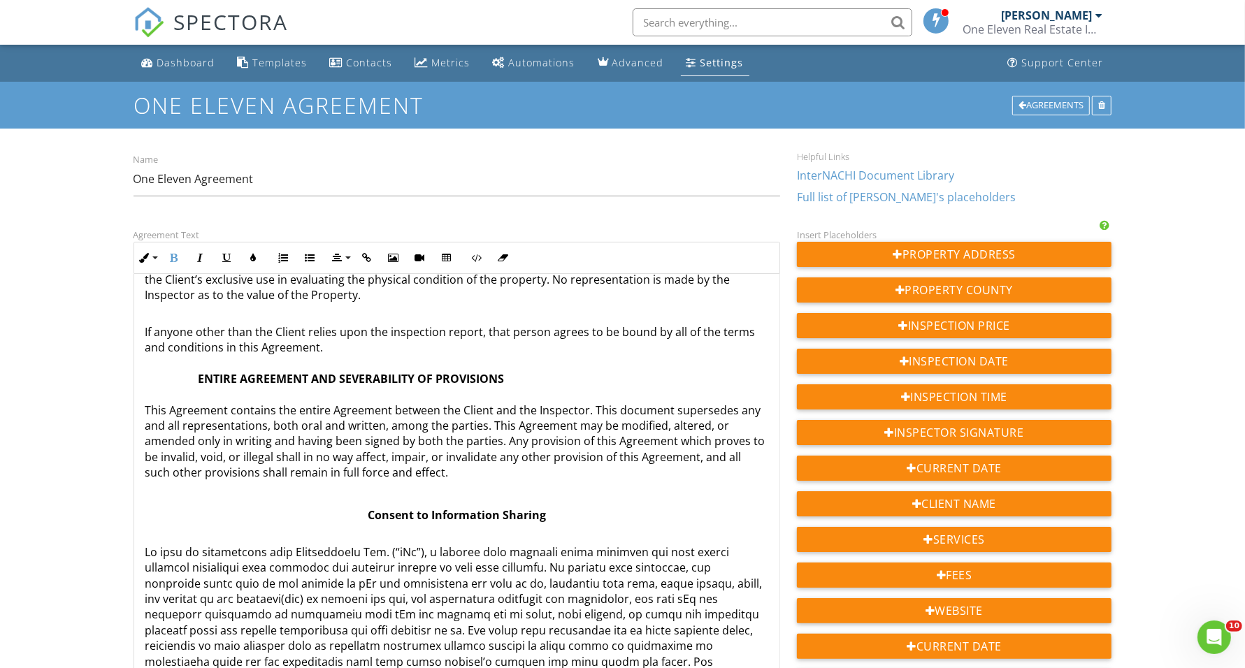
click at [368, 508] on strong "Consent to Information Sharing" at bounding box center [457, 515] width 178 height 15
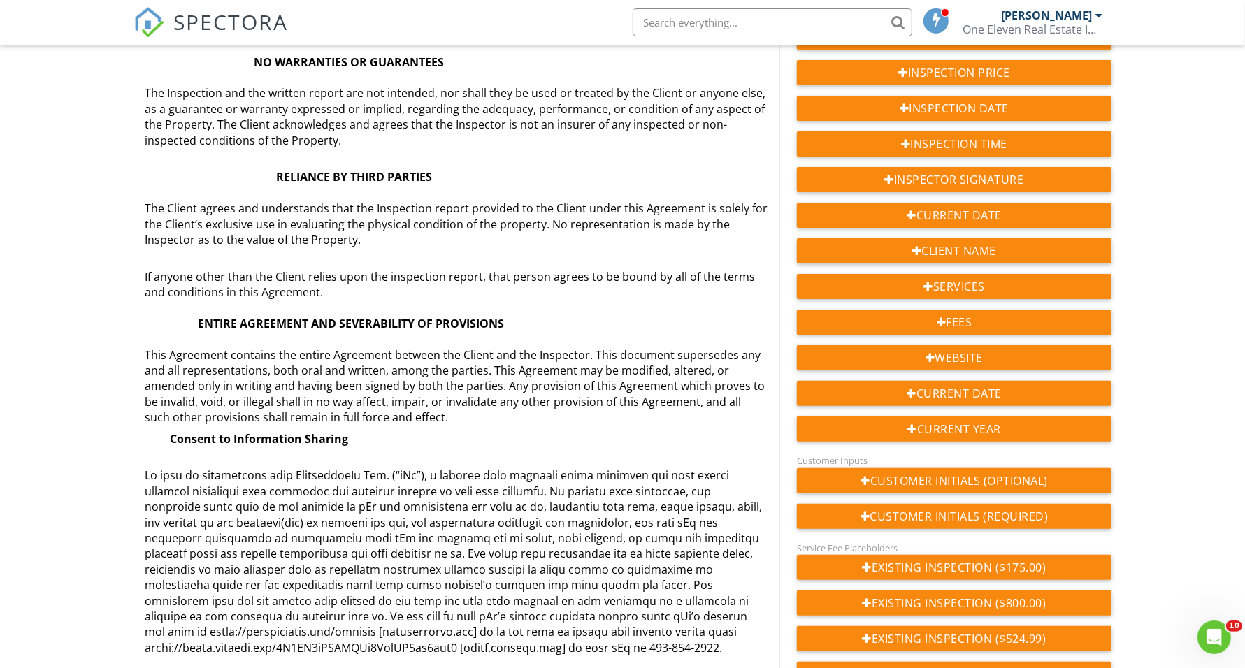
scroll to position [2856, 0]
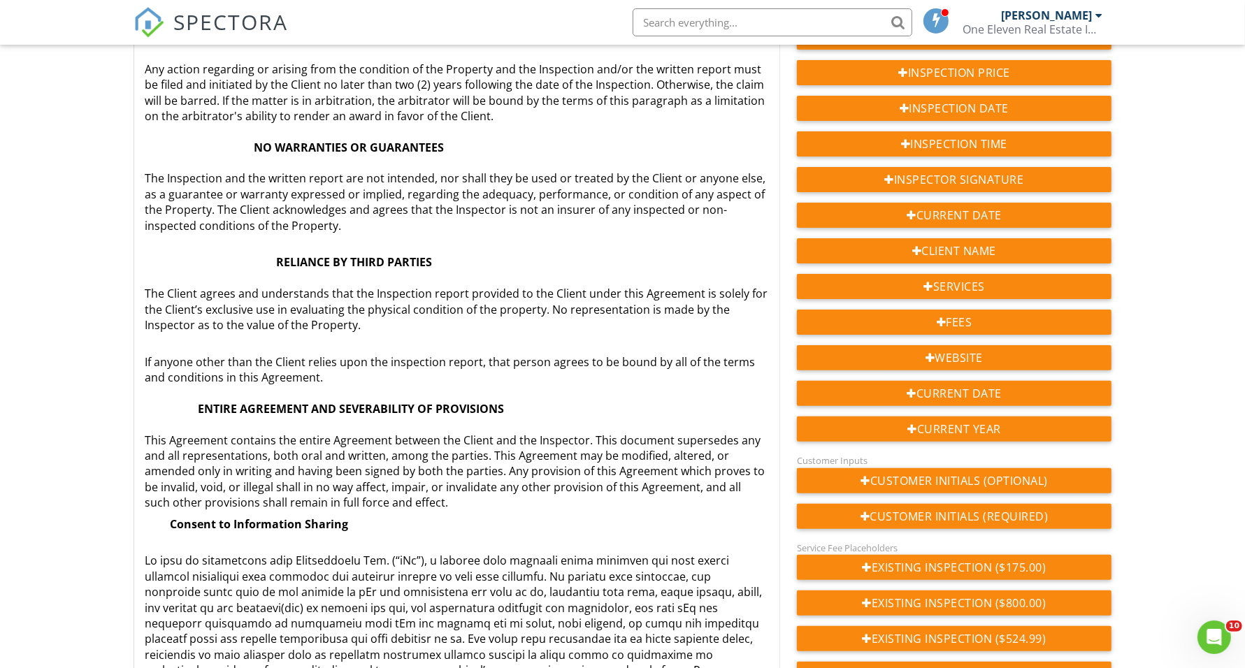
click at [172, 517] on strong "​ ​ Consent to Information Sharing" at bounding box center [246, 524] width 203 height 15
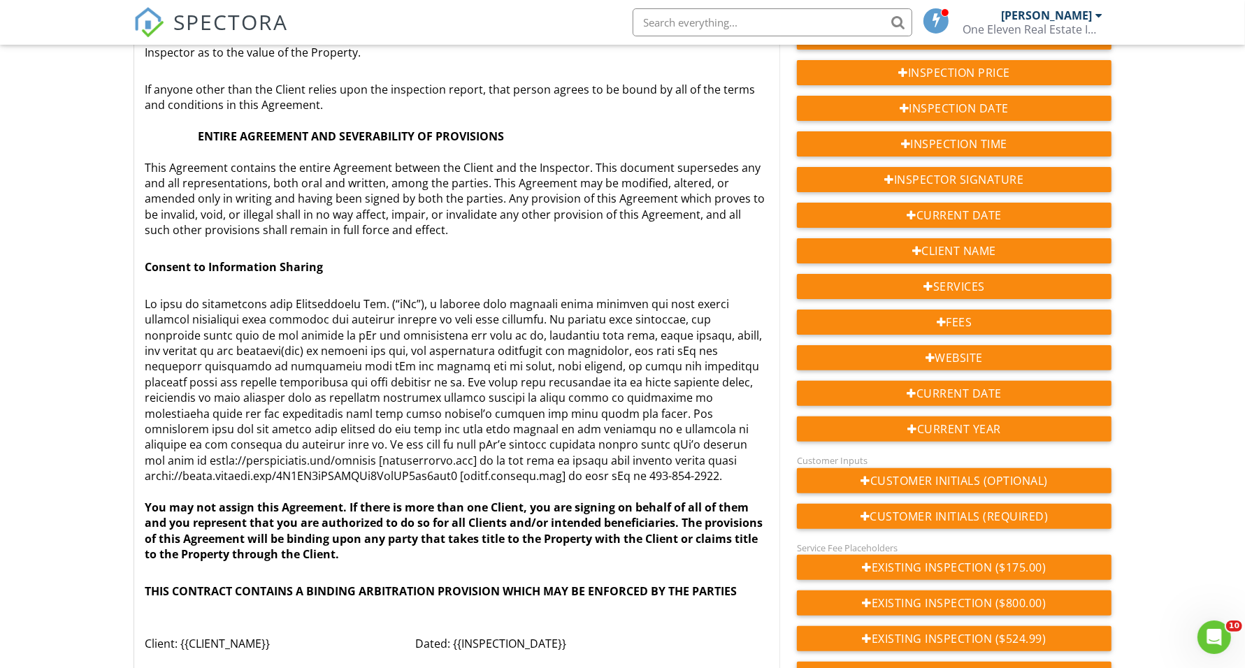
scroll to position [3133, 0]
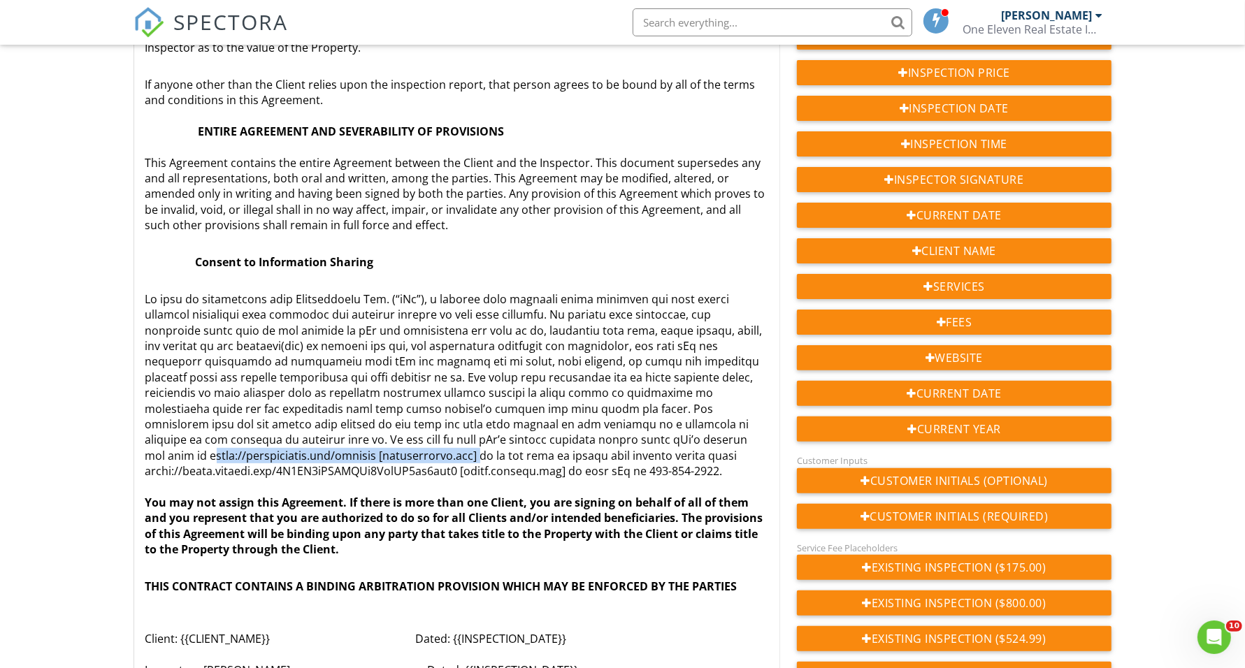
drag, startPoint x: 193, startPoint y: 438, endPoint x: 459, endPoint y: 436, distance: 266.4
click at [459, 436] on p "You may not assign this Agreement. If there is more than one Client, you are si…" at bounding box center [456, 416] width 623 height 282
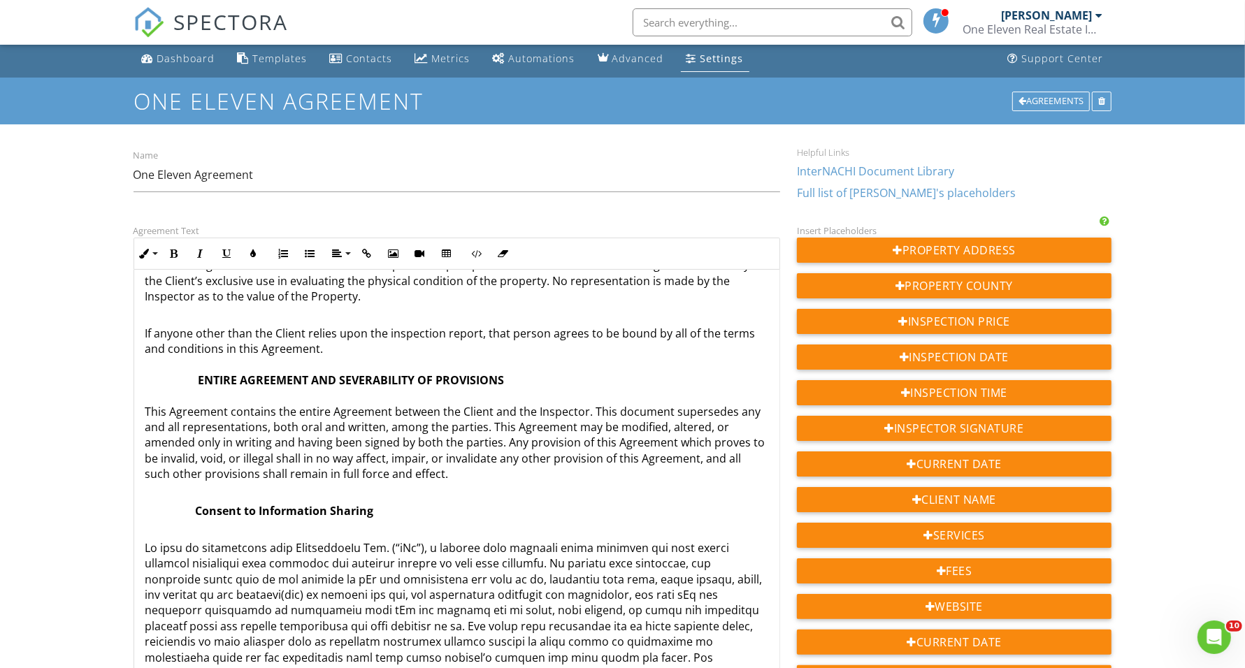
scroll to position [0, 0]
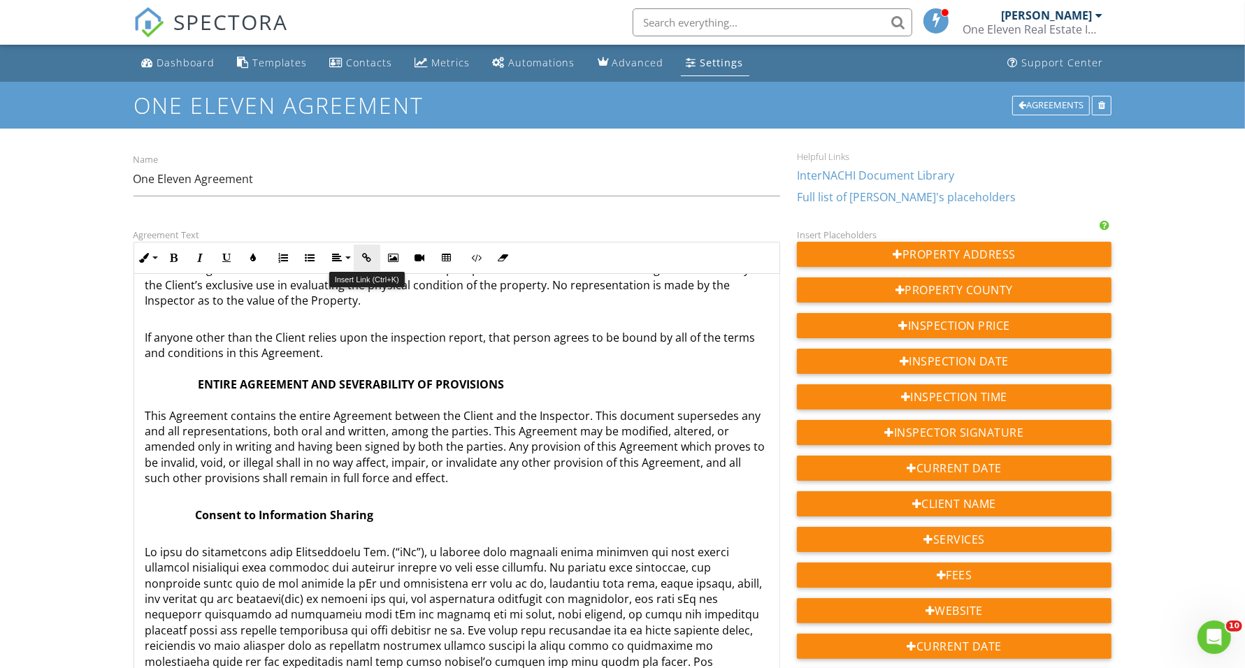
click at [377, 257] on button "Insert Link" at bounding box center [367, 258] width 27 height 27
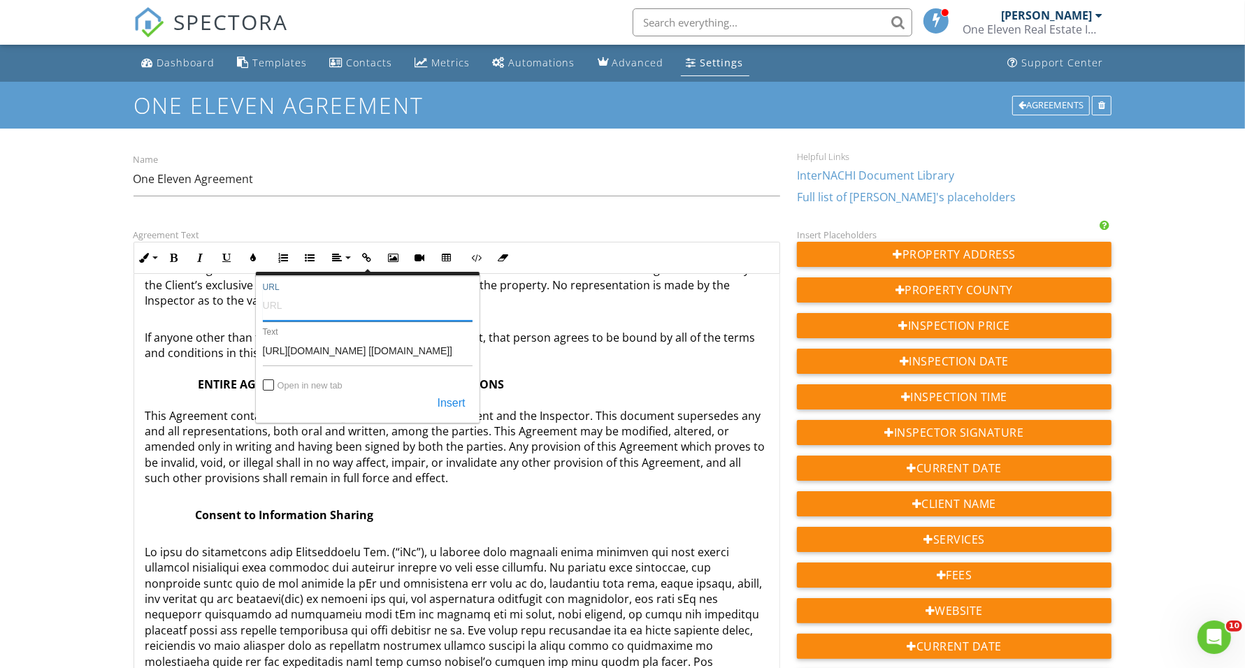
click at [379, 312] on input "URL" at bounding box center [368, 305] width 210 height 34
paste input "https://inspectiongo.com/privacy"
type input "https://inspectiongo.com/privacy"
click at [484, 494] on p "​ ​ Consent to Information Sharing" at bounding box center [456, 507] width 623 height 31
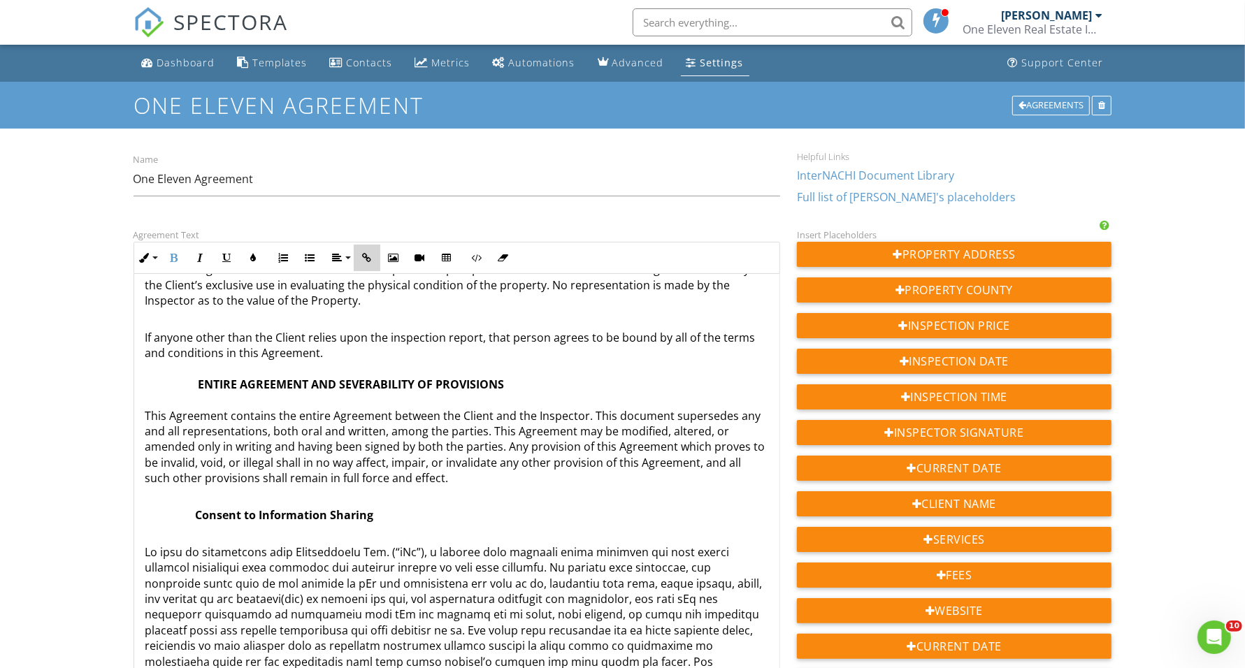
click at [362, 257] on icon "button" at bounding box center [367, 258] width 10 height 10
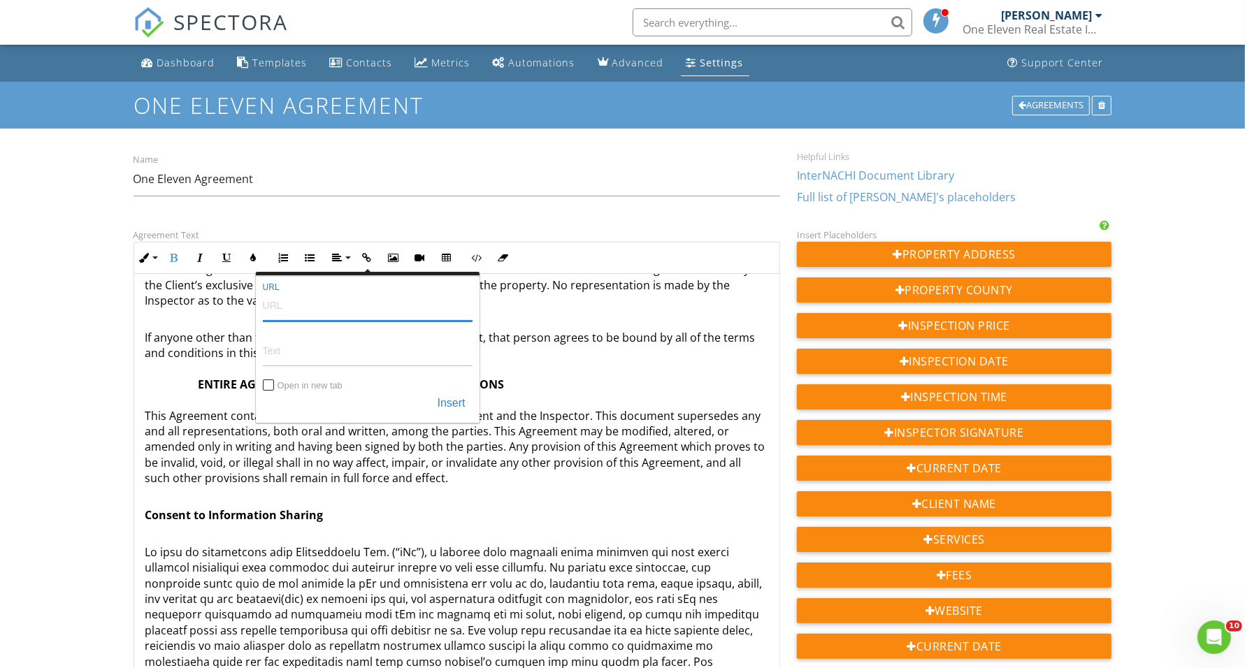
click at [374, 308] on input "URL" at bounding box center [368, 305] width 210 height 34
paste input "https://inspectiongo.com/privacy"
type input "https://inspectiongo.com/privacy"
click at [456, 396] on button "Insert" at bounding box center [452, 403] width 42 height 25
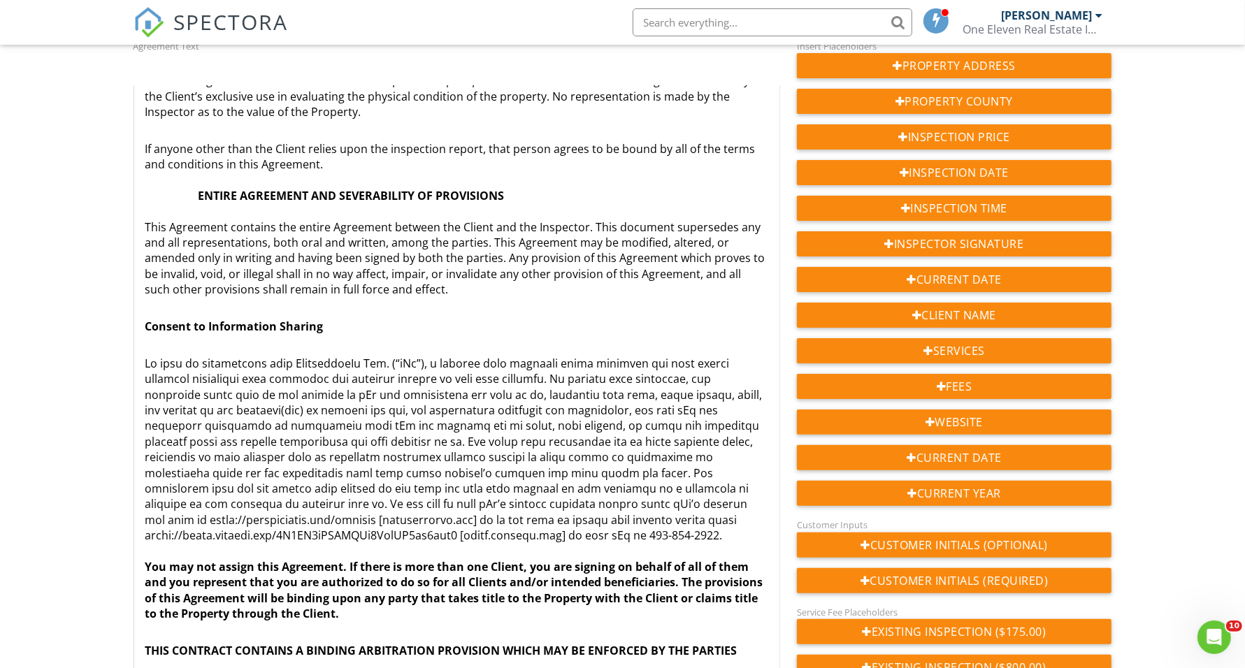
scroll to position [350, 0]
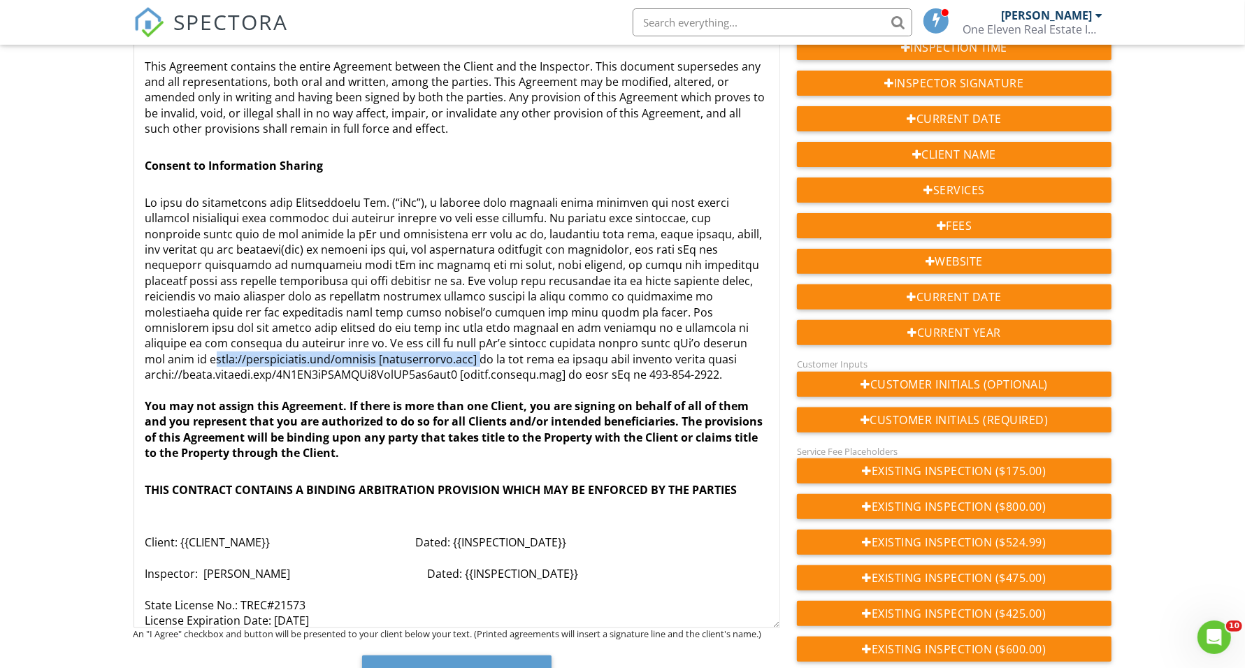
drag, startPoint x: 189, startPoint y: 344, endPoint x: 459, endPoint y: 340, distance: 270.6
click at [459, 340] on p "You may not assign this Agreement. If there is more than one Client, you are si…" at bounding box center [456, 320] width 623 height 282
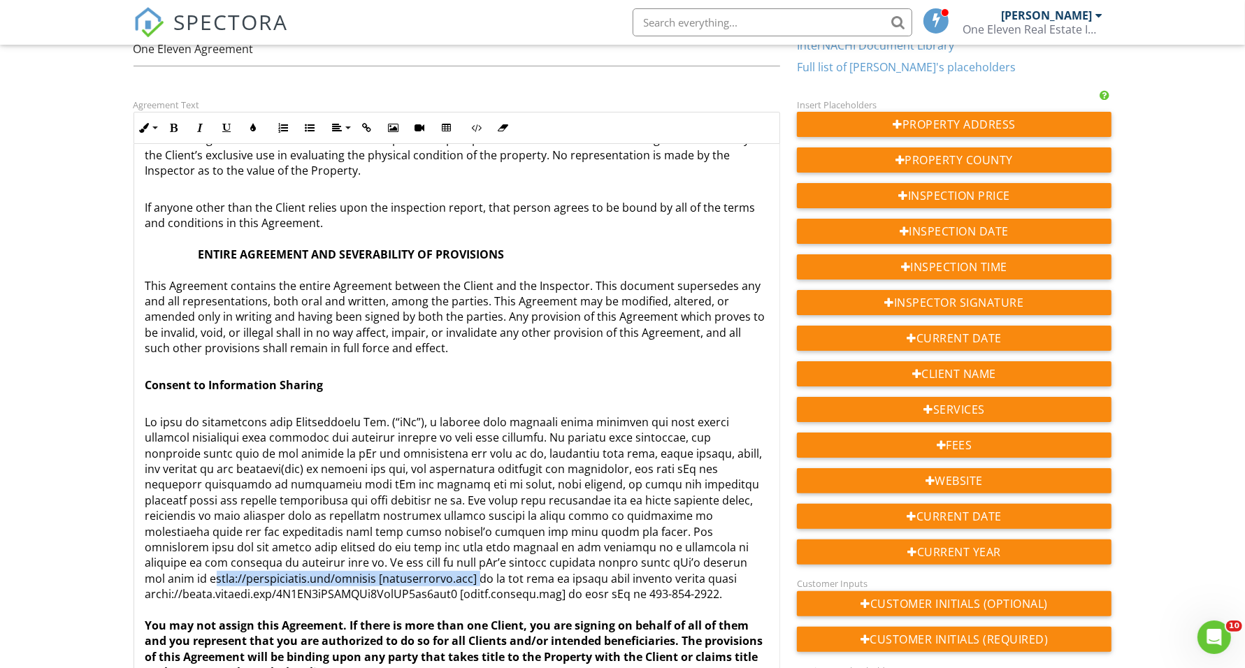
scroll to position [87, 0]
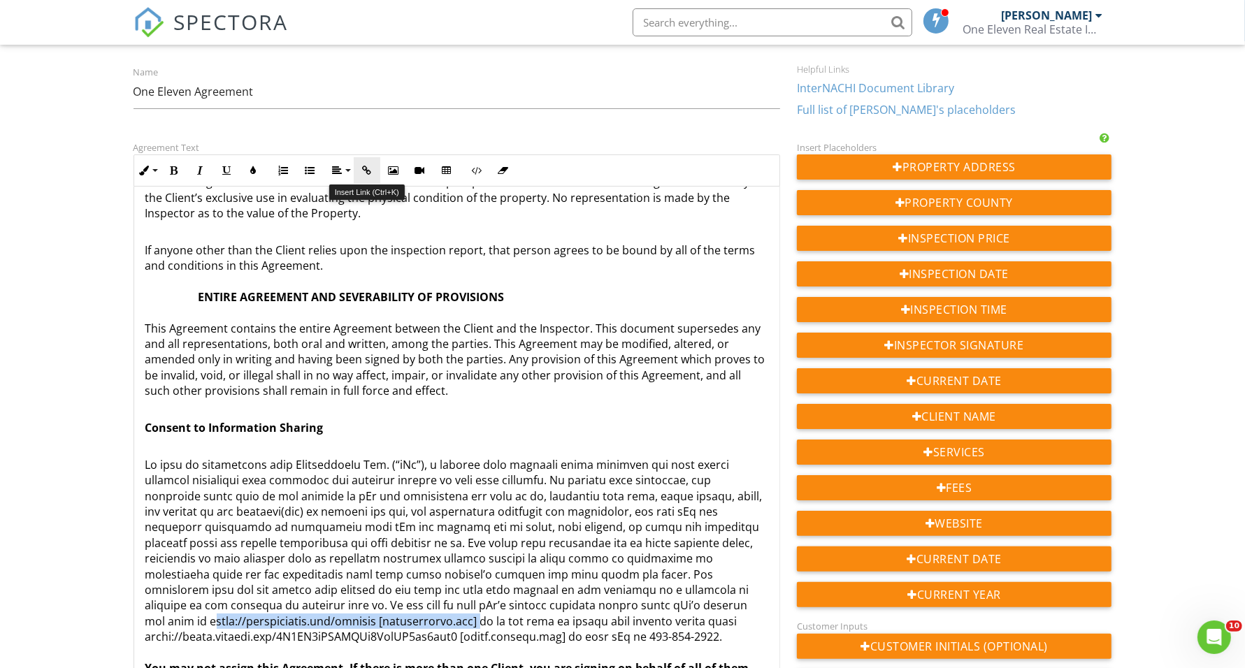
click at [369, 168] on icon "button" at bounding box center [367, 171] width 10 height 10
type input "[URL][DOMAIN_NAME] [[DOMAIN_NAME]]"
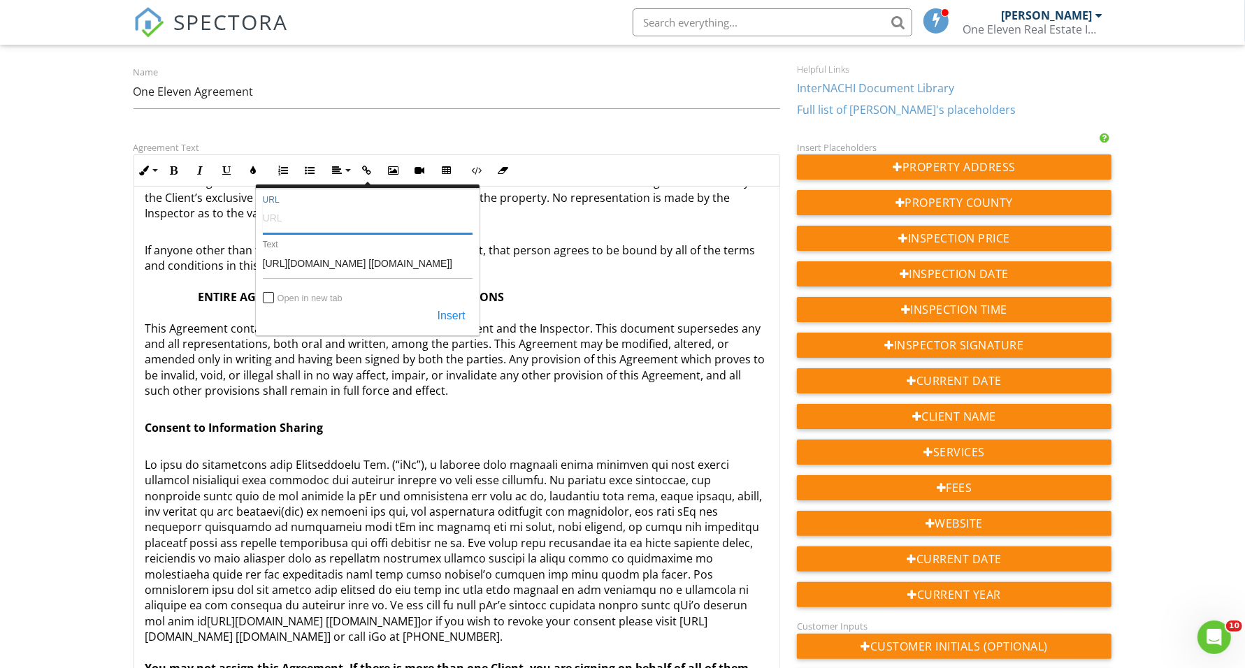
click at [339, 222] on input "URL" at bounding box center [368, 218] width 210 height 34
paste input "https://inspectiongo.com/privacy"
type input "https://inspectiongo.com/privacy"
click at [463, 319] on button "Insert" at bounding box center [452, 316] width 42 height 25
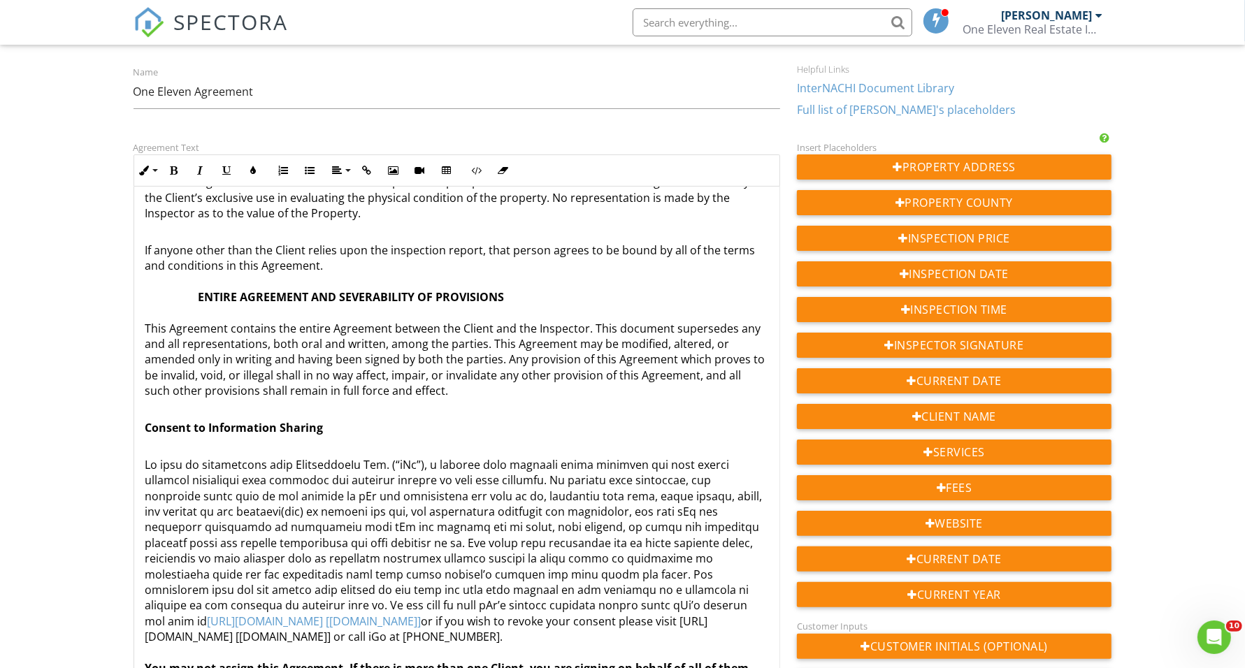
drag, startPoint x: 148, startPoint y: 617, endPoint x: 577, endPoint y: 616, distance: 429.2
click at [577, 616] on p "​ https://inspectiongo.com/privacy [inspectiongo.com] ​ or if you wish to revok…" at bounding box center [456, 582] width 623 height 282
click at [366, 166] on icon "button" at bounding box center [367, 171] width 10 height 10
type input "[URL][DOMAIN_NAME] [[DOMAIN_NAME]]"
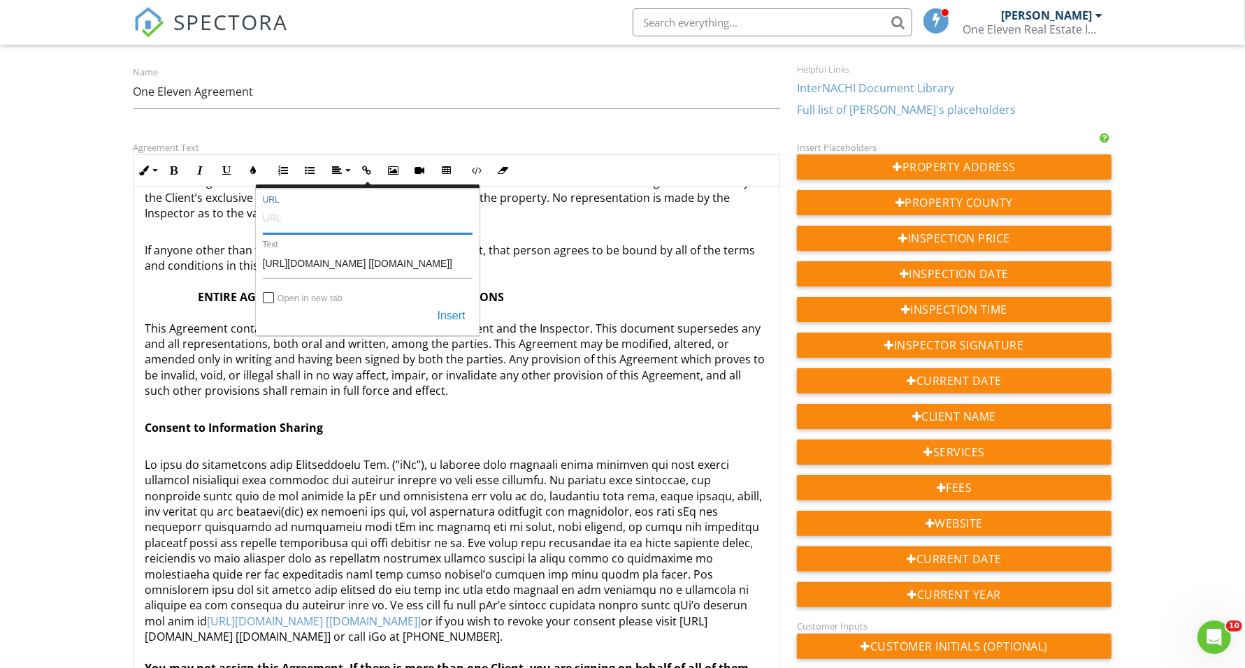
click at [362, 224] on input "URL" at bounding box center [368, 218] width 210 height 34
click at [362, 222] on input "URL" at bounding box center [368, 218] width 210 height 34
click at [319, 221] on input "URL" at bounding box center [368, 218] width 210 height 34
paste input "https://share.hsforms.com/1S7SY4cTBQNCNj3SwoRY3mg4frj0"
type input "https://share.hsforms.com/1S7SY4cTBQNCNj3SwoRY3mg4frj0"
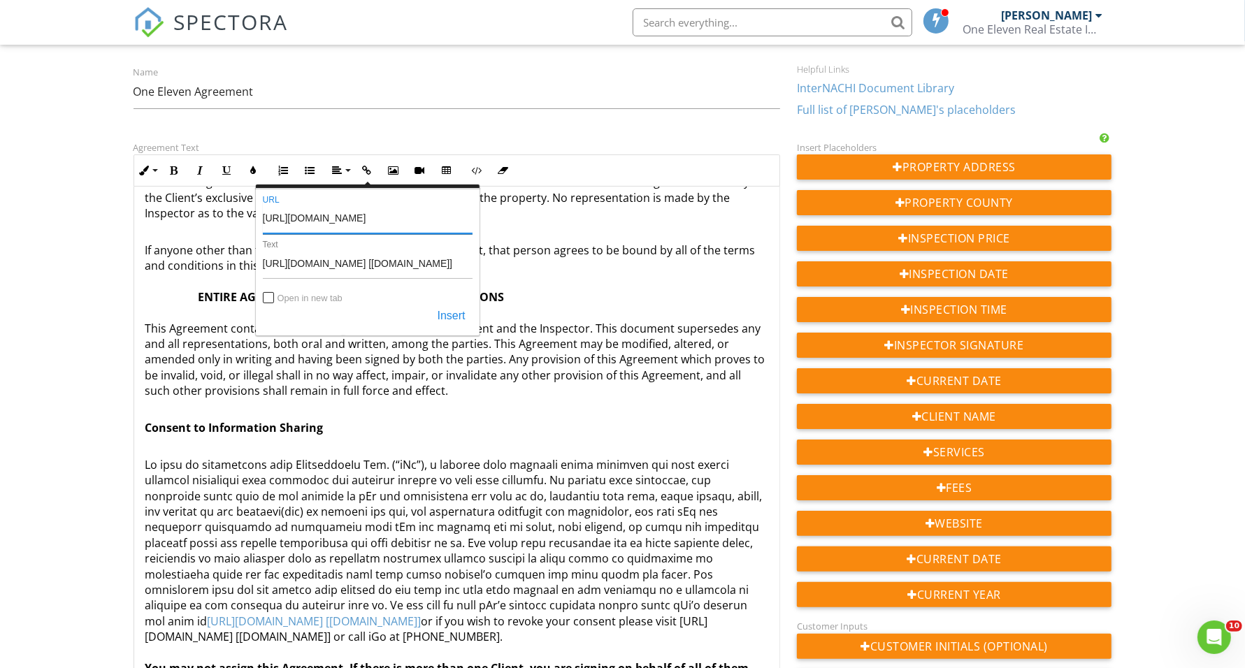
scroll to position [0, 65]
click at [448, 319] on button "Insert" at bounding box center [452, 316] width 42 height 25
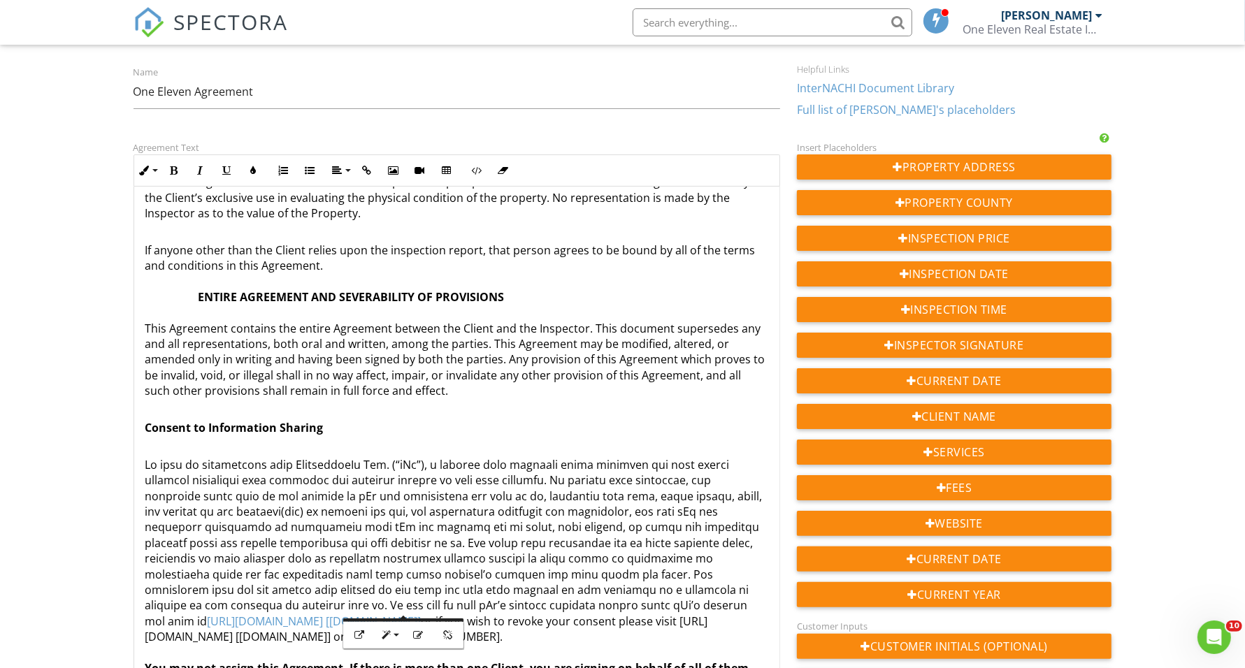
scroll to position [0, 0]
drag, startPoint x: 148, startPoint y: 624, endPoint x: 577, endPoint y: 619, distance: 429.3
click at [577, 619] on p "https://inspectiongo.com/privacy [inspectiongo.com] or if you wish to revoke yo…" at bounding box center [456, 582] width 623 height 282
click at [366, 171] on icon "button" at bounding box center [367, 171] width 10 height 10
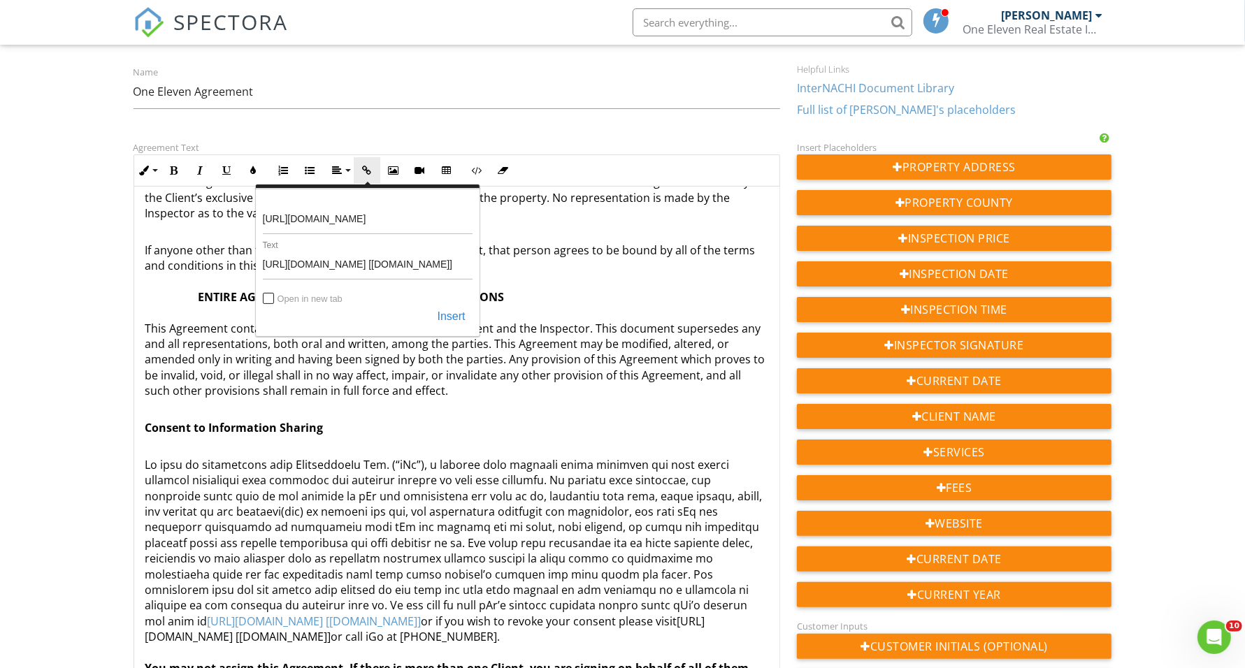
type input "[URL][DOMAIN_NAME] [[DOMAIN_NAME]]"
click at [367, 224] on input "URL" at bounding box center [368, 218] width 210 height 34
paste input "https://share.hsforms.com/1S7SY4cTBQNCNj3SwoRY3mg4frj0"
type input "https://share.hsforms.com/1S7SY4cTBQNCNj3SwoRY3mg4frj0"
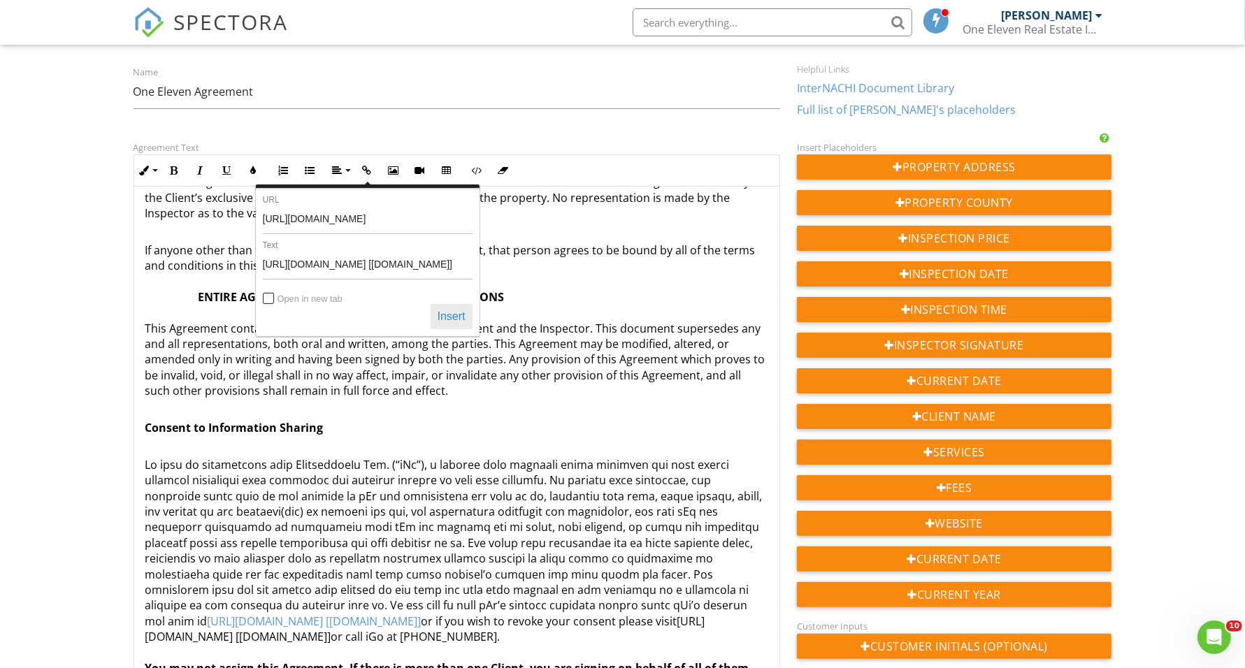
click at [452, 317] on button "Insert" at bounding box center [452, 316] width 42 height 25
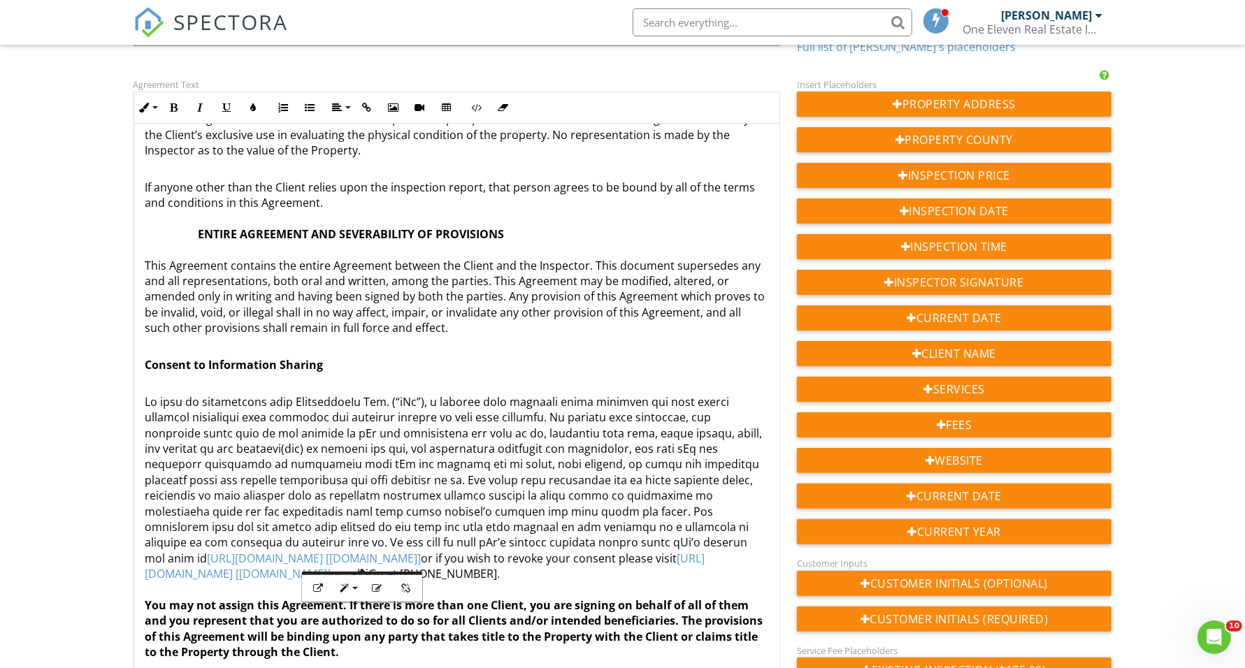
scroll to position [175, 0]
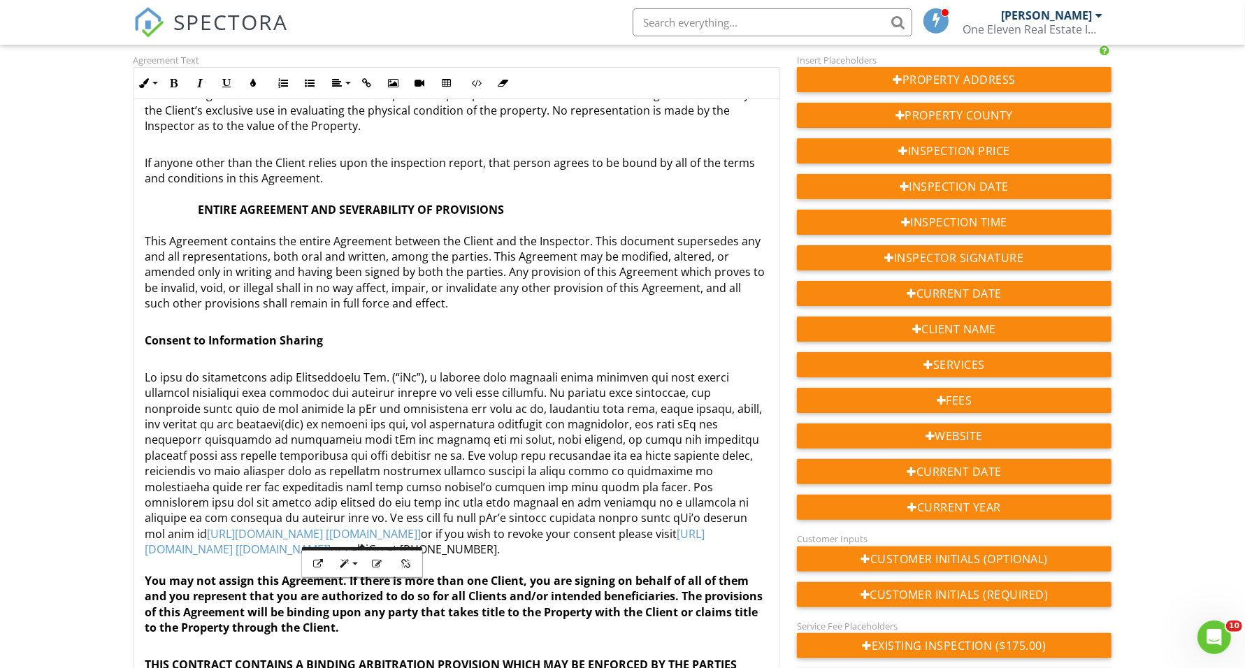
click at [623, 325] on p "Consent to Information Sharing" at bounding box center [456, 332] width 623 height 31
click at [623, 319] on p "Consent to Information Sharing ​ ​" at bounding box center [456, 332] width 623 height 31
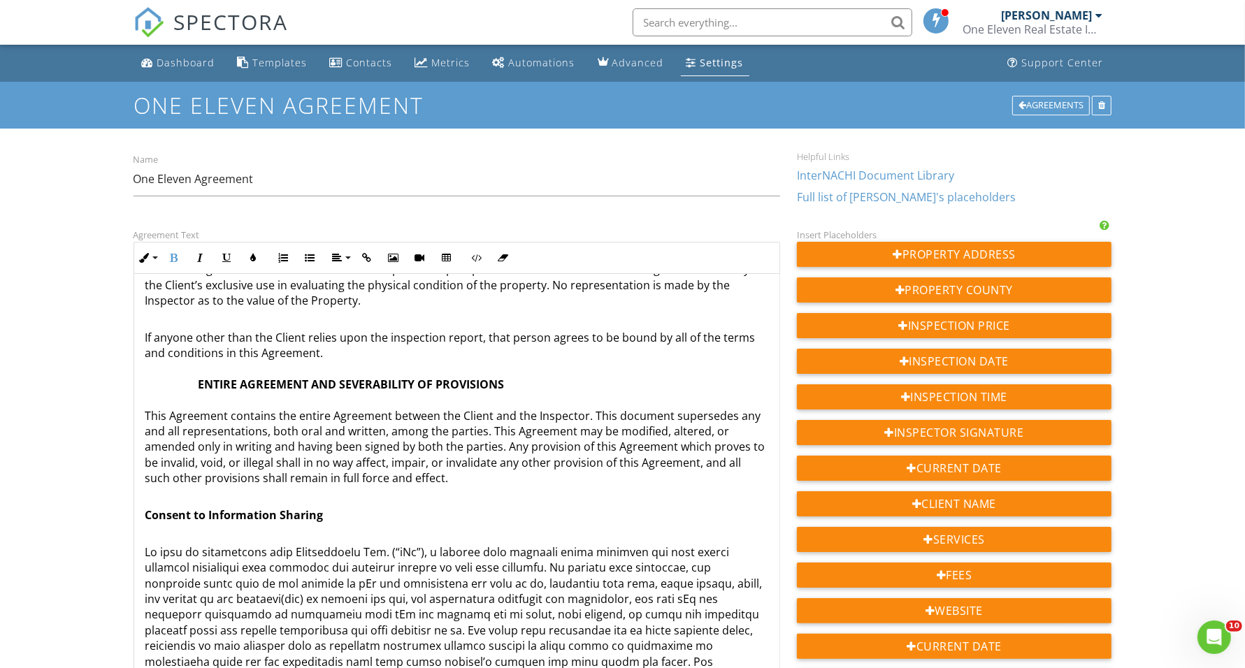
scroll to position [87, 0]
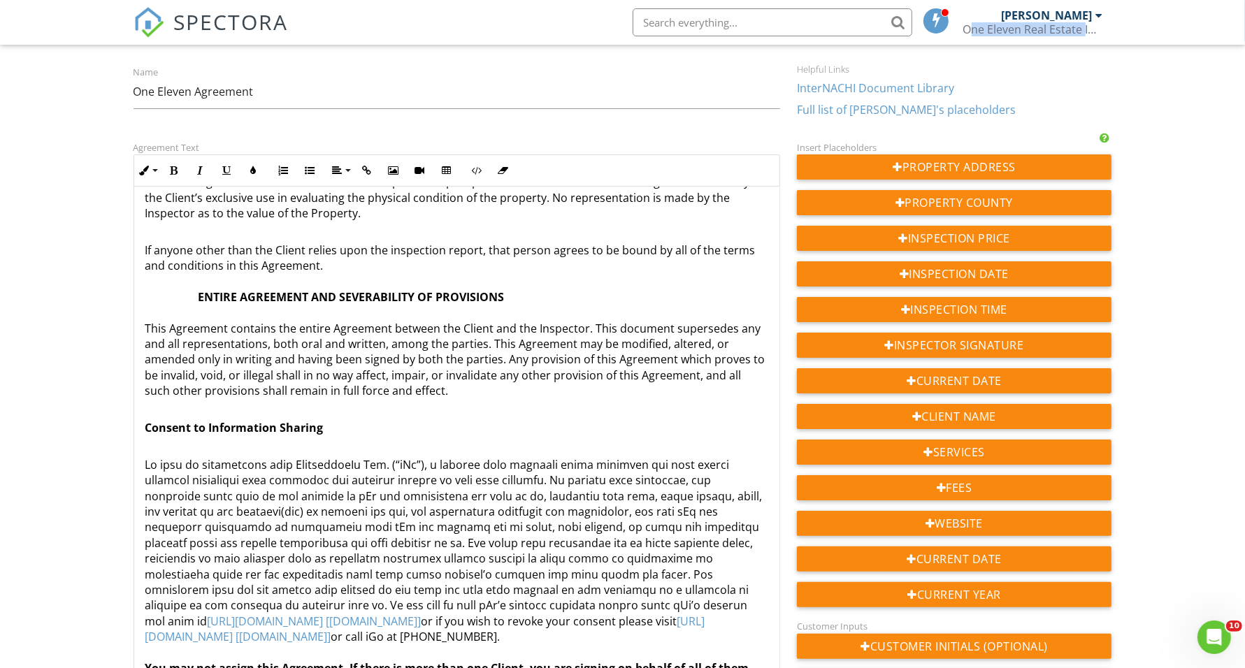
drag, startPoint x: 966, startPoint y: 33, endPoint x: 1079, endPoint y: 32, distance: 112.6
click at [1079, 32] on li "Ryan Andrasek One Eleven Real Estate Inspections Role: Inspector Change Role Da…" at bounding box center [1035, 22] width 154 height 45
copy div "One Eleven Real Estate"
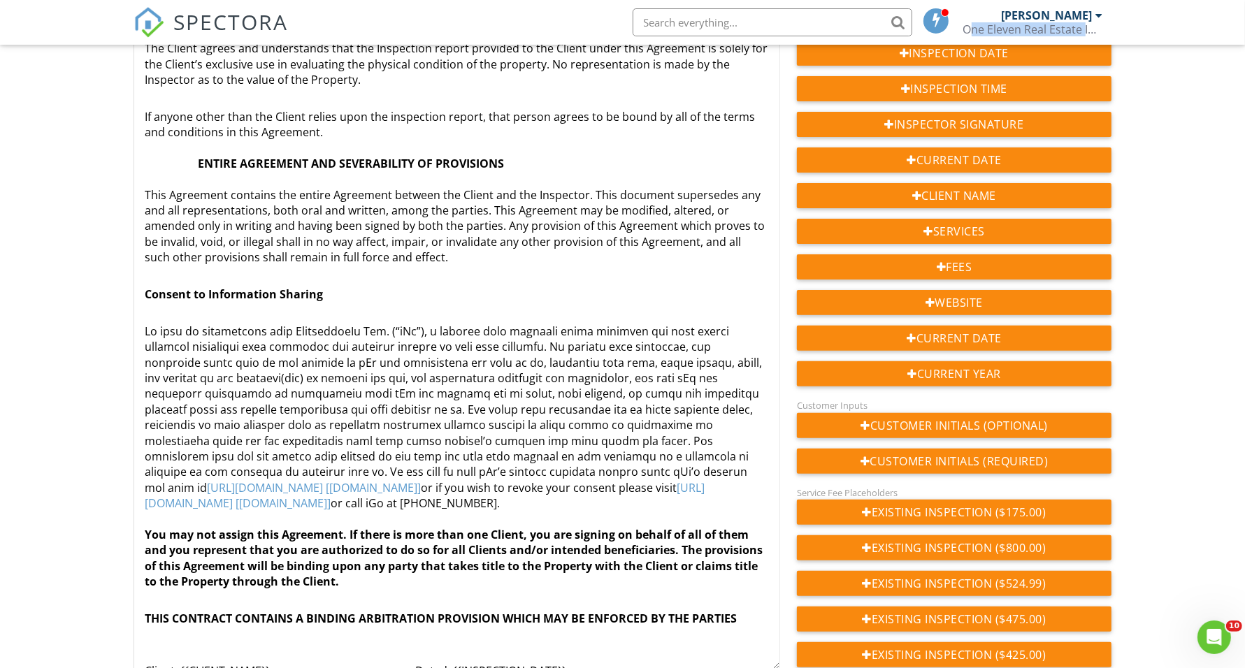
scroll to position [612, 0]
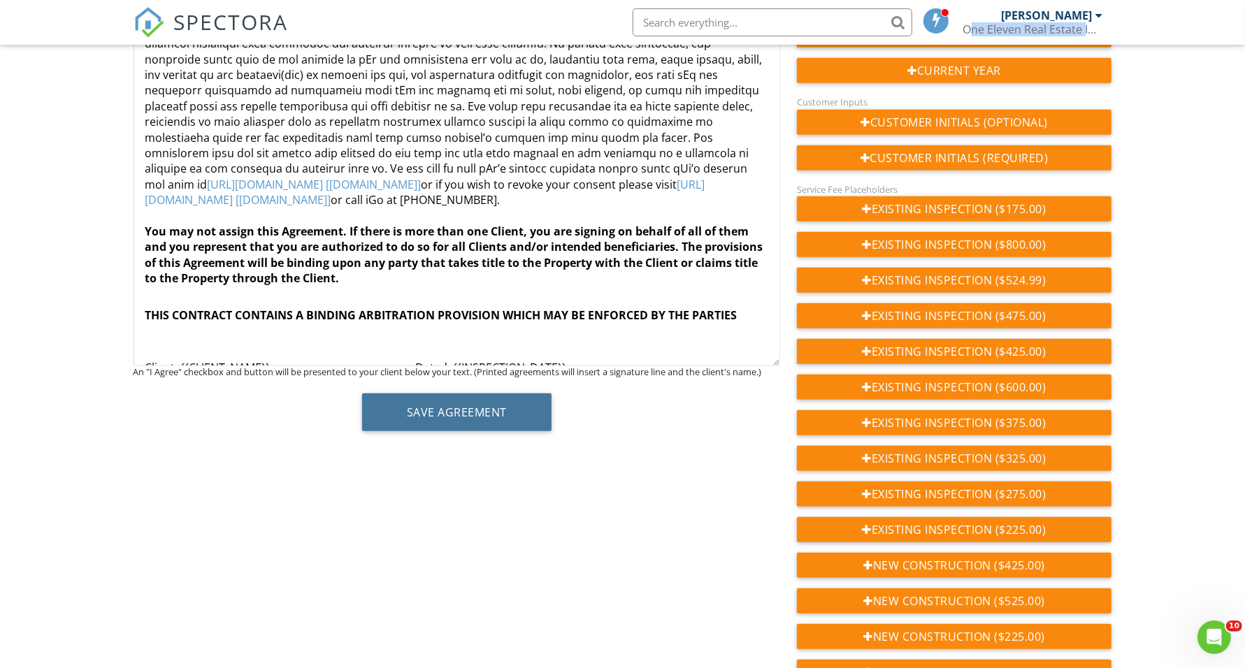
click at [431, 403] on button "Save Agreement" at bounding box center [456, 413] width 189 height 38
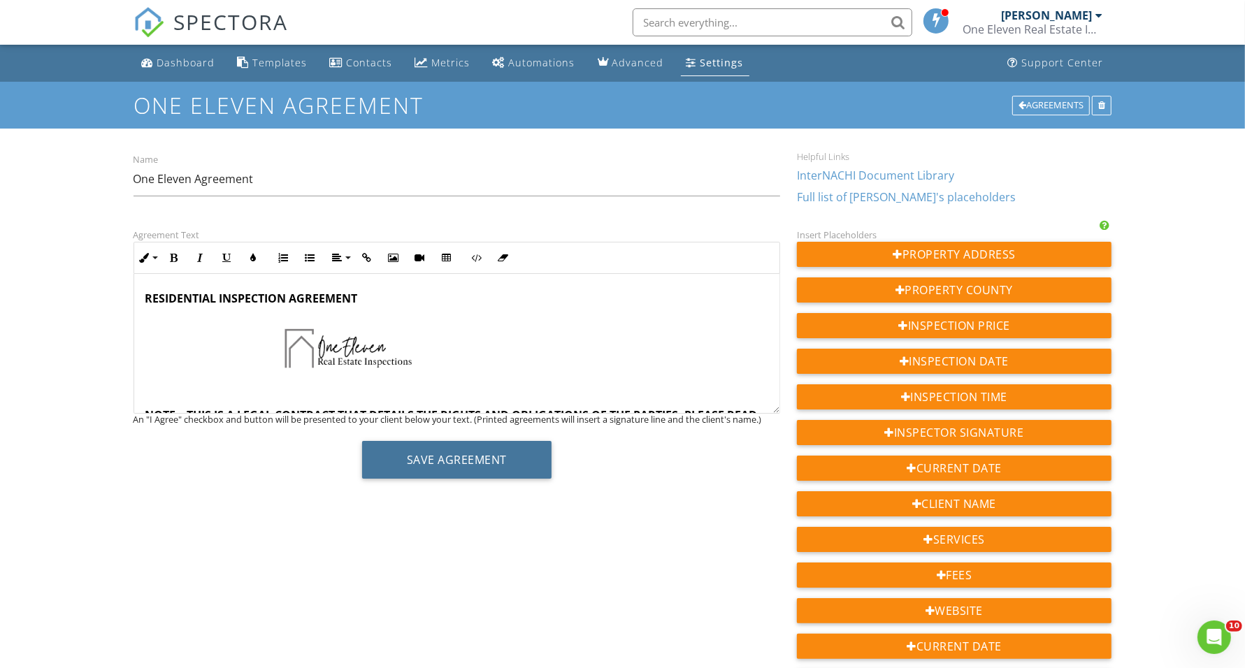
click at [501, 473] on button "Save Agreement" at bounding box center [456, 460] width 189 height 38
click at [1098, 13] on div at bounding box center [1099, 15] width 7 height 11
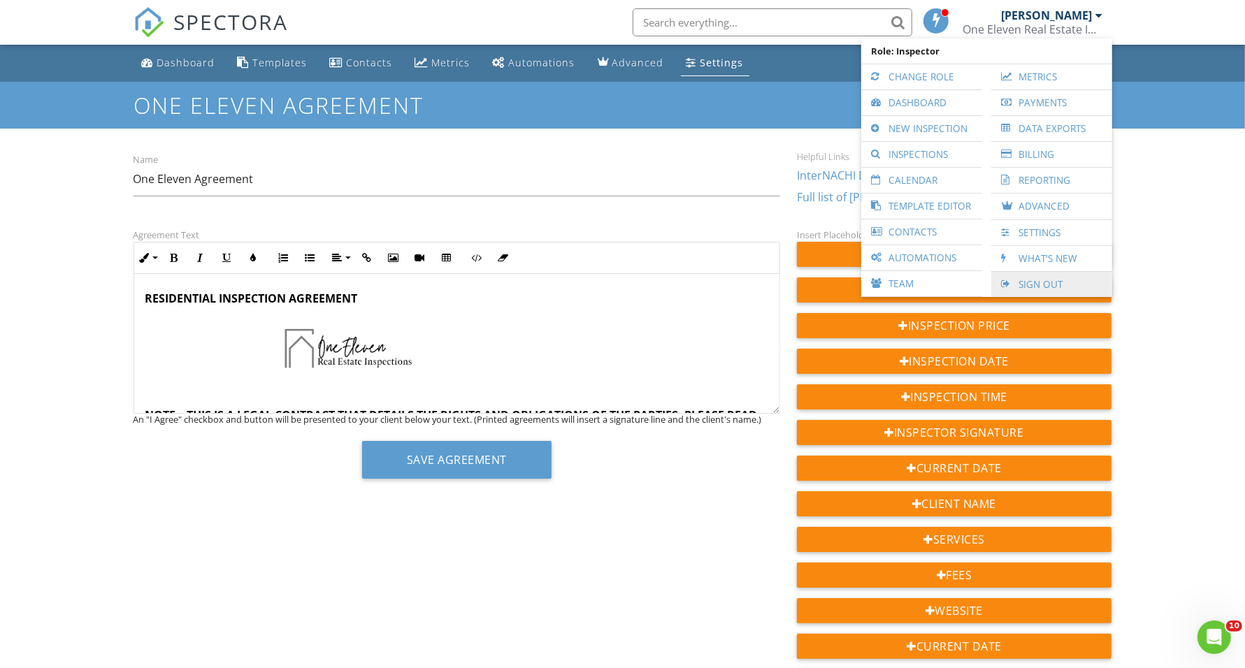
click at [1058, 292] on link "Sign Out" at bounding box center [1051, 284] width 107 height 25
